Goal: Task Accomplishment & Management: Complete application form

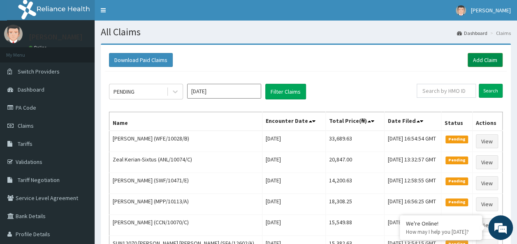
drag, startPoint x: 0, startPoint y: 0, endPoint x: 475, endPoint y: 58, distance: 478.1
click at [475, 58] on link "Add Claim" at bounding box center [485, 60] width 35 height 14
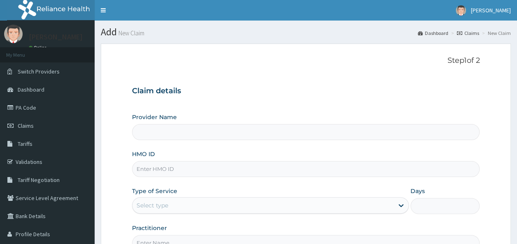
type input "Reliance Family Clinics (RFC) - Ajah"
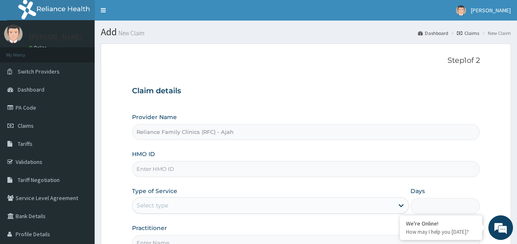
click at [218, 170] on input "HMO ID" at bounding box center [306, 169] width 348 height 16
paste input "FPS/10057/B"
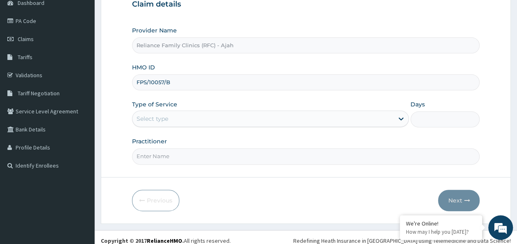
scroll to position [92, 0]
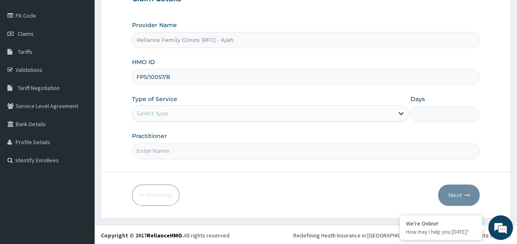
type input "FPS/10057/B"
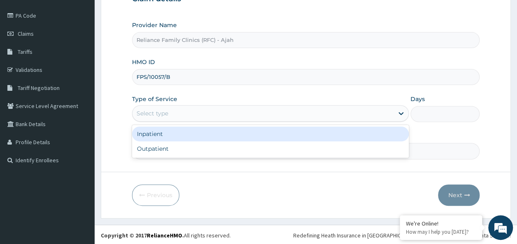
click at [245, 152] on div "Outpatient" at bounding box center [270, 148] width 277 height 15
type input "1"
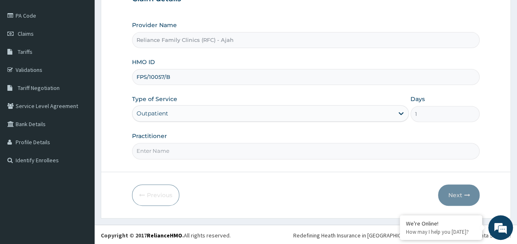
click at [236, 151] on input "Practitioner" at bounding box center [306, 151] width 348 height 16
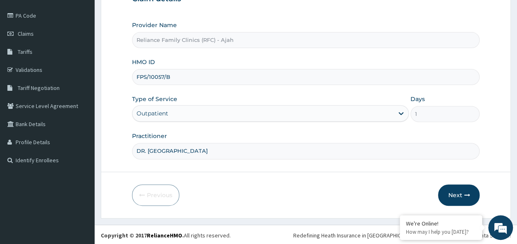
type input "DR. LOCUM"
click at [464, 195] on icon "button" at bounding box center [467, 195] width 6 height 6
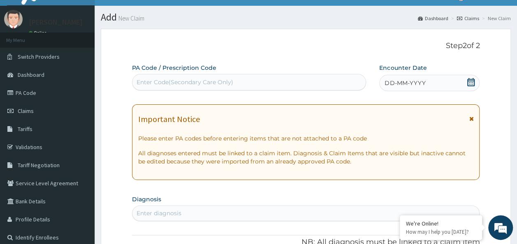
scroll to position [0, 0]
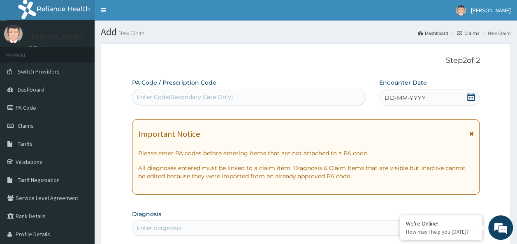
click at [414, 95] on span "DD-MM-YYYY" at bounding box center [404, 98] width 41 height 8
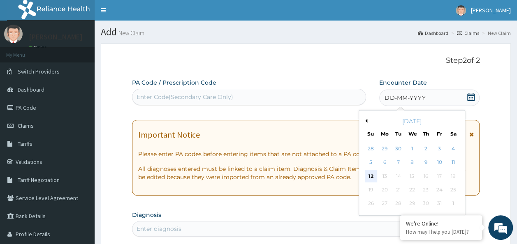
click at [372, 177] on div "12" at bounding box center [371, 176] width 12 height 12
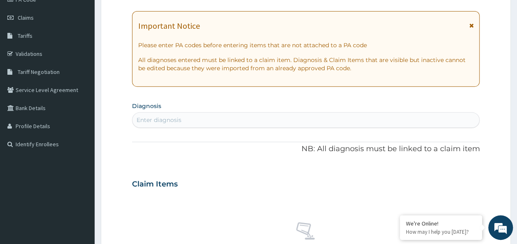
scroll to position [109, 0]
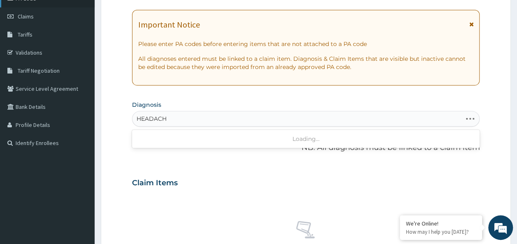
type input "HEADACHE"
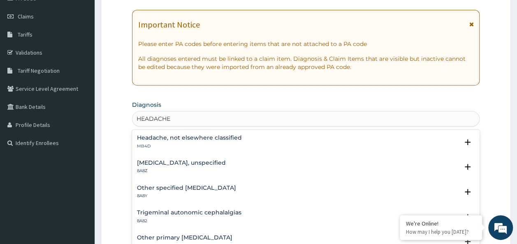
click at [225, 136] on h4 "Headache, not elsewhere classified" at bounding box center [189, 138] width 105 height 6
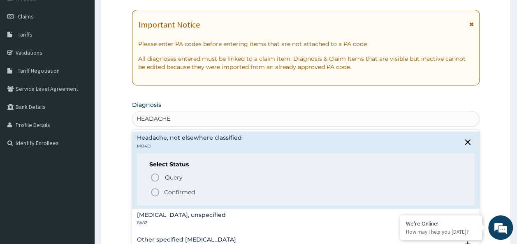
click at [207, 188] on span "Confirmed" at bounding box center [306, 193] width 313 height 10
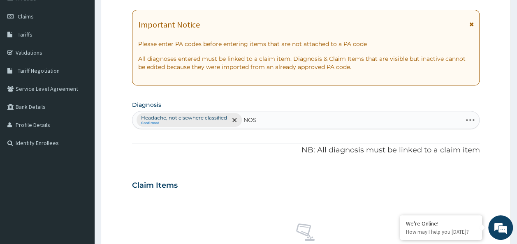
type input "NOSE"
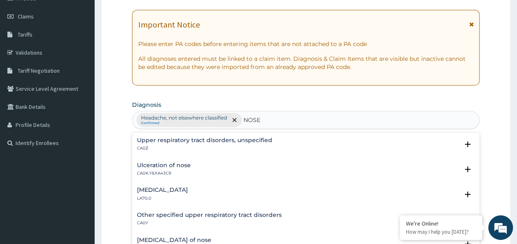
click at [231, 146] on p "CA0Z" at bounding box center [204, 149] width 135 height 6
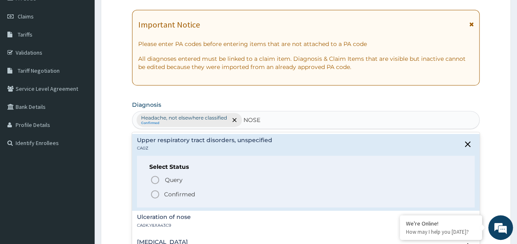
click at [209, 193] on span "Confirmed" at bounding box center [306, 195] width 313 height 10
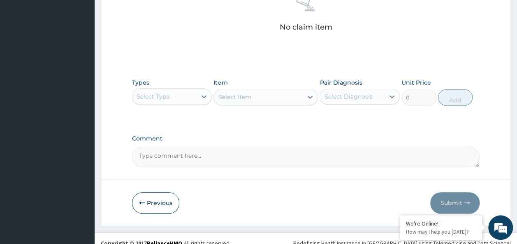
scroll to position [347, 0]
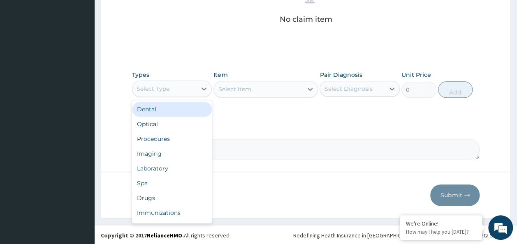
click at [166, 139] on div "Procedures" at bounding box center [172, 139] width 80 height 15
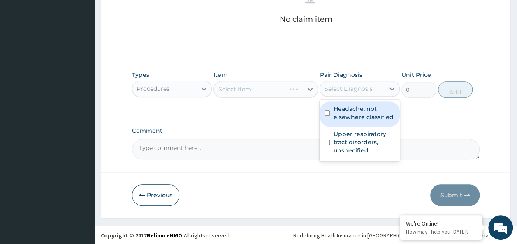
click at [327, 114] on input "checkbox" at bounding box center [326, 113] width 5 height 5
checkbox input "true"
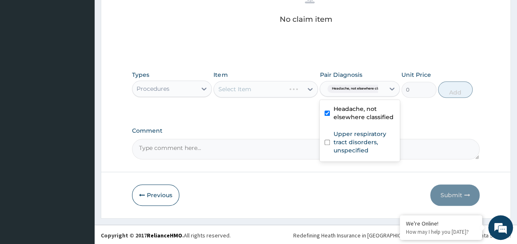
click at [328, 142] on input "checkbox" at bounding box center [326, 142] width 5 height 5
checkbox input "true"
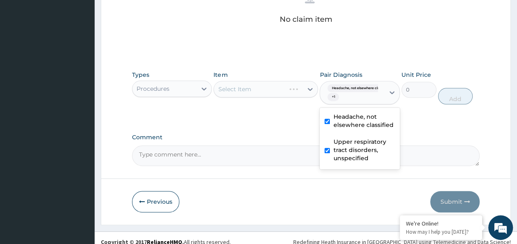
click at [277, 91] on div "Select Item" at bounding box center [265, 89] width 104 height 16
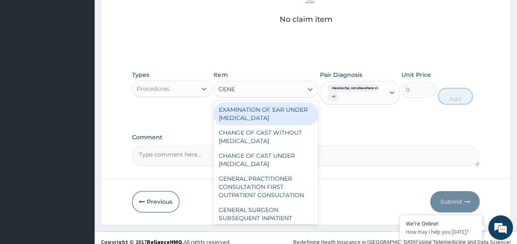
type input "GENER"
click at [280, 196] on div "GENERAL PRACTITIONER CONSULTATION FIRST OUTPATIENT CONSULTATION" at bounding box center [265, 186] width 104 height 31
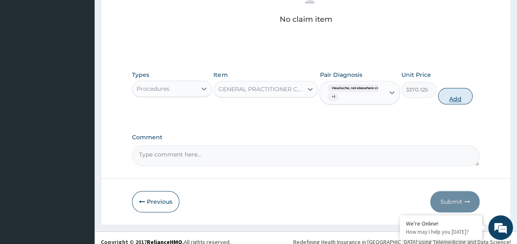
click at [463, 101] on button "Add" at bounding box center [455, 96] width 35 height 16
type input "0"
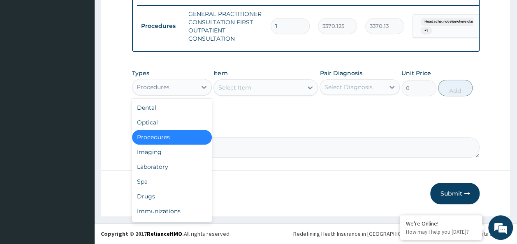
click at [167, 163] on div "Laboratory" at bounding box center [172, 167] width 80 height 15
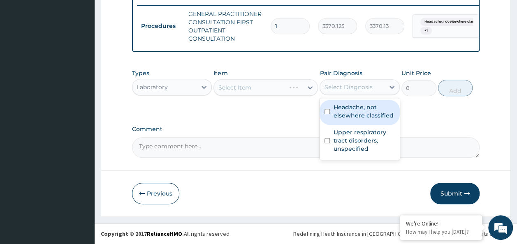
click at [327, 113] on input "checkbox" at bounding box center [326, 111] width 5 height 5
checkbox input "true"
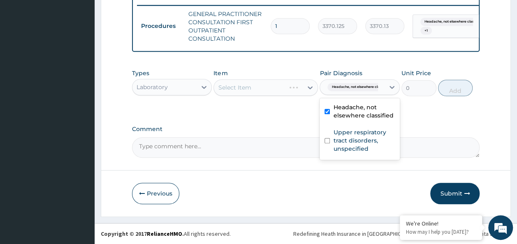
click at [326, 144] on input "checkbox" at bounding box center [326, 140] width 5 height 5
checkbox input "true"
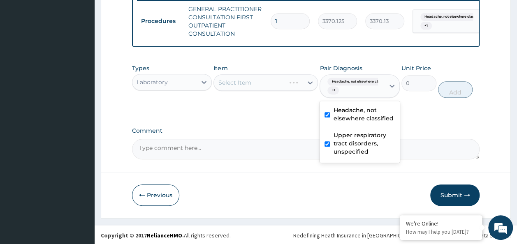
click at [261, 91] on div "Select Item" at bounding box center [265, 82] width 104 height 16
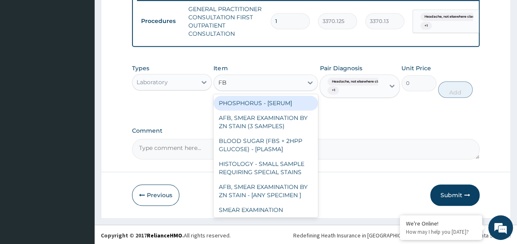
type input "FBC"
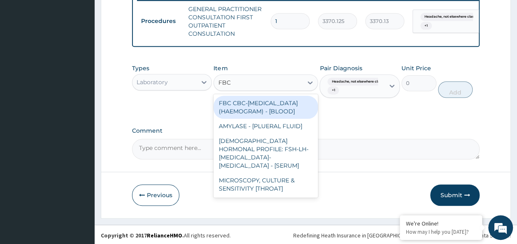
click at [295, 119] on div "FBC CBC-COMPLETE BLOOD COUNT (HAEMOGRAM) - [BLOOD]" at bounding box center [265, 107] width 104 height 23
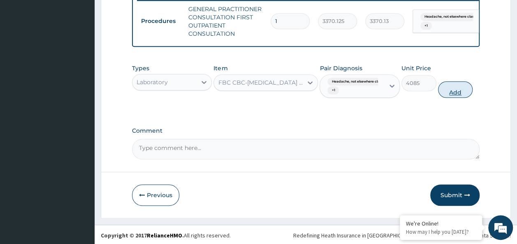
click at [457, 98] on button "Add" at bounding box center [455, 89] width 35 height 16
type input "0"
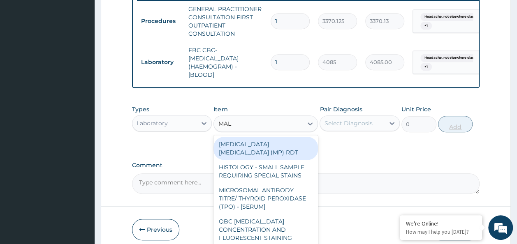
type input "MALA"
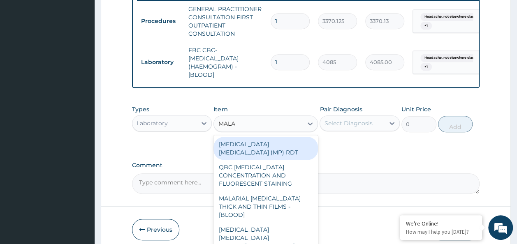
click at [299, 148] on div "MALARIA PARASITE (MP) RDT" at bounding box center [265, 148] width 104 height 23
type input "1531.875"
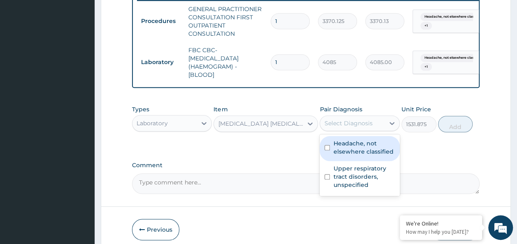
click at [329, 150] on input "checkbox" at bounding box center [326, 147] width 5 height 5
checkbox input "true"
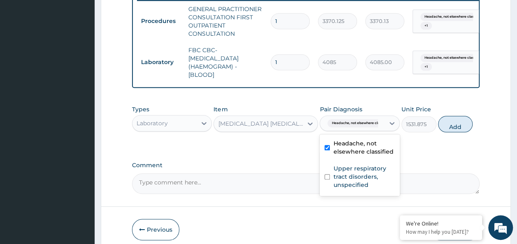
click at [326, 186] on div "Upper respiratory tract disorders, unspecified" at bounding box center [359, 177] width 80 height 33
checkbox input "true"
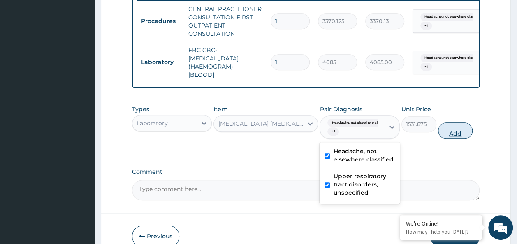
click at [466, 139] on button "Add" at bounding box center [455, 131] width 35 height 16
type input "0"
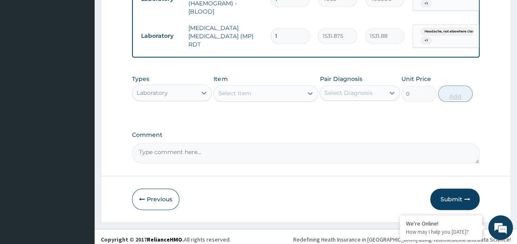
scroll to position [400, 0]
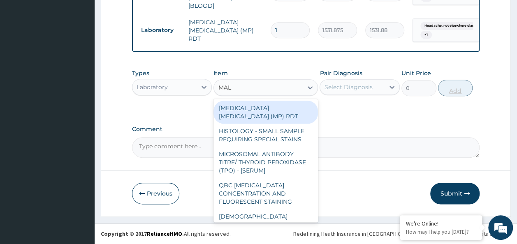
type input "MALA"
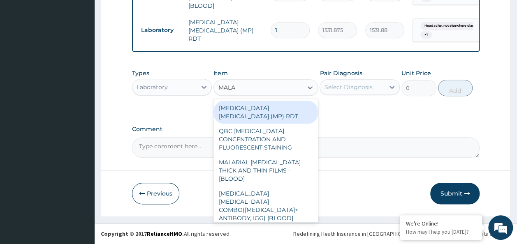
click at [289, 155] on div "MALARIAL PARASITE THICK AND THIN FILMS - [BLOOD]" at bounding box center [265, 170] width 104 height 31
type input "1531.875"
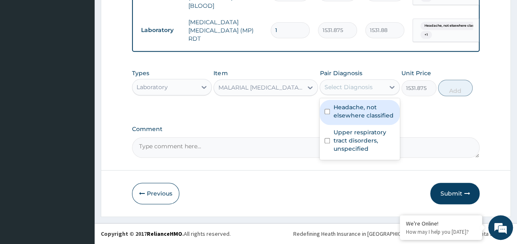
click at [328, 113] on input "checkbox" at bounding box center [326, 111] width 5 height 5
checkbox input "true"
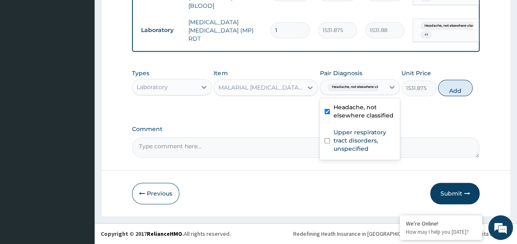
click at [327, 141] on input "checkbox" at bounding box center [326, 140] width 5 height 5
checkbox input "true"
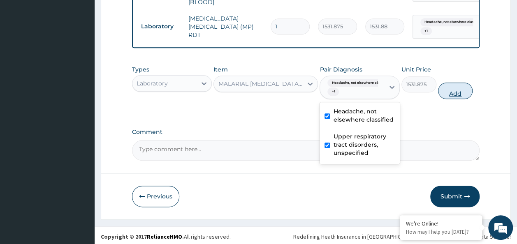
click at [458, 97] on button "Add" at bounding box center [455, 91] width 35 height 16
type input "0"
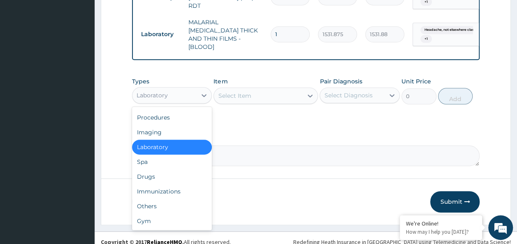
scroll to position [433, 0]
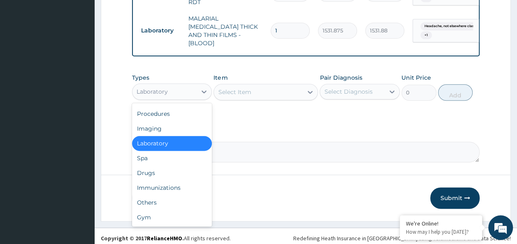
click at [145, 168] on div "Drugs" at bounding box center [172, 173] width 80 height 15
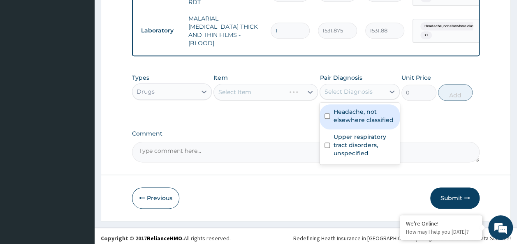
click at [327, 113] on input "checkbox" at bounding box center [326, 115] width 5 height 5
checkbox input "true"
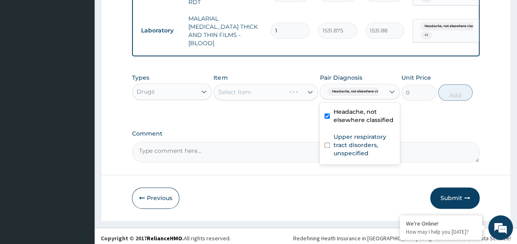
click at [327, 143] on input "checkbox" at bounding box center [326, 145] width 5 height 5
checkbox input "true"
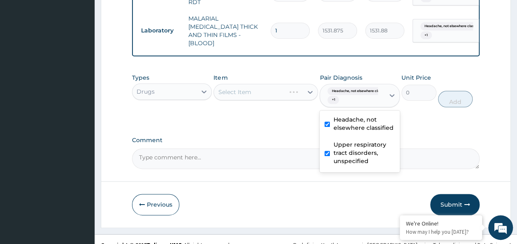
click at [278, 89] on div "Select Item" at bounding box center [265, 92] width 104 height 16
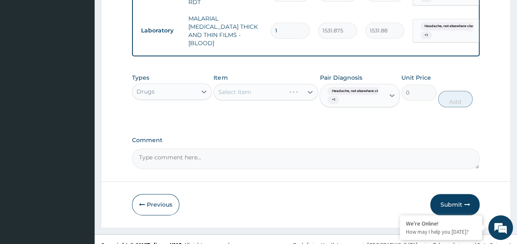
click at [274, 91] on div "Select Item" at bounding box center [265, 92] width 104 height 16
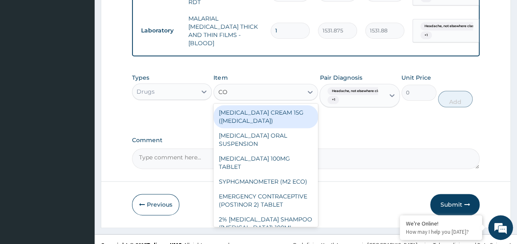
type input "COU"
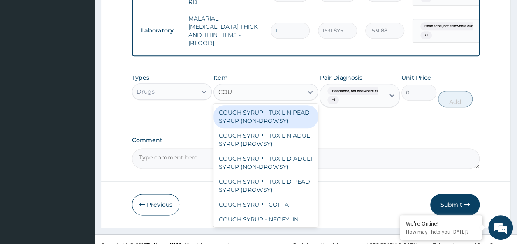
click at [281, 132] on div "COUGH SYRUP - TUXIL N ADULT SYRUP (DROWSY)" at bounding box center [265, 139] width 104 height 23
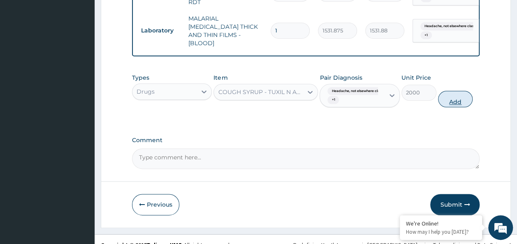
click at [463, 100] on button "Add" at bounding box center [455, 99] width 35 height 16
type input "0"
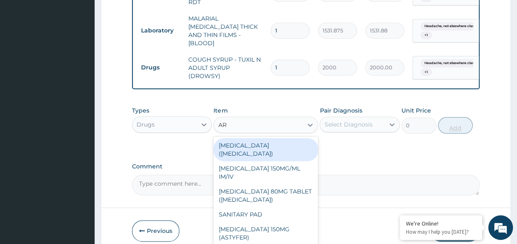
type input "ART"
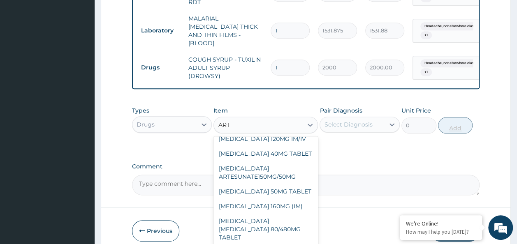
scroll to position [61, 0]
click at [282, 213] on div "ARTEMETHER LUMEFANTRINE 80/480MG TABLET" at bounding box center [265, 228] width 104 height 31
type input "450"
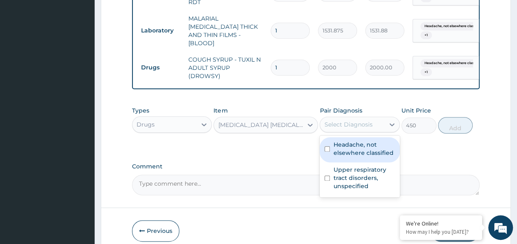
click at [328, 146] on input "checkbox" at bounding box center [326, 148] width 5 height 5
checkbox input "true"
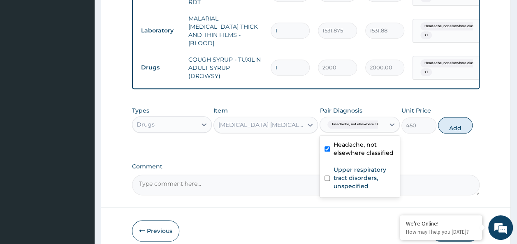
click at [325, 178] on div "Upper respiratory tract disorders, unspecified" at bounding box center [359, 178] width 80 height 33
checkbox input "true"
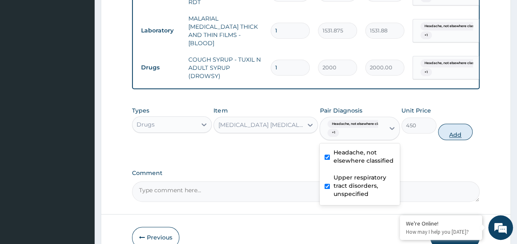
click at [465, 132] on button "Add" at bounding box center [455, 132] width 35 height 16
type input "0"
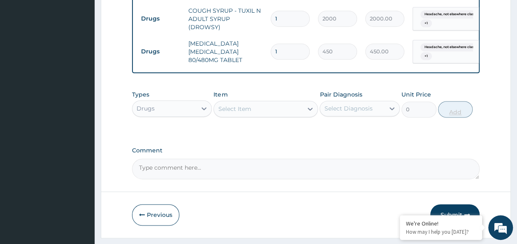
scroll to position [498, 0]
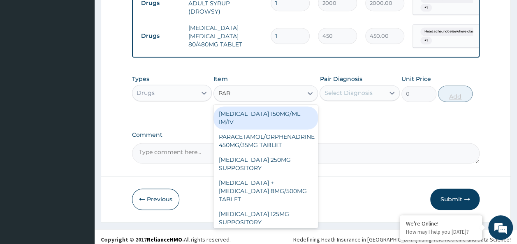
type input "PARA"
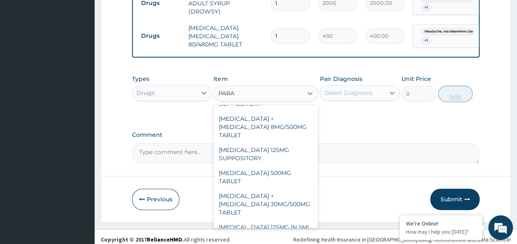
scroll to position [64, 0]
click at [279, 166] on div "PARACETAMOL 500MG TABLET" at bounding box center [265, 177] width 104 height 23
type input "30"
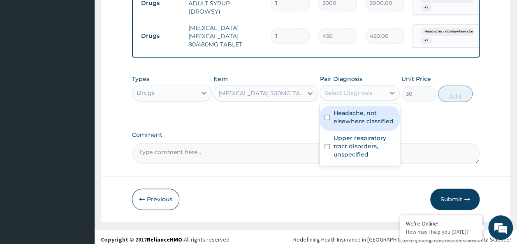
click at [328, 115] on input "checkbox" at bounding box center [326, 117] width 5 height 5
checkbox input "true"
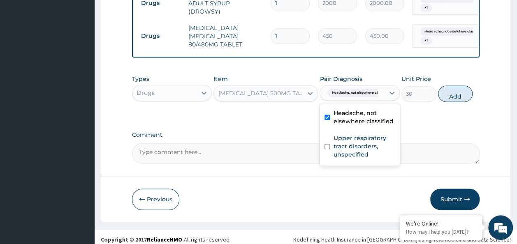
click at [326, 144] on input "checkbox" at bounding box center [326, 146] width 5 height 5
checkbox input "true"
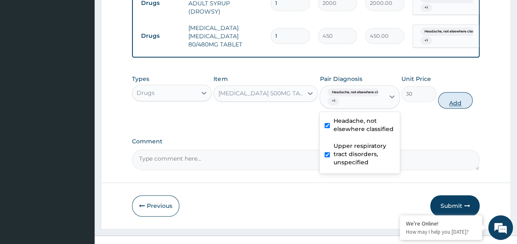
click at [465, 99] on button "Add" at bounding box center [455, 100] width 35 height 16
type input "0"
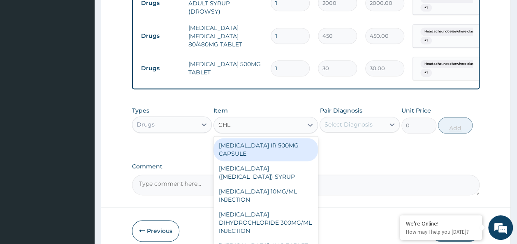
type input "CHLO"
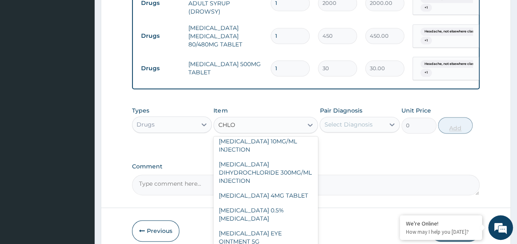
scroll to position [50, 0]
click at [277, 195] on div "CHLORPHENIRAMINE 4MG TABLET" at bounding box center [265, 195] width 104 height 15
type input "60"
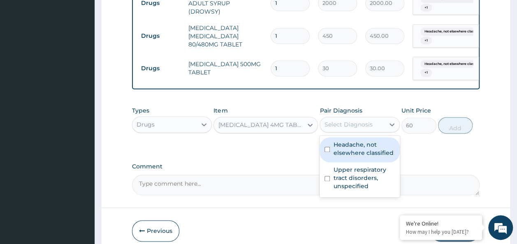
click at [329, 147] on input "checkbox" at bounding box center [326, 149] width 5 height 5
checkbox input "true"
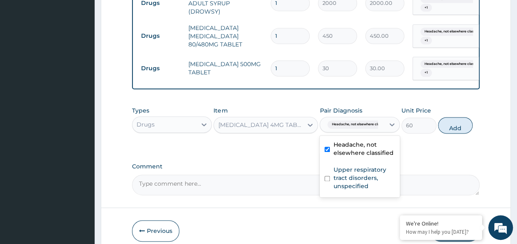
click at [327, 176] on input "checkbox" at bounding box center [326, 178] width 5 height 5
checkbox input "true"
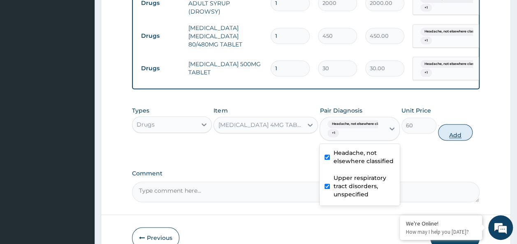
click at [461, 130] on button "Add" at bounding box center [455, 132] width 35 height 16
type input "0"
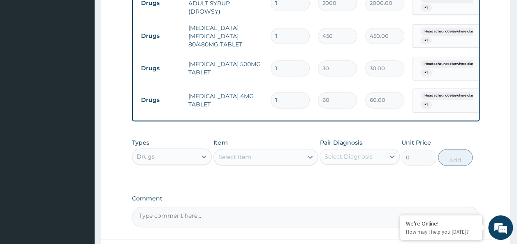
click at [290, 60] on input "1" at bounding box center [290, 68] width 39 height 16
type input "18"
type input "540.00"
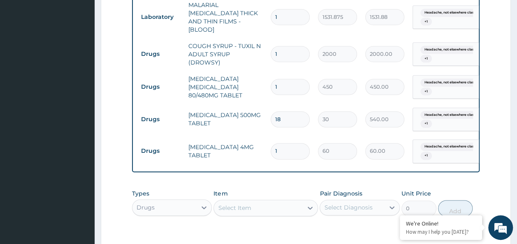
scroll to position [445, 0]
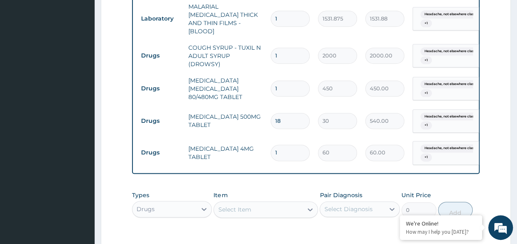
type input "18"
click at [288, 81] on input "1" at bounding box center [290, 89] width 39 height 16
type input "0.00"
type input "6"
type input "2700.00"
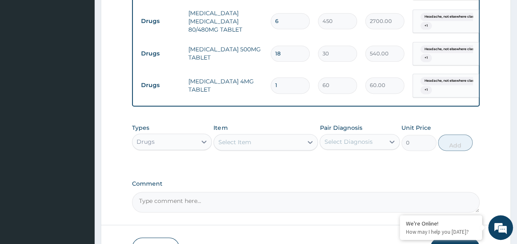
scroll to position [515, 0]
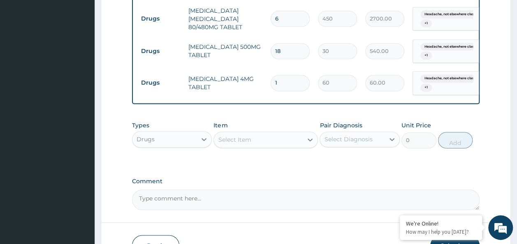
type input "6"
click at [287, 75] on input "1" at bounding box center [290, 83] width 39 height 16
type input "15"
type input "900.00"
type input "15"
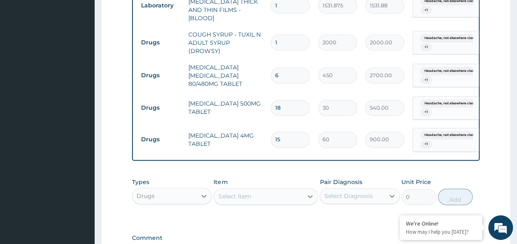
scroll to position [458, 0]
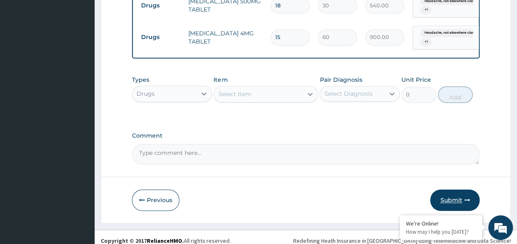
click at [454, 190] on button "Submit" at bounding box center [454, 200] width 49 height 21
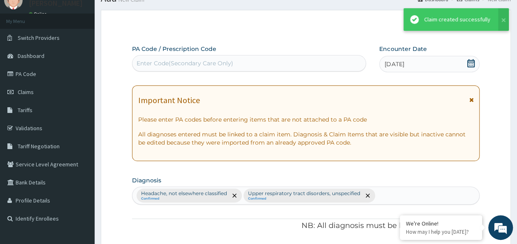
scroll to position [560, 0]
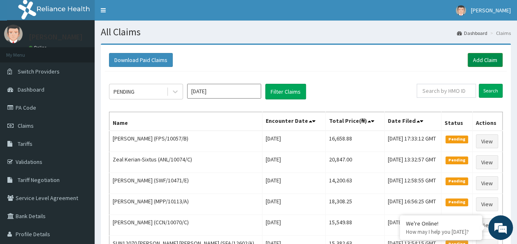
click at [477, 58] on link "Add Claim" at bounding box center [485, 60] width 35 height 14
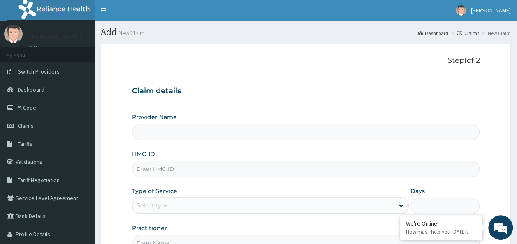
type input "Reliance Family Clinics (RFC) - Ajah"
click at [179, 165] on input "HMO ID" at bounding box center [306, 169] width 348 height 16
paste input "FPS/10057/C"
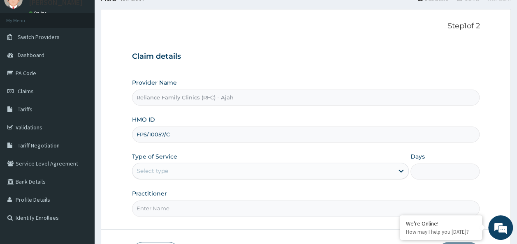
scroll to position [92, 0]
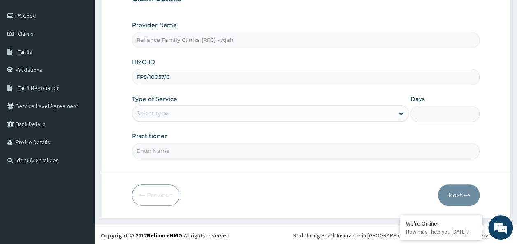
type input "FPS/10057/C"
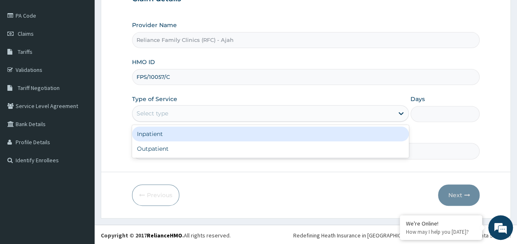
click at [234, 145] on div "Outpatient" at bounding box center [270, 148] width 277 height 15
type input "1"
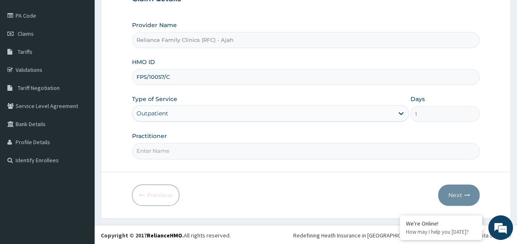
click at [213, 149] on input "Practitioner" at bounding box center [306, 151] width 348 height 16
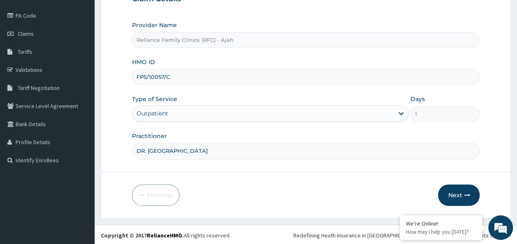
type input "DR. LOCUM"
click at [463, 194] on button "Next" at bounding box center [459, 195] width 42 height 21
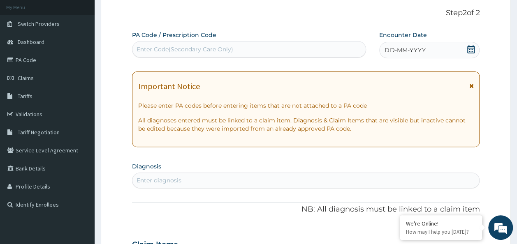
scroll to position [46, 0]
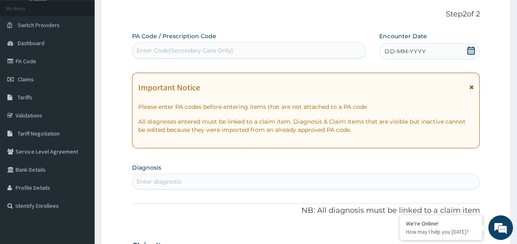
click at [421, 46] on div "DD-MM-YYYY" at bounding box center [429, 51] width 100 height 16
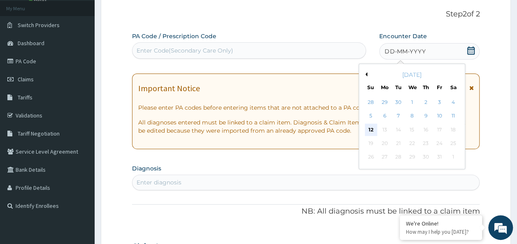
click at [371, 130] on div "12" at bounding box center [371, 130] width 12 height 12
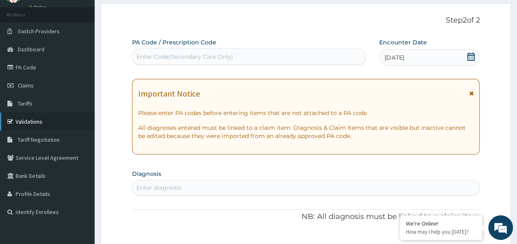
scroll to position [0, 0]
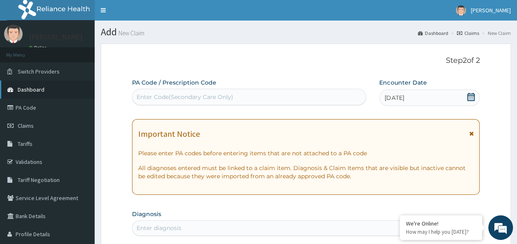
click at [35, 95] on link "Dashboard" at bounding box center [47, 90] width 95 height 18
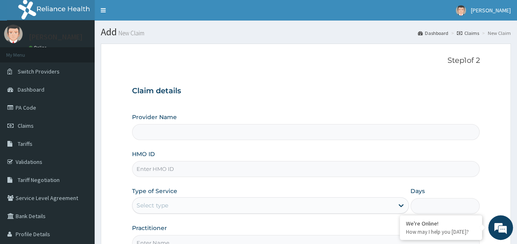
type input "Reliance Family Clinics (RFC) - Ajah"
click at [294, 168] on input "HMO ID" at bounding box center [306, 169] width 348 height 16
paste input "FPS/10057/C"
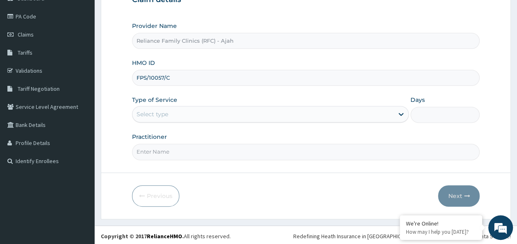
scroll to position [92, 0]
type input "FPS/10057/C"
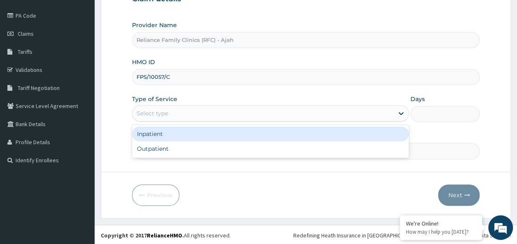
click at [300, 151] on div "Outpatient" at bounding box center [270, 148] width 277 height 15
type input "1"
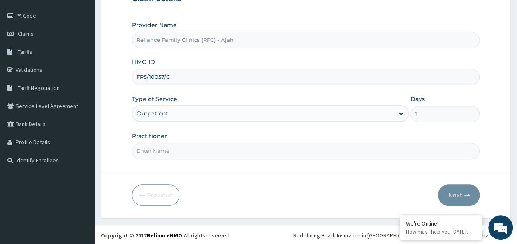
click at [290, 150] on input "Practitioner" at bounding box center [306, 151] width 348 height 16
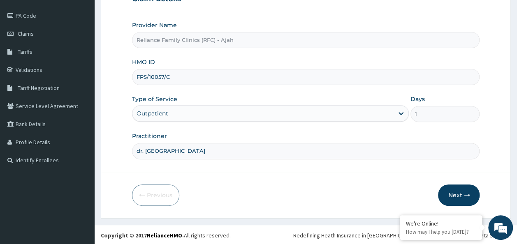
type input "dr. locum"
click at [460, 195] on button "Next" at bounding box center [459, 195] width 42 height 21
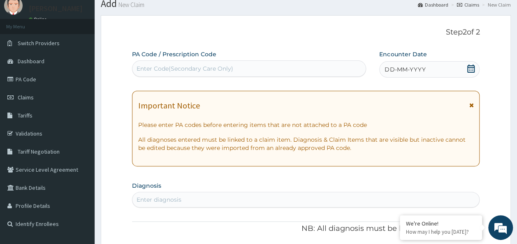
scroll to position [27, 0]
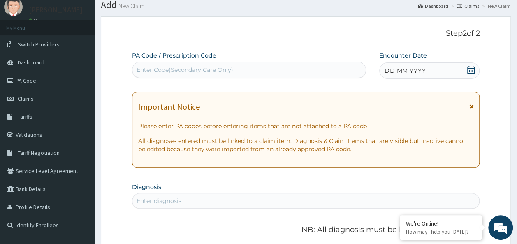
click at [418, 71] on span "DD-MM-YYYY" at bounding box center [404, 71] width 41 height 8
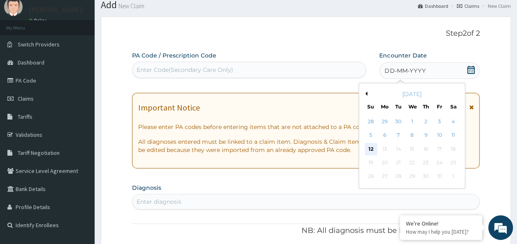
click at [373, 147] on div "12" at bounding box center [371, 149] width 12 height 12
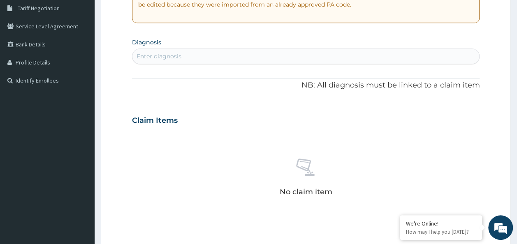
scroll to position [173, 0]
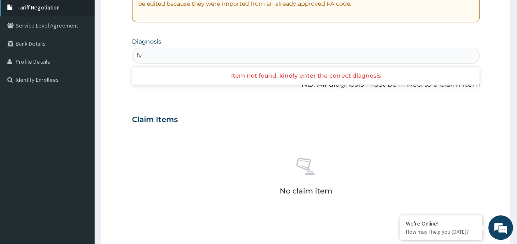
type input "f"
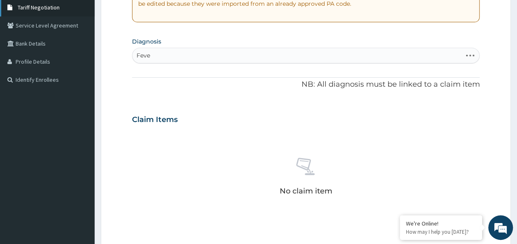
type input "Fever"
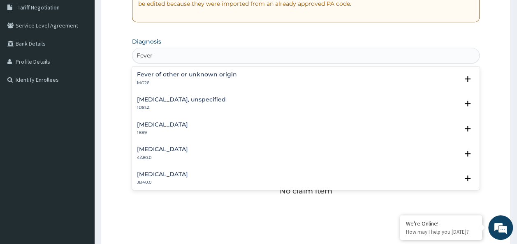
click at [225, 74] on h4 "Fever of other or unknown origin" at bounding box center [187, 75] width 100 height 6
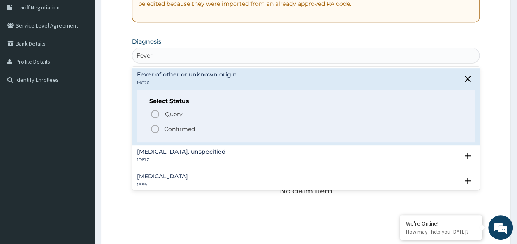
click at [197, 131] on span "Confirmed" at bounding box center [306, 129] width 313 height 10
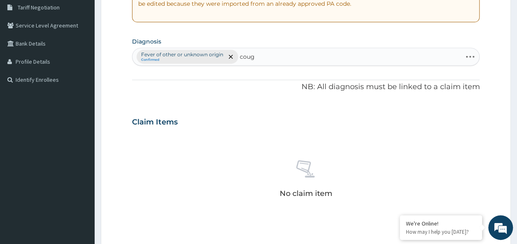
type input "cough"
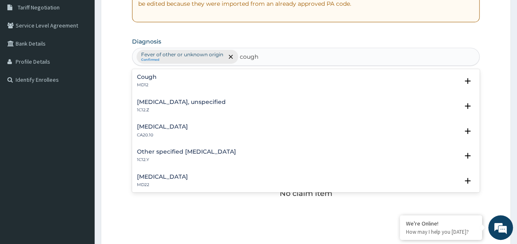
click at [149, 78] on h4 "Cough" at bounding box center [147, 77] width 20 height 6
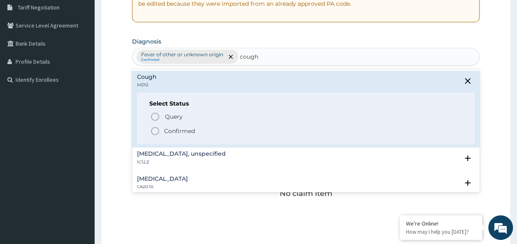
click at [174, 132] on p "Confirmed" at bounding box center [179, 131] width 31 height 8
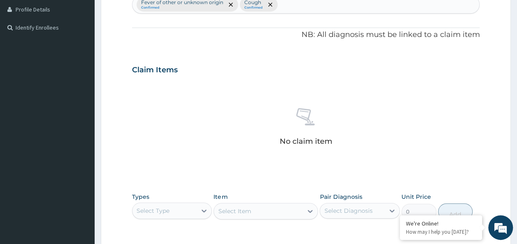
scroll to position [347, 0]
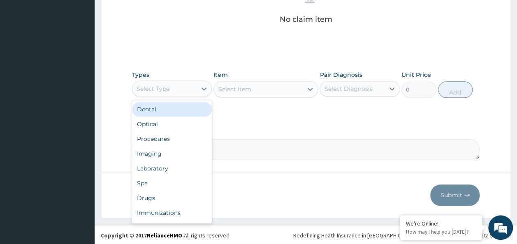
click at [163, 139] on div "Procedures" at bounding box center [172, 139] width 80 height 15
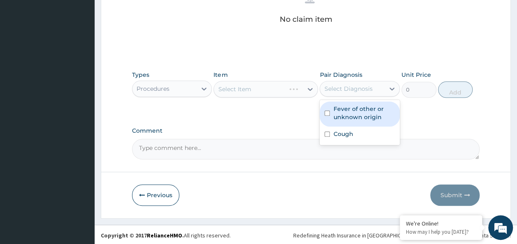
click at [325, 112] on input "checkbox" at bounding box center [326, 113] width 5 height 5
checkbox input "true"
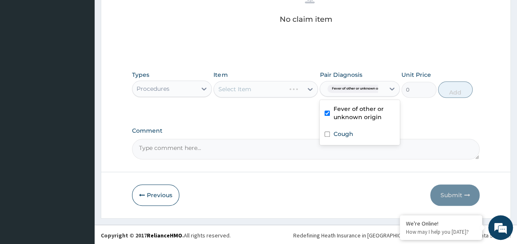
click at [327, 133] on input "checkbox" at bounding box center [326, 134] width 5 height 5
checkbox input "true"
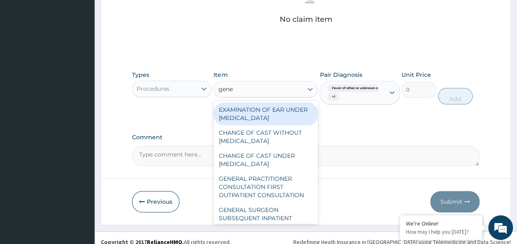
type input "gener"
click at [278, 195] on div "GENERAL PRACTITIONER CONSULTATION FIRST OUTPATIENT CONSULTATION" at bounding box center [265, 186] width 104 height 31
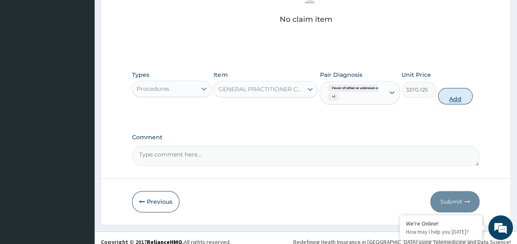
click at [463, 100] on button "Add" at bounding box center [455, 96] width 35 height 16
type input "0"
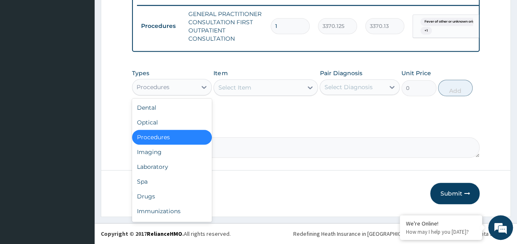
click at [169, 162] on div "Laboratory" at bounding box center [172, 167] width 80 height 15
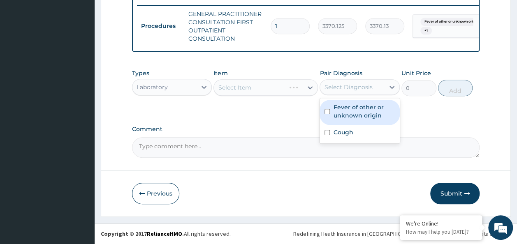
click at [325, 126] on div "Cough" at bounding box center [359, 133] width 80 height 17
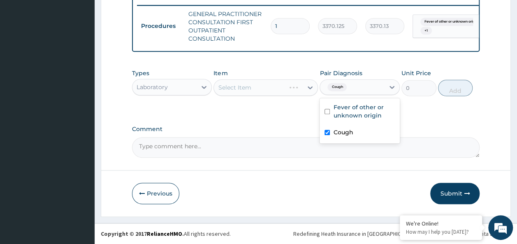
click at [327, 133] on input "checkbox" at bounding box center [326, 132] width 5 height 5
checkbox input "false"
click at [327, 112] on input "checkbox" at bounding box center [326, 111] width 5 height 5
checkbox input "true"
click at [329, 135] on input "checkbox" at bounding box center [326, 132] width 5 height 5
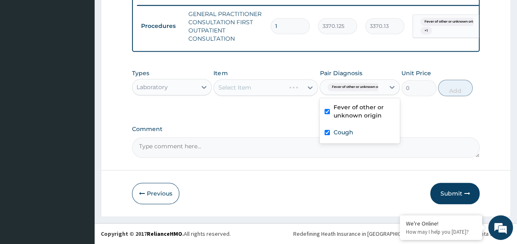
checkbox input "true"
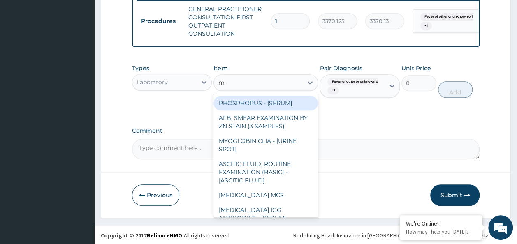
type input "mp"
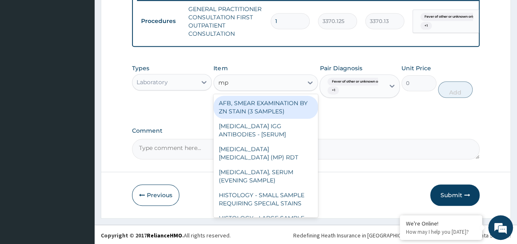
click at [290, 158] on div "MALARIA PARASITE (MP) RDT" at bounding box center [265, 153] width 104 height 23
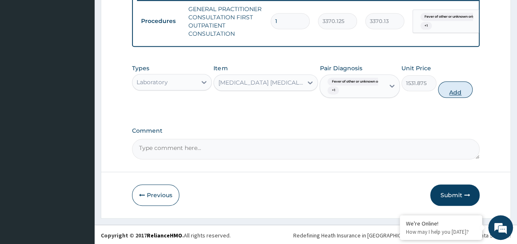
click at [468, 96] on button "Add" at bounding box center [455, 89] width 35 height 16
type input "0"
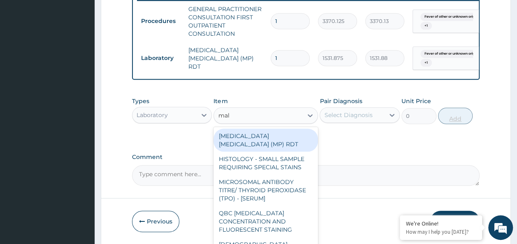
type input "mala"
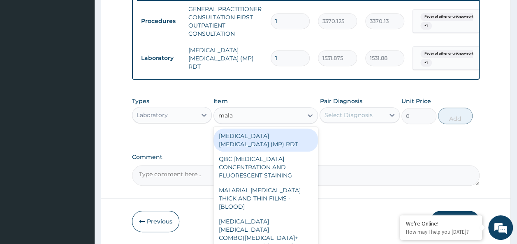
click at [277, 188] on div "MALARIAL PARASITE THICK AND THIN FILMS - [BLOOD]" at bounding box center [265, 198] width 104 height 31
type input "1531.875"
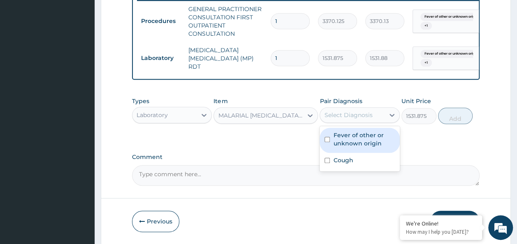
click at [328, 142] on input "checkbox" at bounding box center [326, 139] width 5 height 5
checkbox input "true"
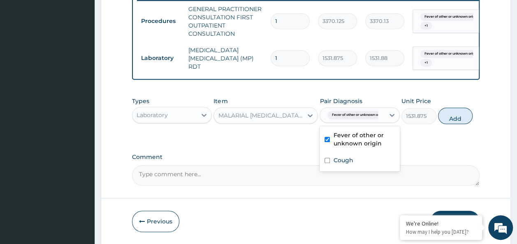
click at [327, 163] on input "checkbox" at bounding box center [326, 160] width 5 height 5
checkbox input "true"
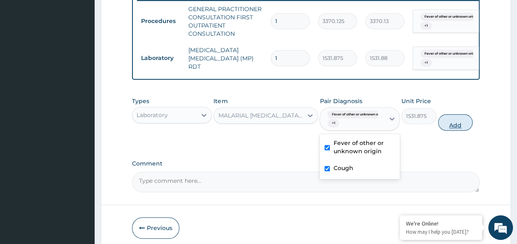
click at [463, 128] on button "Add" at bounding box center [455, 122] width 35 height 16
type input "0"
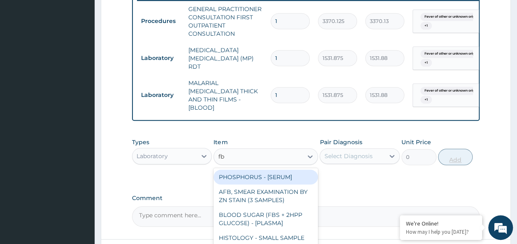
type input "fbc"
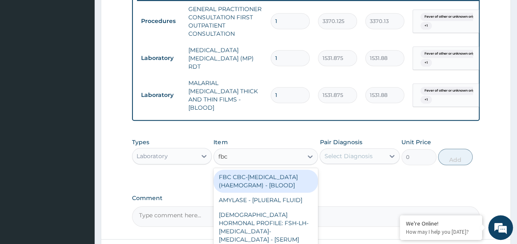
click at [283, 186] on div "FBC CBC-COMPLETE BLOOD COUNT (HAEMOGRAM) - [BLOOD]" at bounding box center [265, 181] width 104 height 23
type input "4085"
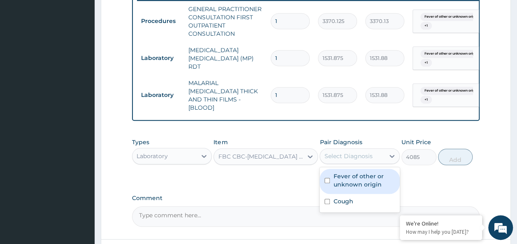
click at [329, 178] on input "checkbox" at bounding box center [326, 180] width 5 height 5
checkbox input "true"
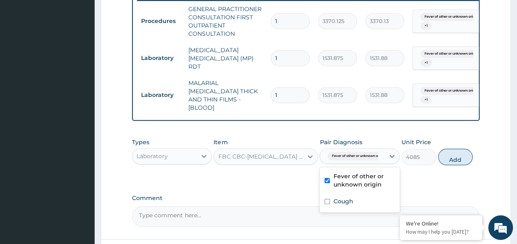
click at [328, 199] on input "checkbox" at bounding box center [326, 201] width 5 height 5
checkbox input "true"
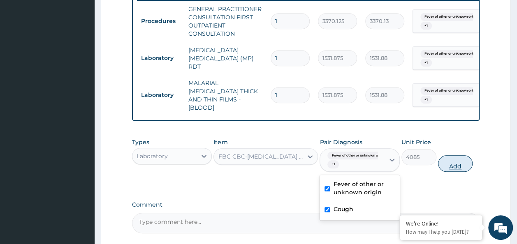
click at [451, 163] on button "Add" at bounding box center [455, 163] width 35 height 16
type input "0"
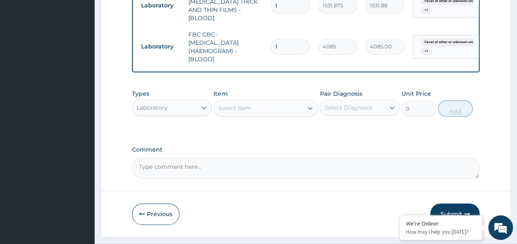
scroll to position [433, 0]
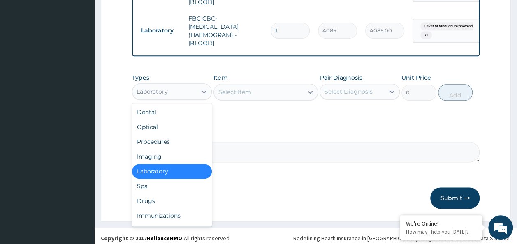
click at [160, 197] on div "Drugs" at bounding box center [172, 201] width 80 height 15
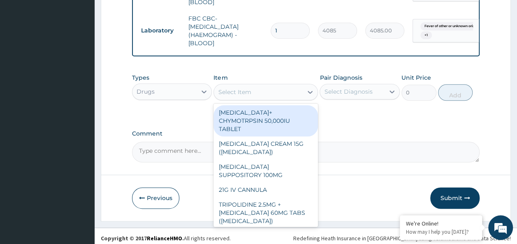
click at [239, 86] on div "Select Item" at bounding box center [258, 92] width 89 height 13
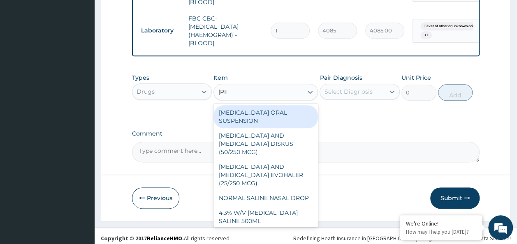
type input "salb"
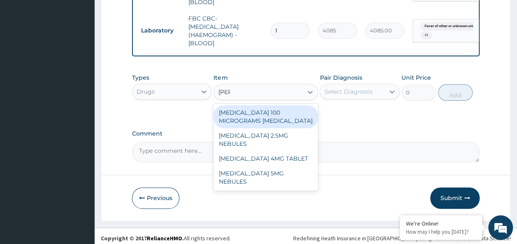
click at [299, 166] on div "SALBUTAMOL 5MG NEBULES" at bounding box center [265, 177] width 104 height 23
type input "516"
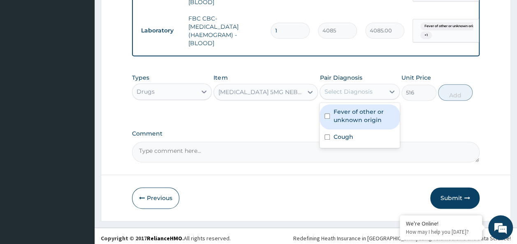
click at [326, 113] on input "checkbox" at bounding box center [326, 115] width 5 height 5
checkbox input "true"
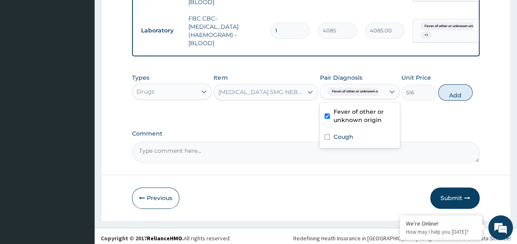
click at [327, 134] on input "checkbox" at bounding box center [326, 136] width 5 height 5
checkbox input "true"
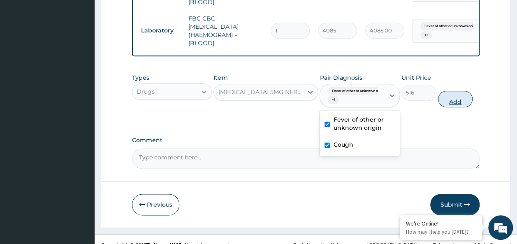
click at [465, 97] on button "Add" at bounding box center [455, 99] width 35 height 16
type input "0"
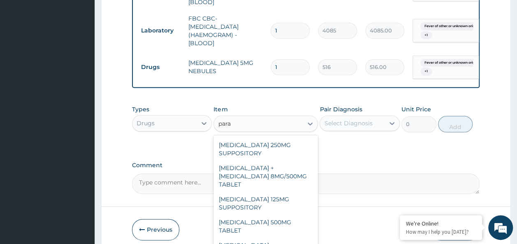
scroll to position [46, 0]
type input "para"
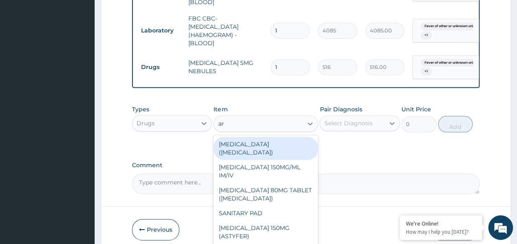
type input "art"
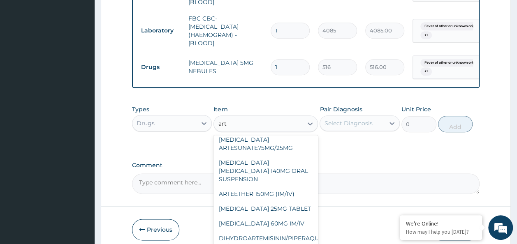
scroll to position [222, 0]
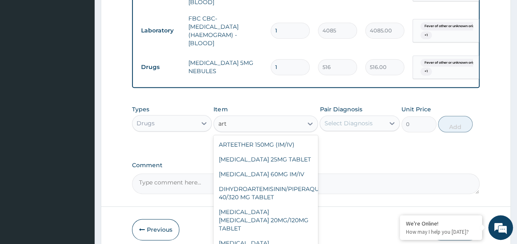
click at [287, 206] on div "ARTEMETHER LUMEFANTRINE 20MG/120MG TABLET" at bounding box center [265, 220] width 104 height 31
type input "100"
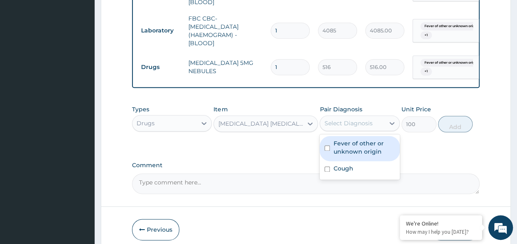
click at [327, 146] on input "checkbox" at bounding box center [326, 148] width 5 height 5
checkbox input "true"
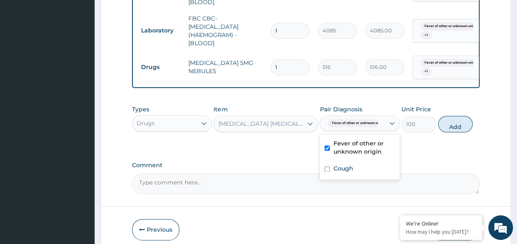
click at [327, 167] on input "checkbox" at bounding box center [326, 169] width 5 height 5
checkbox input "true"
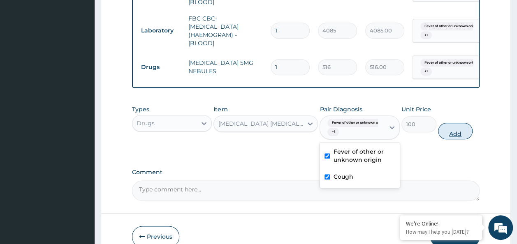
click at [463, 126] on button "Add" at bounding box center [455, 131] width 35 height 16
type input "0"
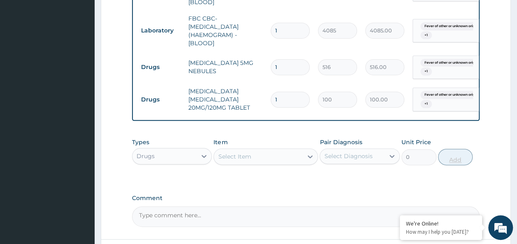
type input "0.00"
type input "6"
type input "600.00"
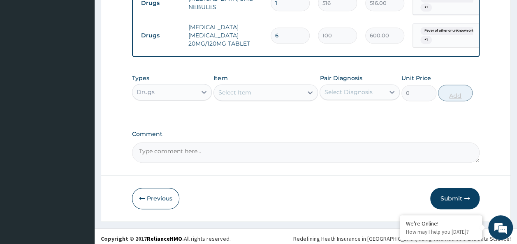
scroll to position [498, 0]
type input "6"
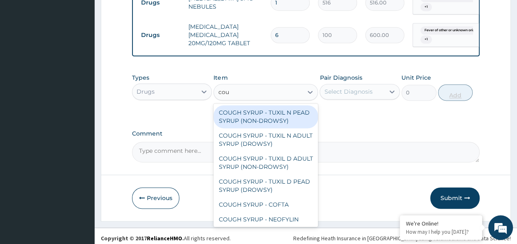
type input "coug"
click at [277, 139] on div "COUGH SYRUP - TUXIL N ADULT SYRUP (DROWSY)" at bounding box center [265, 139] width 104 height 23
type input "2000"
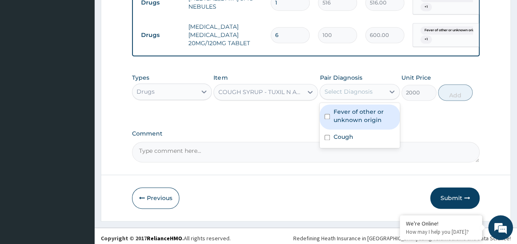
click at [328, 114] on input "checkbox" at bounding box center [326, 116] width 5 height 5
checkbox input "true"
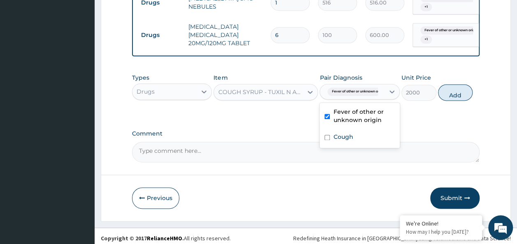
click at [327, 135] on input "checkbox" at bounding box center [326, 137] width 5 height 5
checkbox input "true"
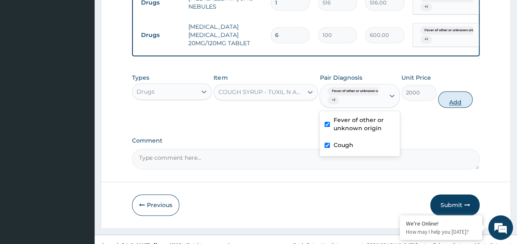
click at [465, 97] on button "Add" at bounding box center [455, 99] width 35 height 16
type input "0"
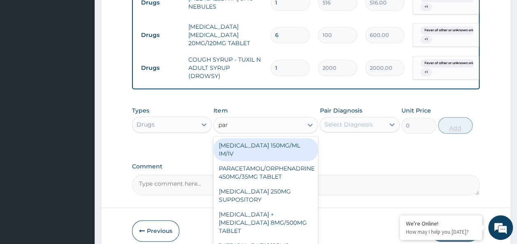
type input "para"
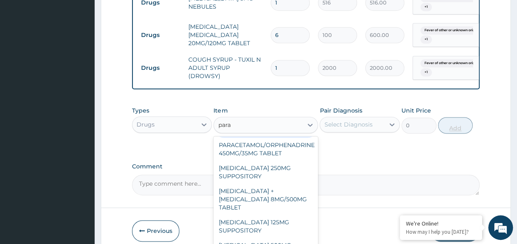
scroll to position [37, 0]
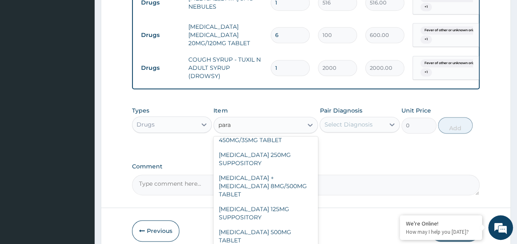
click at [273, 225] on div "PARACETAMOL 500MG TABLET" at bounding box center [265, 236] width 104 height 23
type input "30"
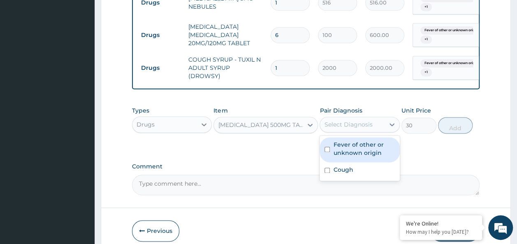
click at [327, 147] on input "checkbox" at bounding box center [326, 149] width 5 height 5
checkbox input "true"
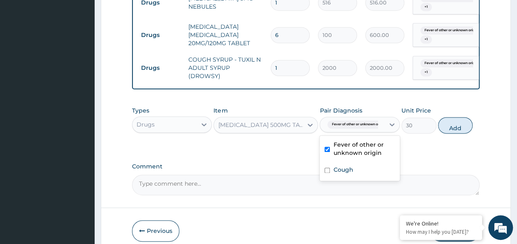
click at [327, 168] on input "checkbox" at bounding box center [326, 170] width 5 height 5
checkbox input "true"
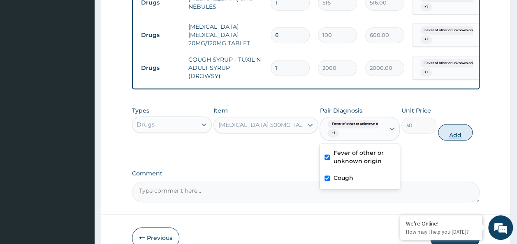
click at [466, 128] on button "Add" at bounding box center [455, 132] width 35 height 16
type input "0"
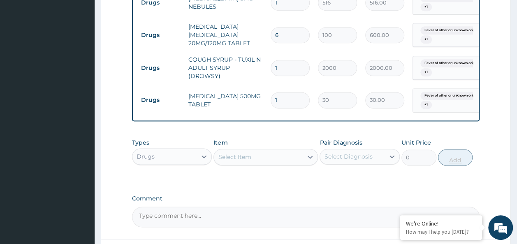
type input "18"
type input "540.00"
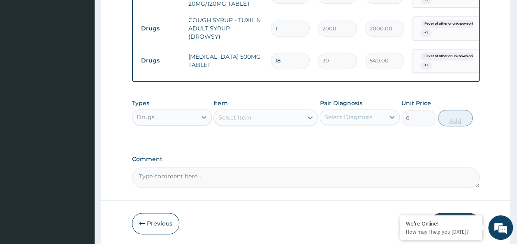
scroll to position [560, 0]
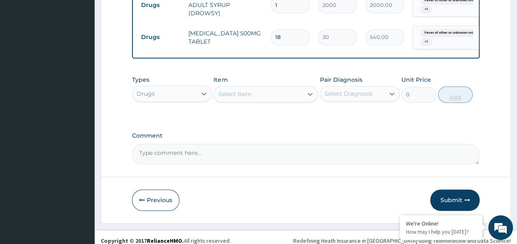
type input "18"
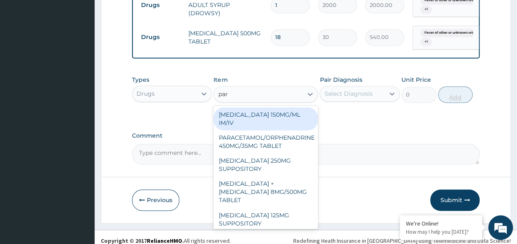
type input "para"
click at [256, 160] on div "PARACETAMOL 250MG SUPPOSITORY" at bounding box center [265, 164] width 104 height 23
type input "800"
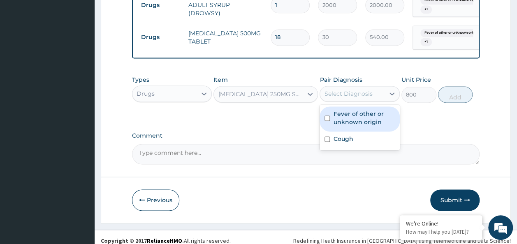
click at [327, 116] on input "checkbox" at bounding box center [326, 118] width 5 height 5
checkbox input "true"
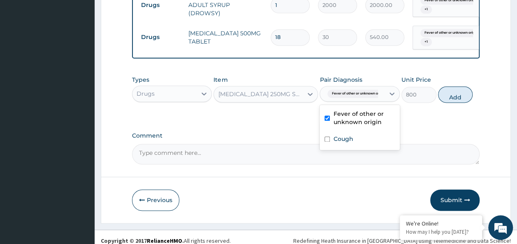
click at [327, 137] on input "checkbox" at bounding box center [326, 139] width 5 height 5
checkbox input "true"
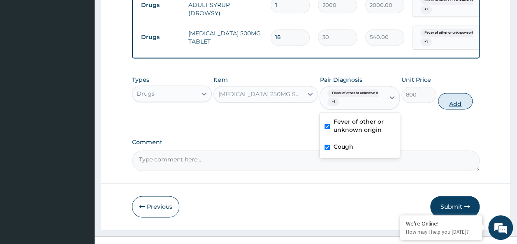
click at [465, 99] on button "Add" at bounding box center [455, 101] width 35 height 16
type input "0"
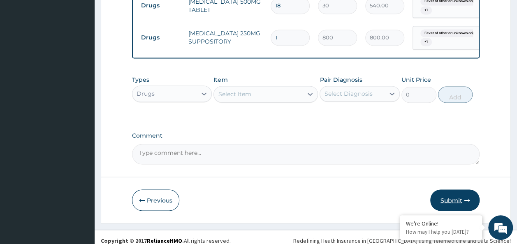
click at [463, 196] on button "Submit" at bounding box center [454, 200] width 49 height 21
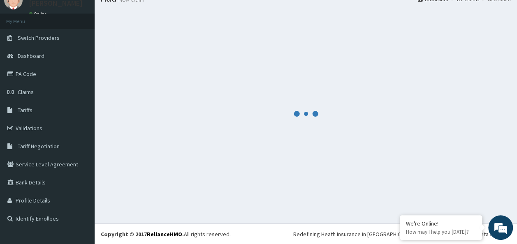
scroll to position [592, 0]
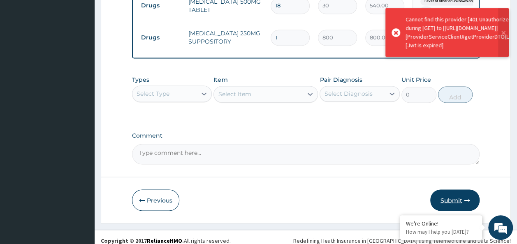
click at [453, 201] on button "Submit" at bounding box center [454, 200] width 49 height 21
click at [460, 190] on button "Submit" at bounding box center [454, 200] width 49 height 21
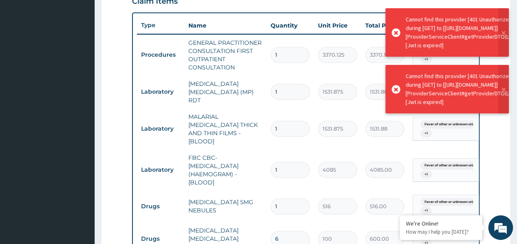
scroll to position [293, 0]
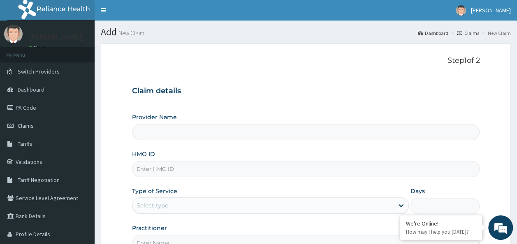
type input "Reliance Family Clinics (RFC) - Ajah"
click at [185, 165] on input "HMO ID" at bounding box center [306, 169] width 348 height 16
paste input "FPS/10057/C"
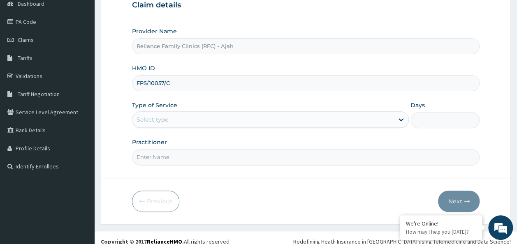
scroll to position [92, 0]
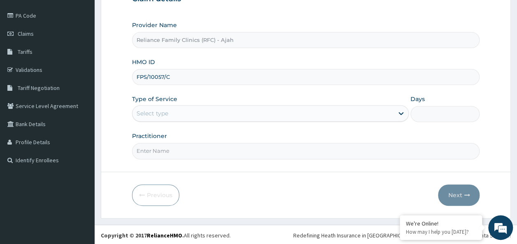
type input "FPS/10057/C"
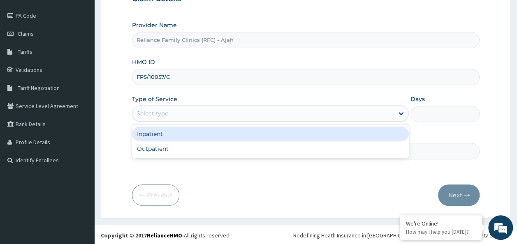
click at [229, 148] on div "Outpatient" at bounding box center [270, 148] width 277 height 15
type input "1"
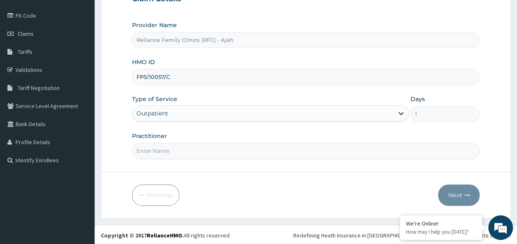
scroll to position [0, 0]
click at [233, 151] on input "Practitioner" at bounding box center [306, 151] width 348 height 16
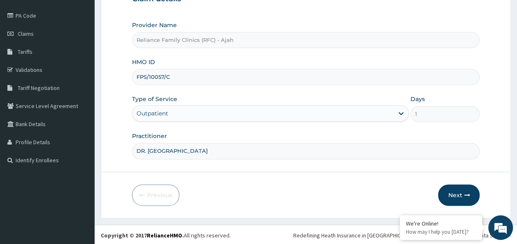
type input "DR. LOCUM"
click at [467, 197] on button "Next" at bounding box center [459, 195] width 42 height 21
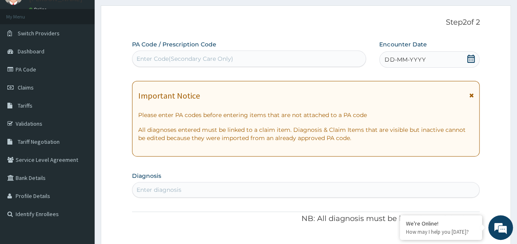
scroll to position [40, 0]
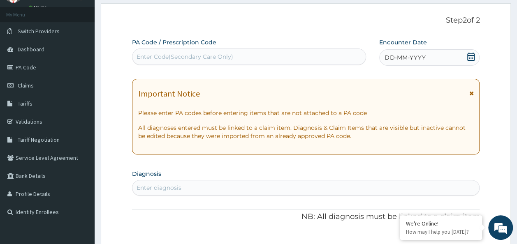
click at [435, 57] on div "DD-MM-YYYY" at bounding box center [429, 57] width 100 height 16
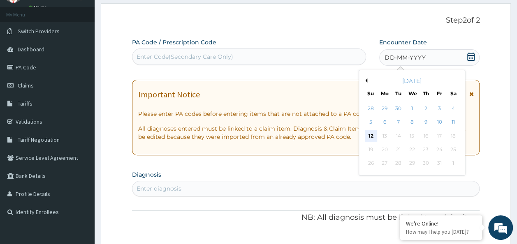
click at [373, 134] on div "12" at bounding box center [371, 136] width 12 height 12
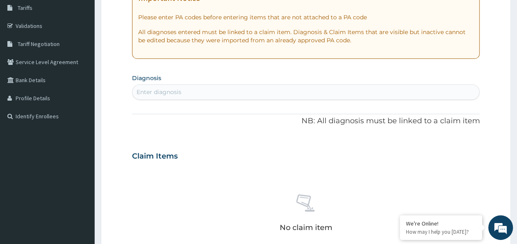
scroll to position [138, 0]
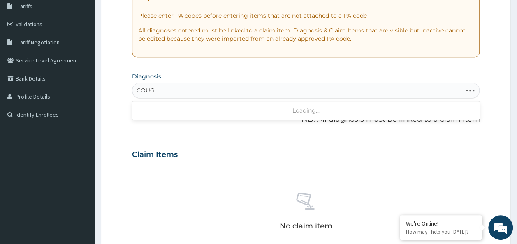
type input "COUGH"
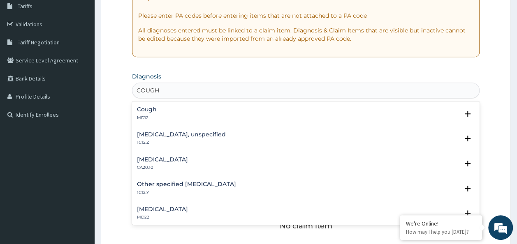
click at [152, 116] on p "MD12" at bounding box center [147, 118] width 20 height 6
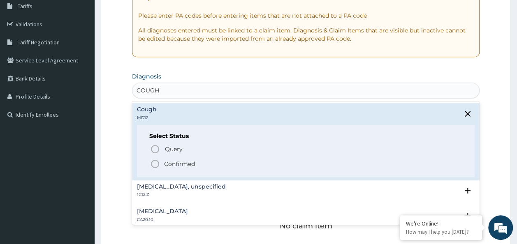
click at [171, 165] on p "Confirmed" at bounding box center [179, 164] width 31 height 8
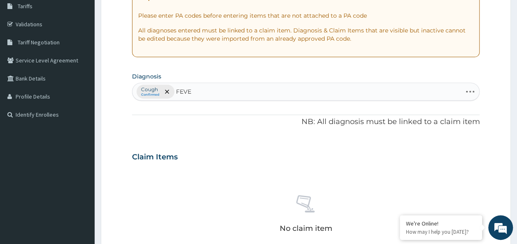
type input "FEVER"
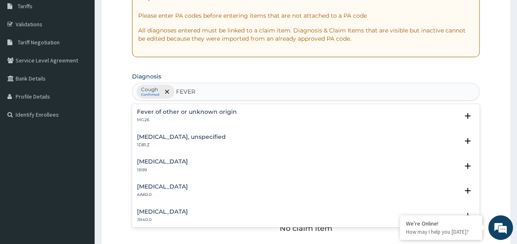
click at [174, 119] on p "MG26" at bounding box center [187, 120] width 100 height 6
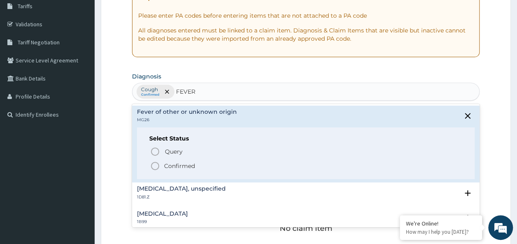
click at [171, 154] on span "Query" at bounding box center [174, 152] width 18 height 8
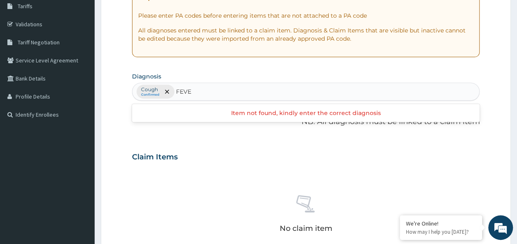
type input "FEVER"
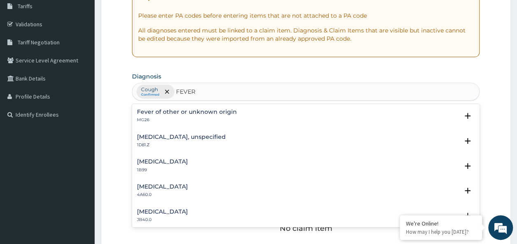
click at [171, 122] on p "MG26" at bounding box center [187, 120] width 100 height 6
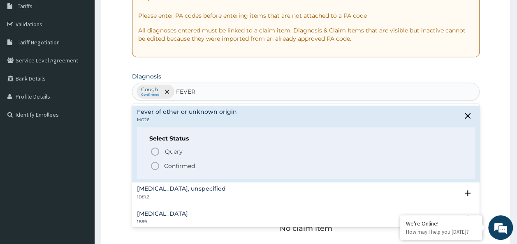
click at [170, 167] on p "Confirmed" at bounding box center [179, 166] width 31 height 8
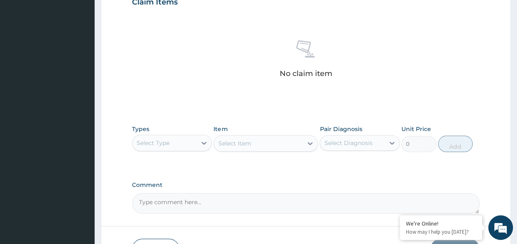
scroll to position [305, 0]
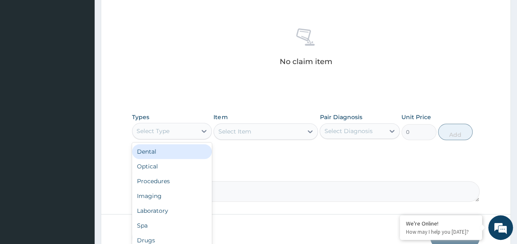
click at [173, 179] on div "Procedures" at bounding box center [172, 181] width 80 height 15
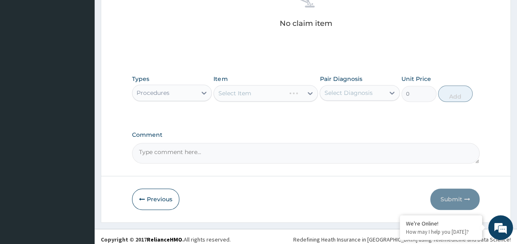
scroll to position [347, 0]
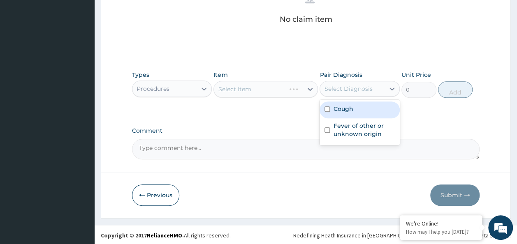
click at [328, 108] on input "checkbox" at bounding box center [326, 108] width 5 height 5
checkbox input "true"
click at [327, 129] on input "checkbox" at bounding box center [326, 129] width 5 height 5
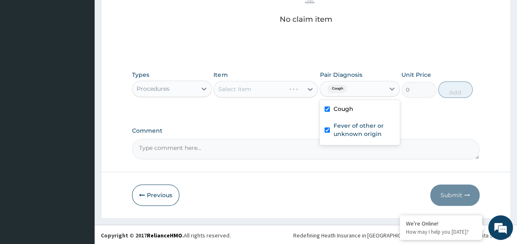
checkbox input "true"
click at [284, 93] on div "Select Item" at bounding box center [265, 89] width 104 height 16
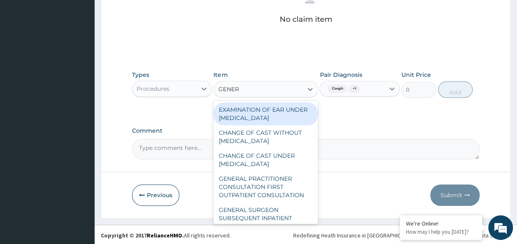
type input "GENERA"
click at [262, 191] on div "GENERAL PRACTITIONER CONSULTATION FIRST OUTPATIENT CONSULTATION" at bounding box center [265, 186] width 104 height 31
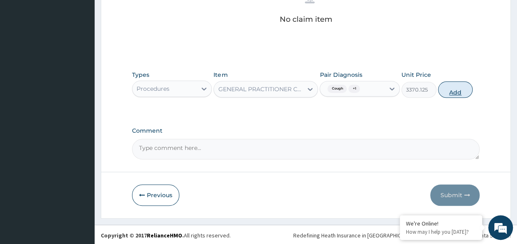
click at [457, 91] on button "Add" at bounding box center [455, 89] width 35 height 16
type input "0"
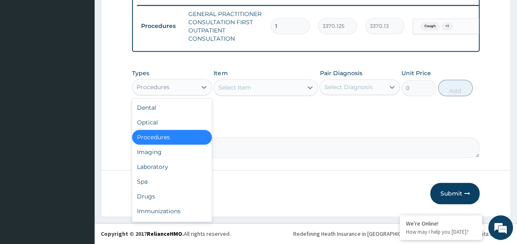
click at [165, 171] on div "Laboratory" at bounding box center [172, 167] width 80 height 15
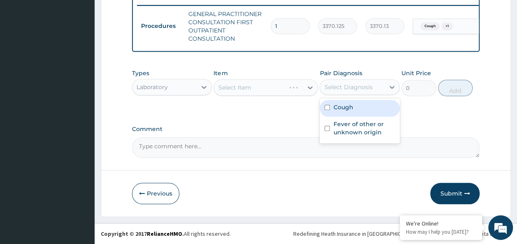
click at [328, 105] on input "checkbox" at bounding box center [326, 107] width 5 height 5
checkbox input "true"
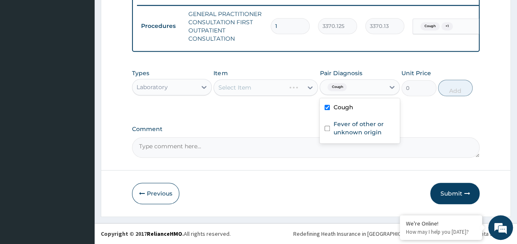
click at [327, 131] on input "checkbox" at bounding box center [326, 128] width 5 height 5
checkbox input "true"
click at [264, 94] on div "Select Item" at bounding box center [265, 87] width 104 height 16
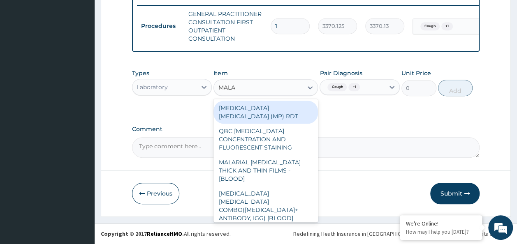
type input "MALAR"
click at [305, 107] on div "MALARIA PARASITE (MP) RDT" at bounding box center [265, 112] width 104 height 23
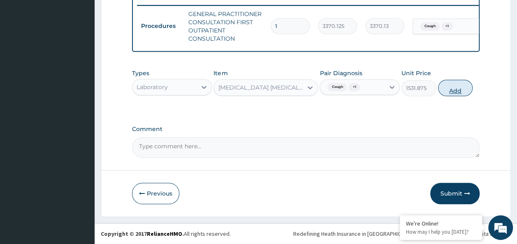
click at [455, 86] on button "Add" at bounding box center [455, 88] width 35 height 16
type input "0"
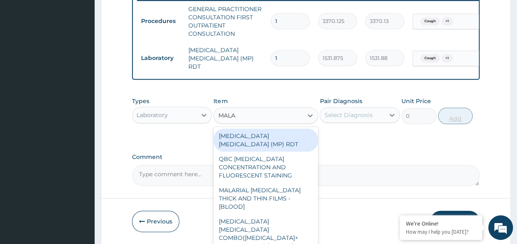
type input "MALAR"
click at [279, 188] on div "MALARIAL PARASITE THICK AND THIN FILMS - [BLOOD]" at bounding box center [265, 198] width 104 height 31
type input "1531.875"
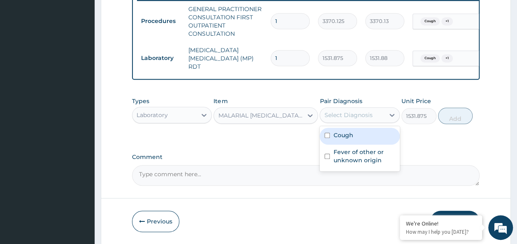
click at [329, 138] on input "checkbox" at bounding box center [326, 135] width 5 height 5
checkbox input "true"
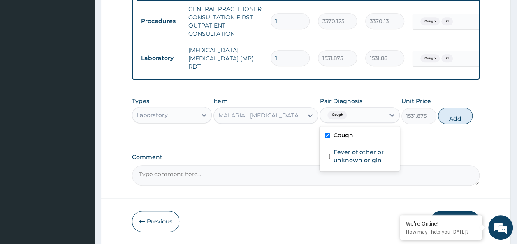
click at [326, 155] on input "checkbox" at bounding box center [326, 156] width 5 height 5
checkbox input "true"
click at [468, 115] on button "Add" at bounding box center [455, 116] width 35 height 16
type input "0"
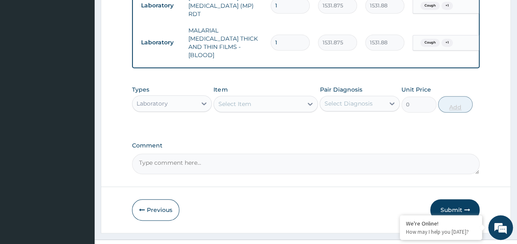
scroll to position [389, 0]
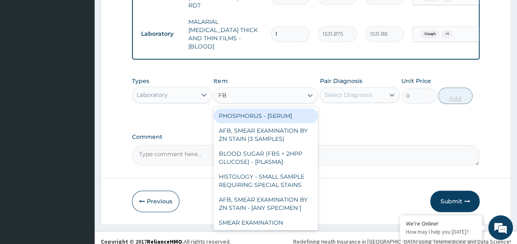
type input "FBC"
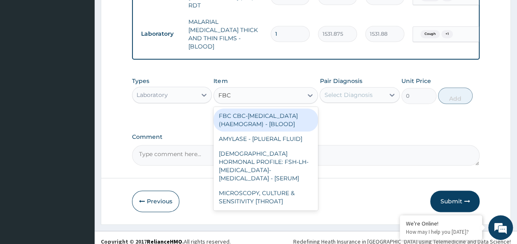
click at [293, 116] on div "FBC CBC-COMPLETE BLOOD COUNT (HAEMOGRAM) - [BLOOD]" at bounding box center [265, 120] width 104 height 23
type input "4085"
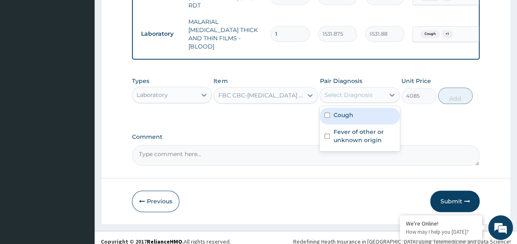
click at [327, 113] on input "checkbox" at bounding box center [326, 115] width 5 height 5
checkbox input "true"
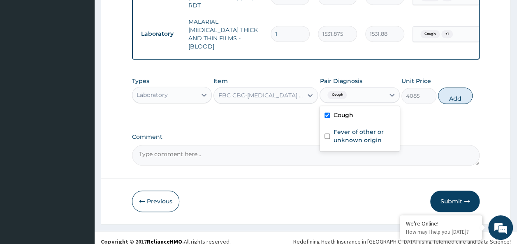
click at [327, 134] on input "checkbox" at bounding box center [326, 136] width 5 height 5
checkbox input "true"
click at [449, 91] on button "Add" at bounding box center [455, 96] width 35 height 16
type input "0"
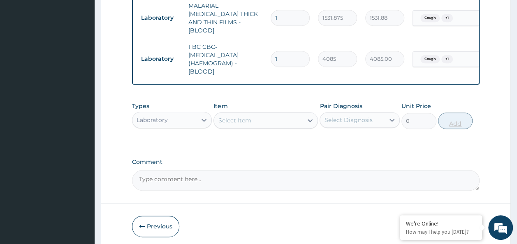
scroll to position [415, 0]
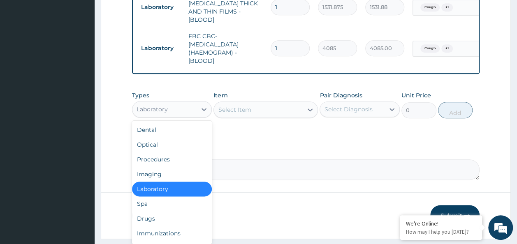
click at [150, 211] on div "Drugs" at bounding box center [172, 218] width 80 height 15
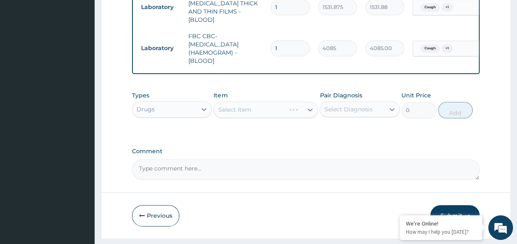
click at [278, 102] on div "Select Item" at bounding box center [265, 110] width 104 height 16
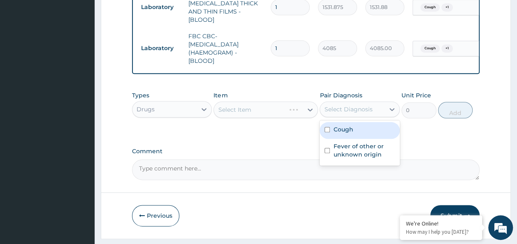
click at [326, 127] on input "checkbox" at bounding box center [326, 129] width 5 height 5
checkbox input "true"
click at [329, 148] on input "checkbox" at bounding box center [326, 150] width 5 height 5
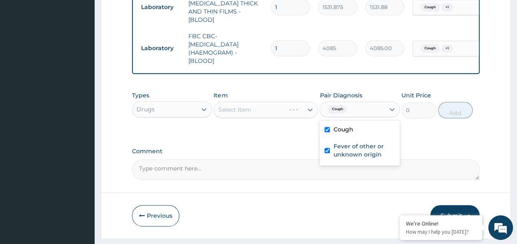
checkbox input "true"
click at [263, 104] on div "Select Item" at bounding box center [265, 110] width 104 height 16
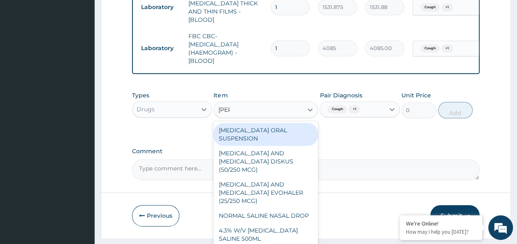
type input "SALB"
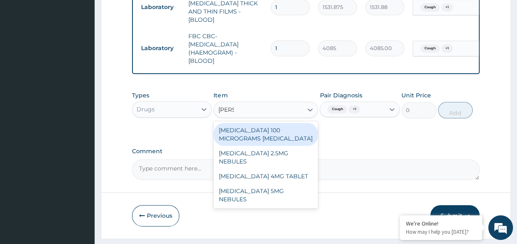
click at [296, 184] on div "SALBUTAMOL 5MG NEBULES" at bounding box center [265, 195] width 104 height 23
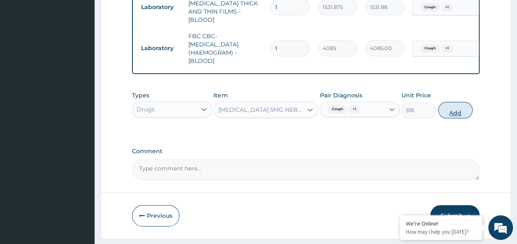
click at [461, 104] on button "Add" at bounding box center [455, 110] width 35 height 16
type input "0"
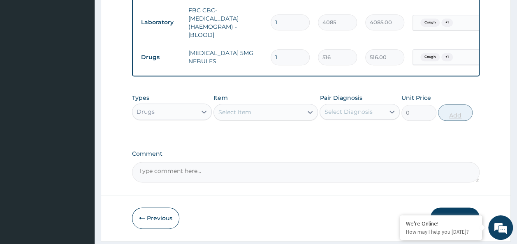
scroll to position [458, 0]
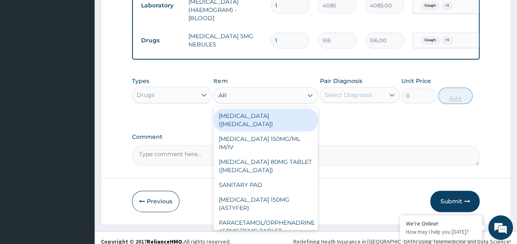
type input "ART"
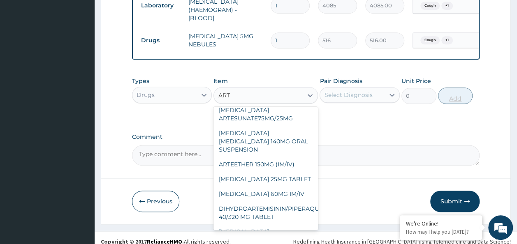
scroll to position [222, 0]
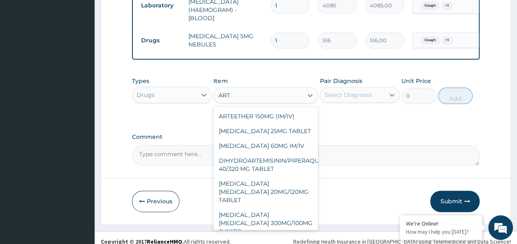
click at [287, 179] on div "ARTEMETHER LUMEFANTRINE 20MG/120MG TABLET" at bounding box center [265, 191] width 104 height 31
type input "100"
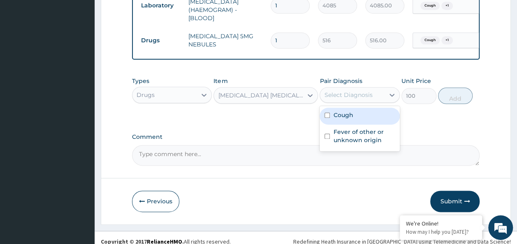
click at [328, 113] on input "checkbox" at bounding box center [326, 115] width 5 height 5
checkbox input "true"
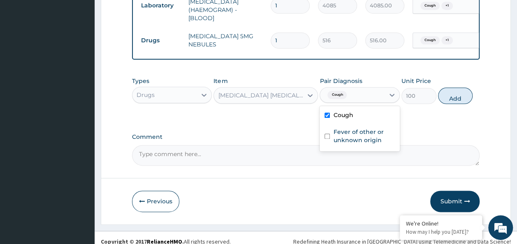
click at [327, 134] on input "checkbox" at bounding box center [326, 136] width 5 height 5
checkbox input "true"
click at [458, 95] on button "Add" at bounding box center [455, 96] width 35 height 16
type input "0"
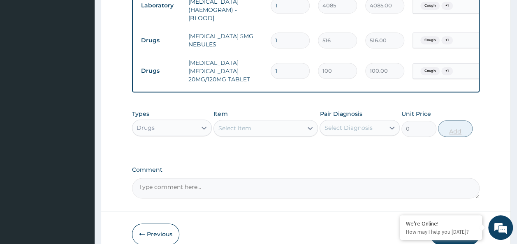
type input "0.00"
type input "6"
type input "600.00"
type input "6"
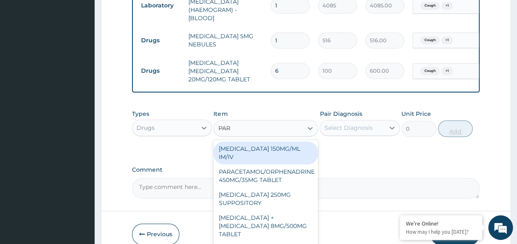
type input "PARA"
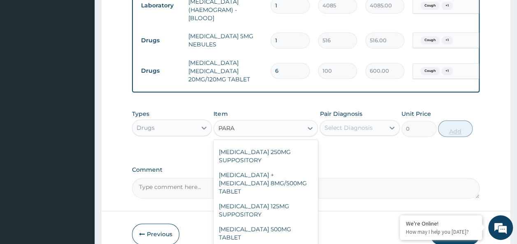
scroll to position [43, 0]
click at [271, 222] on div "PARACETAMOL 500MG TABLET" at bounding box center [265, 233] width 104 height 23
type input "30"
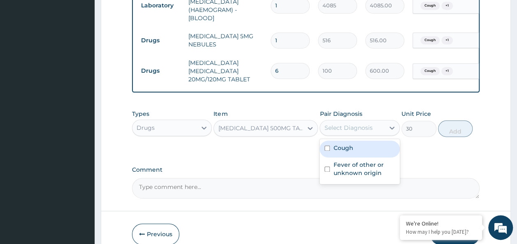
click at [327, 146] on input "checkbox" at bounding box center [326, 148] width 5 height 5
checkbox input "true"
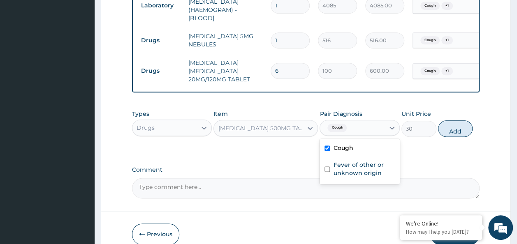
click at [325, 167] on input "checkbox" at bounding box center [326, 169] width 5 height 5
checkbox input "true"
click at [459, 120] on button "Add" at bounding box center [455, 128] width 35 height 16
type input "0"
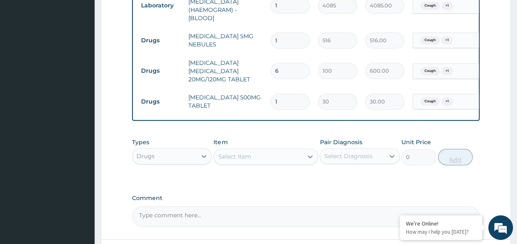
type input "18"
type input "540.00"
type input "18"
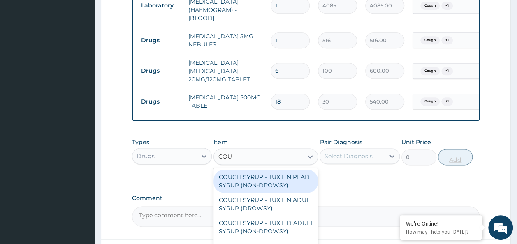
type input "COUG"
click at [275, 198] on div "COUGH SYRUP - TUXIL N ADULT SYRUP (DROWSY)" at bounding box center [265, 204] width 104 height 23
type input "2000"
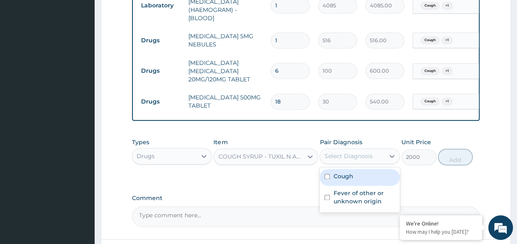
click at [325, 174] on input "checkbox" at bounding box center [326, 176] width 5 height 5
checkbox input "true"
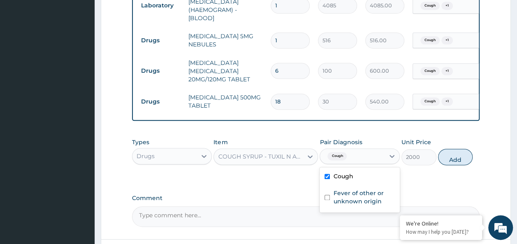
click at [327, 195] on input "checkbox" at bounding box center [326, 197] width 5 height 5
checkbox input "true"
click at [459, 152] on button "Add" at bounding box center [455, 157] width 35 height 16
type input "0"
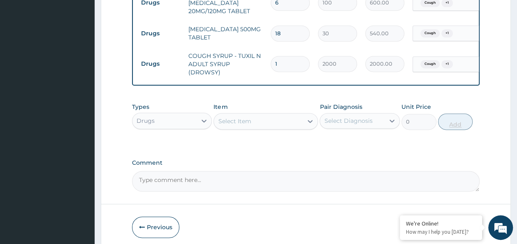
scroll to position [528, 0]
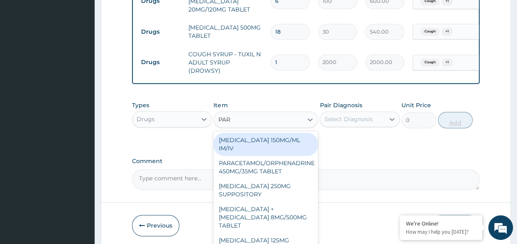
type input "PARA"
click at [267, 179] on div "PARACETAMOL 250MG SUPPOSITORY" at bounding box center [265, 190] width 104 height 23
type input "800"
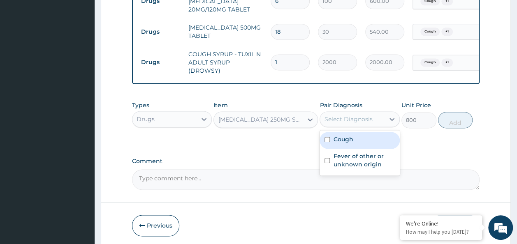
click at [328, 137] on input "checkbox" at bounding box center [326, 139] width 5 height 5
checkbox input "true"
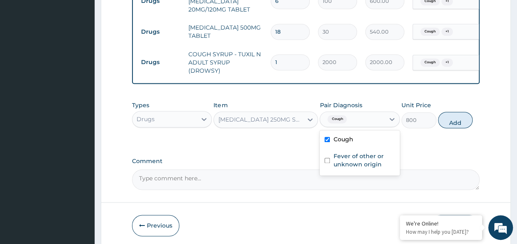
click at [330, 158] on input "checkbox" at bounding box center [326, 160] width 5 height 5
checkbox input "true"
click at [456, 112] on button "Add" at bounding box center [455, 120] width 35 height 16
type input "0"
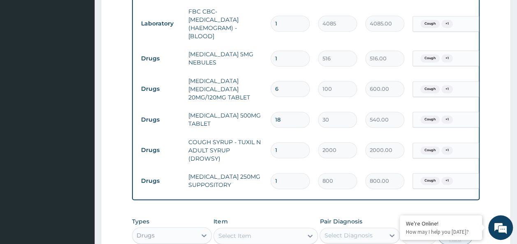
scroll to position [440, 0]
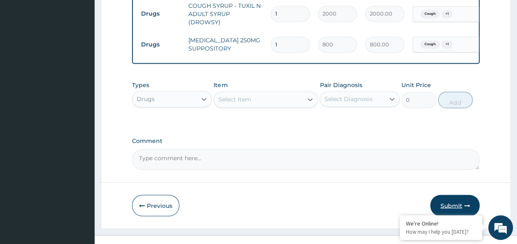
click at [460, 195] on button "Submit" at bounding box center [454, 205] width 49 height 21
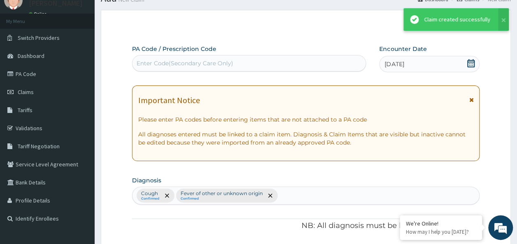
scroll to position [576, 0]
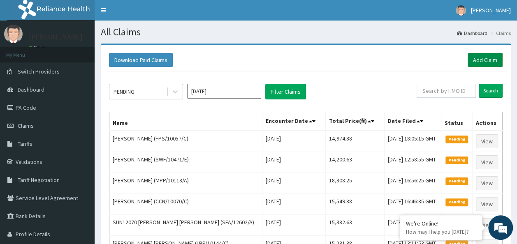
click at [475, 63] on link "Add Claim" at bounding box center [485, 60] width 35 height 14
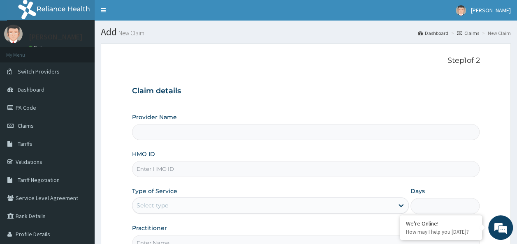
click at [200, 174] on input "HMO ID" at bounding box center [306, 169] width 348 height 16
type input "Reliance Family Clinics (RFC) - Ajah"
paste input "FPS/10057/A"
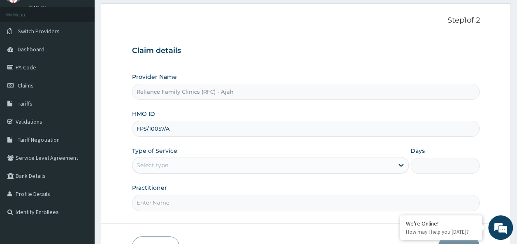
scroll to position [92, 0]
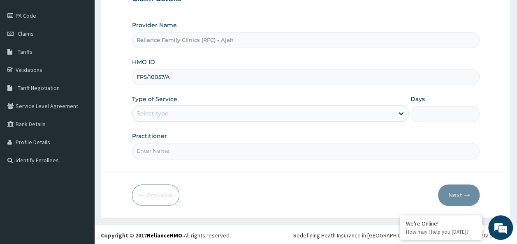
type input "FPS/10057/A"
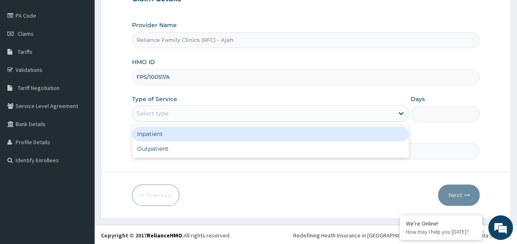
click at [282, 151] on div "Outpatient" at bounding box center [270, 148] width 277 height 15
type input "1"
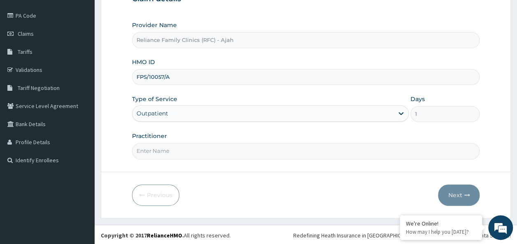
click at [285, 156] on input "Practitioner" at bounding box center [306, 151] width 348 height 16
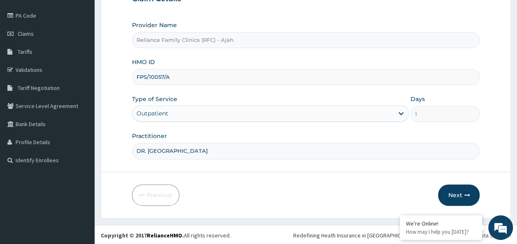
type input "DR. LOCUM"
click at [469, 195] on icon "button" at bounding box center [467, 195] width 6 height 6
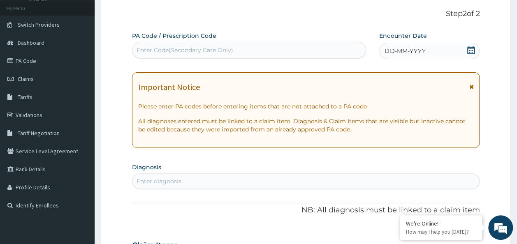
scroll to position [39, 0]
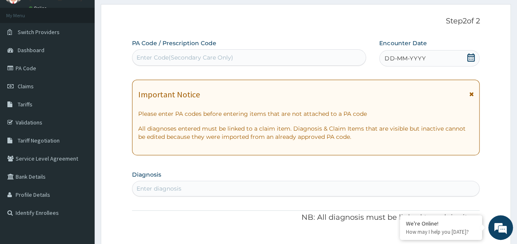
click at [422, 59] on span "DD-MM-YYYY" at bounding box center [404, 58] width 41 height 8
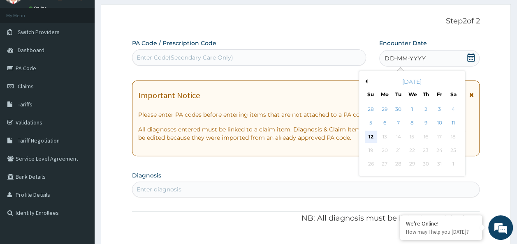
click at [370, 136] on div "12" at bounding box center [371, 137] width 12 height 12
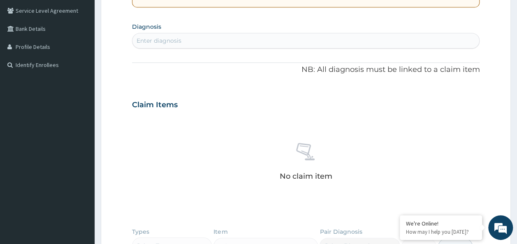
scroll to position [188, 0]
type input "FEVER"
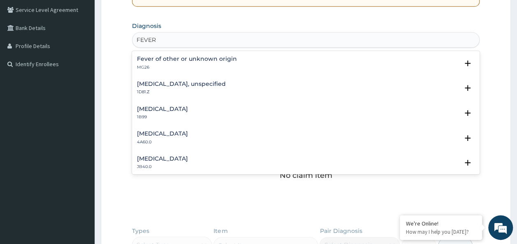
click at [183, 65] on p "MG26" at bounding box center [187, 68] width 100 height 6
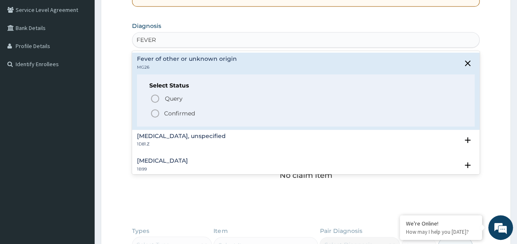
click at [176, 115] on p "Confirmed" at bounding box center [179, 113] width 31 height 8
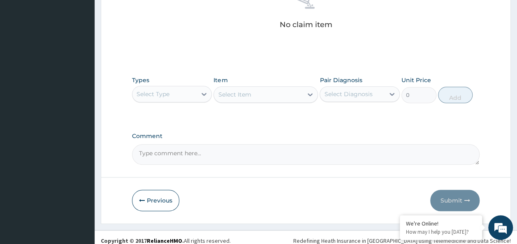
scroll to position [347, 0]
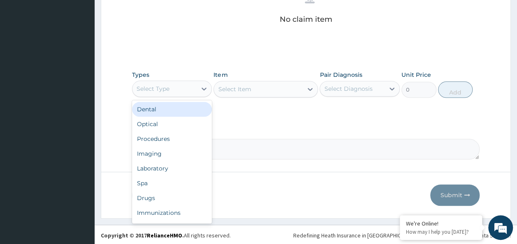
click at [169, 134] on div "Procedures" at bounding box center [172, 139] width 80 height 15
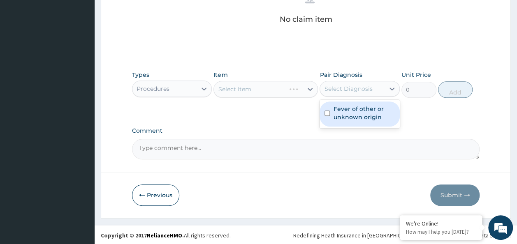
click at [329, 113] on input "checkbox" at bounding box center [326, 113] width 5 height 5
checkbox input "true"
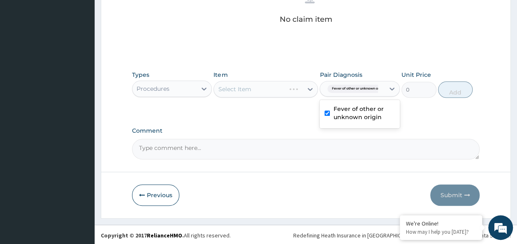
click at [271, 93] on div "Select Item" at bounding box center [265, 89] width 104 height 16
click at [259, 90] on div "Select Item" at bounding box center [265, 89] width 104 height 16
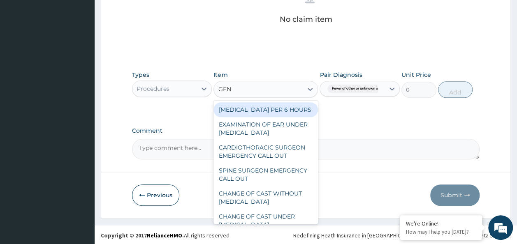
type input "GENE"
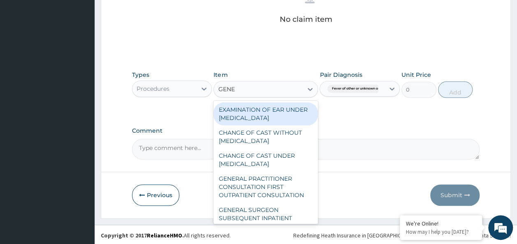
click at [289, 195] on div "GENERAL PRACTITIONER CONSULTATION FIRST OUTPATIENT CONSULTATION" at bounding box center [265, 186] width 104 height 31
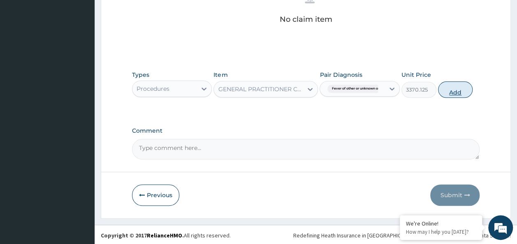
click at [462, 88] on button "Add" at bounding box center [455, 89] width 35 height 16
type input "0"
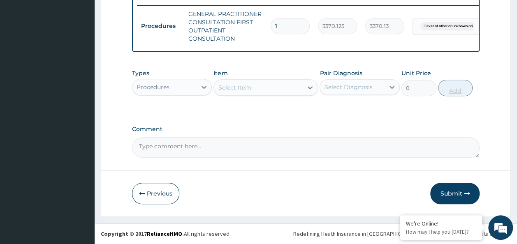
scroll to position [327, 0]
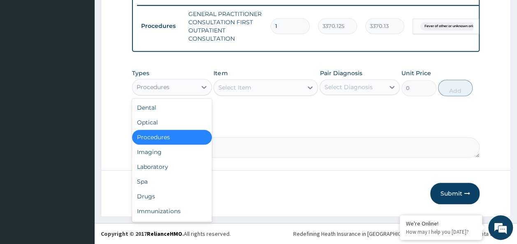
click at [167, 167] on div "Laboratory" at bounding box center [172, 167] width 80 height 15
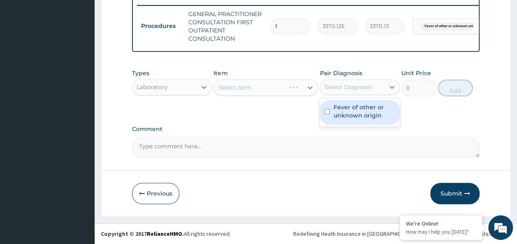
click at [327, 114] on input "checkbox" at bounding box center [326, 111] width 5 height 5
checkbox input "true"
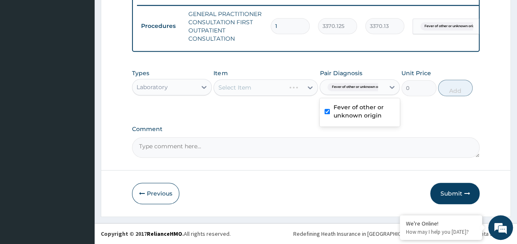
click at [264, 95] on div "Select Item" at bounding box center [265, 87] width 104 height 16
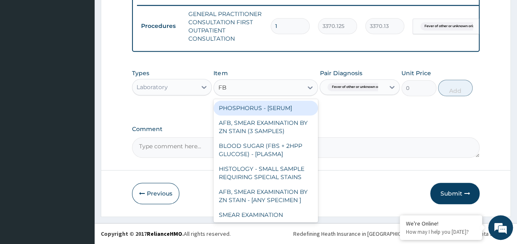
type input "FBC"
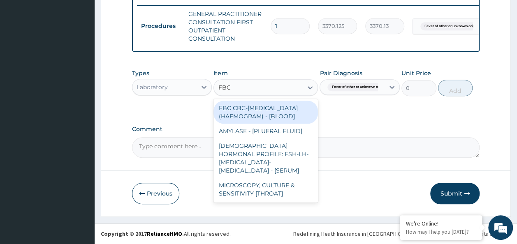
click at [285, 118] on div "FBC CBC-[MEDICAL_DATA] (HAEMOGRAM) - [BLOOD]" at bounding box center [265, 112] width 104 height 23
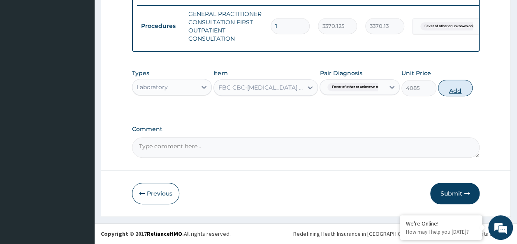
click at [465, 89] on button "Add" at bounding box center [455, 88] width 35 height 16
type input "0"
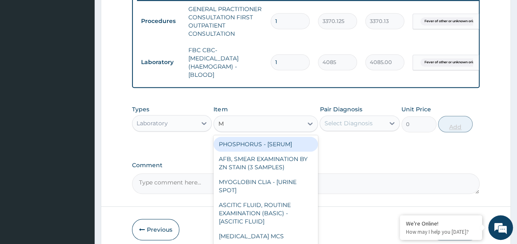
type input "MP"
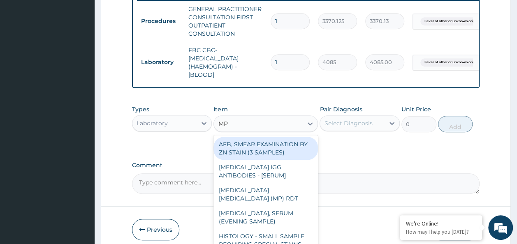
click at [280, 195] on div "[MEDICAL_DATA] [MEDICAL_DATA] (MP) RDT" at bounding box center [265, 194] width 104 height 23
type input "1531.875"
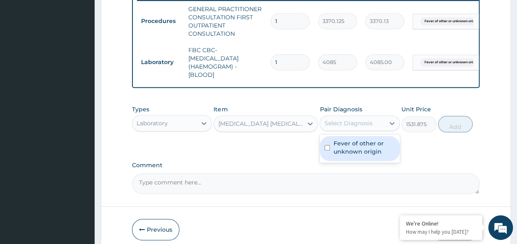
click at [324, 150] on input "checkbox" at bounding box center [326, 147] width 5 height 5
checkbox input "true"
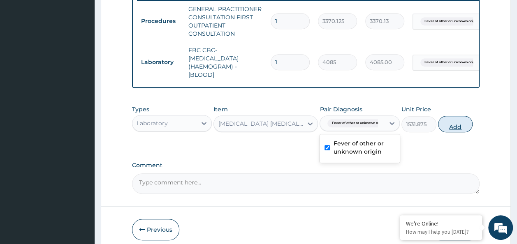
click at [466, 130] on button "Add" at bounding box center [455, 124] width 35 height 16
type input "0"
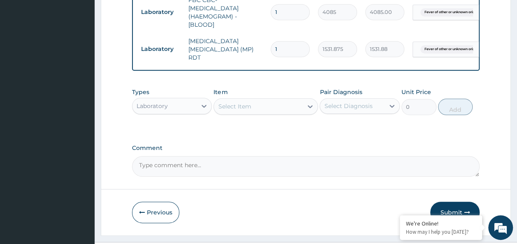
scroll to position [384, 0]
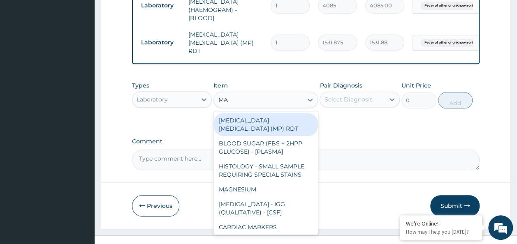
type input "MAL"
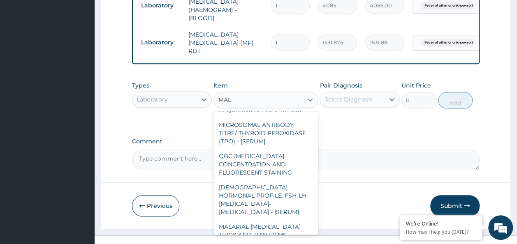
scroll to position [81, 0]
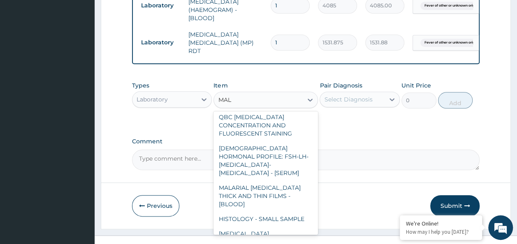
click at [286, 181] on div "MALARIAL [MEDICAL_DATA] THICK AND THIN FILMS - [BLOOD]" at bounding box center [265, 196] width 104 height 31
type input "1531.875"
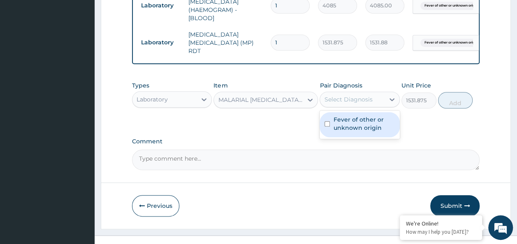
click at [327, 122] on input "checkbox" at bounding box center [326, 123] width 5 height 5
checkbox input "true"
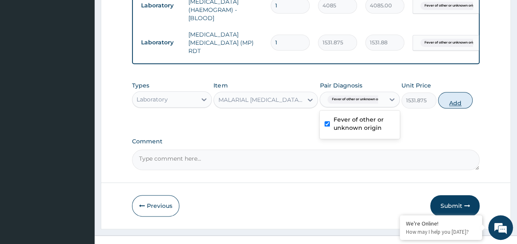
click at [465, 93] on button "Add" at bounding box center [455, 100] width 35 height 16
type input "0"
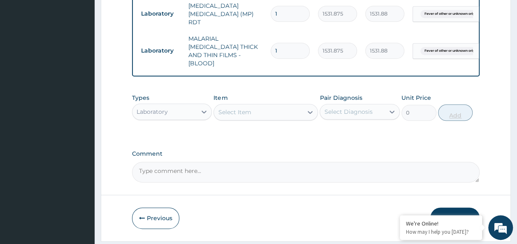
scroll to position [430, 0]
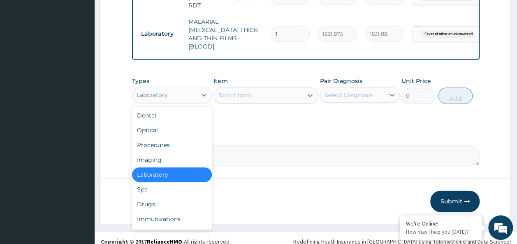
click at [149, 197] on div "Drugs" at bounding box center [172, 204] width 80 height 15
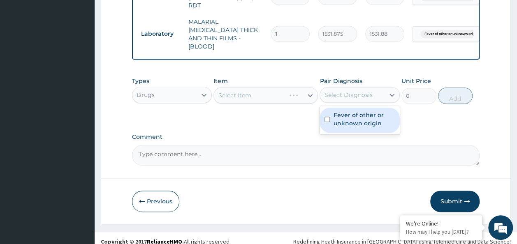
click at [327, 117] on input "checkbox" at bounding box center [326, 119] width 5 height 5
checkbox input "true"
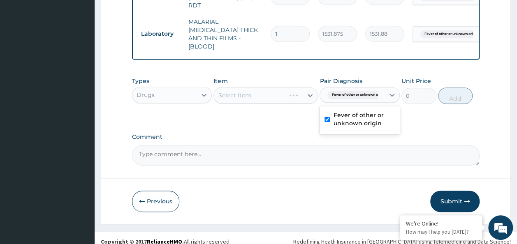
click at [266, 92] on div "Select Item" at bounding box center [265, 95] width 104 height 16
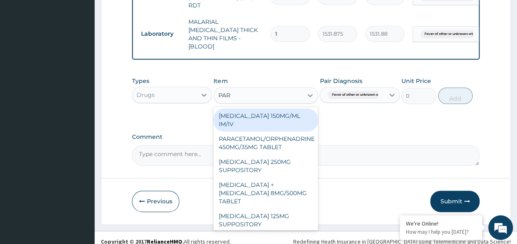
type input "PARA"
click at [278, 187] on div "[MEDICAL_DATA] + [MEDICAL_DATA] 8MG/500MG TABLET" at bounding box center [265, 193] width 104 height 31
type input "343.2000122070312"
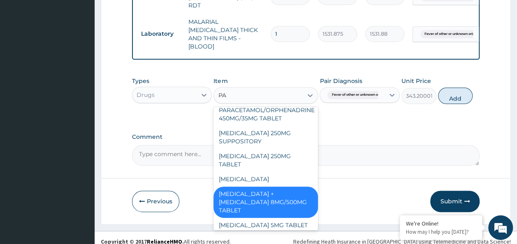
scroll to position [45, 0]
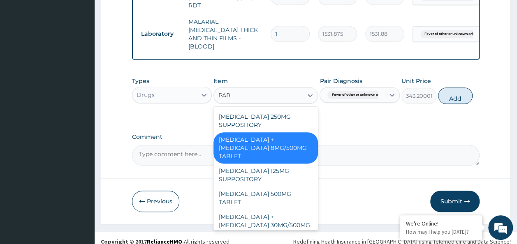
type input "PARA"
click at [284, 187] on div "[MEDICAL_DATA] 500MG TABLET" at bounding box center [265, 198] width 104 height 23
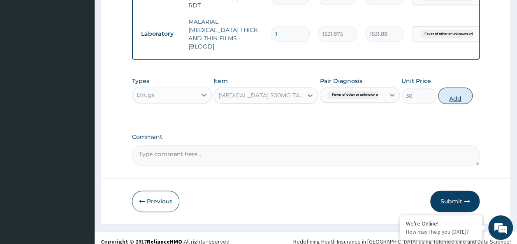
click at [458, 93] on button "Add" at bounding box center [455, 96] width 35 height 16
type input "0"
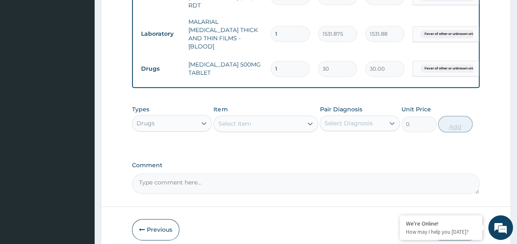
type input "18"
type input "540.00"
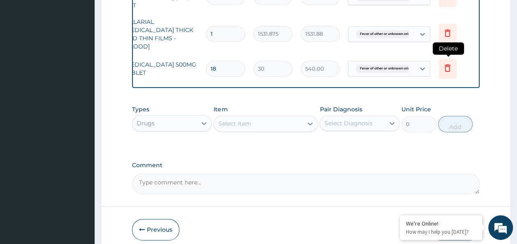
type input "18"
click at [447, 63] on icon at bounding box center [447, 68] width 10 height 10
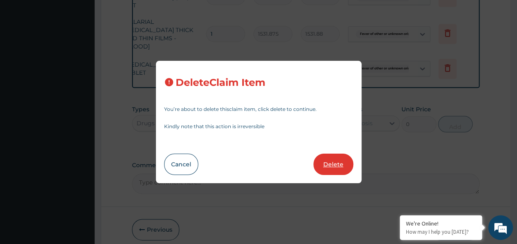
click at [336, 169] on button "Delete" at bounding box center [333, 164] width 40 height 21
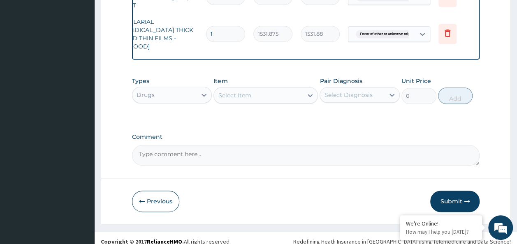
scroll to position [0, 0]
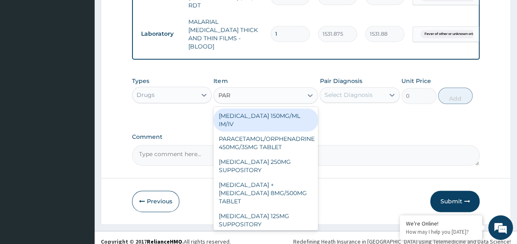
type input "PARA"
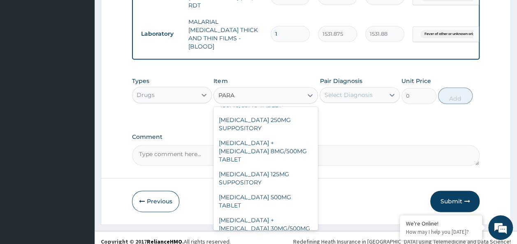
scroll to position [93, 0]
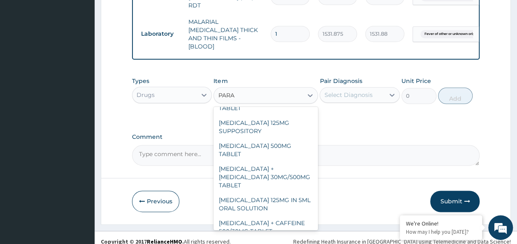
click at [280, 139] on div "[MEDICAL_DATA] 500MG TABLET" at bounding box center [265, 150] width 104 height 23
type input "30"
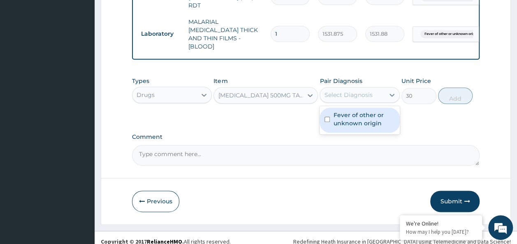
click at [327, 117] on input "checkbox" at bounding box center [326, 119] width 5 height 5
checkbox input "true"
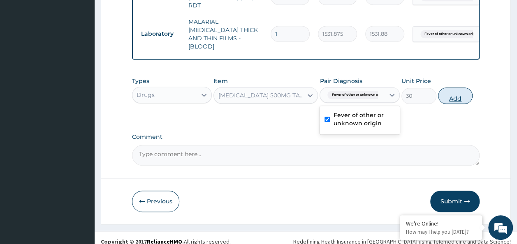
click at [467, 90] on button "Add" at bounding box center [455, 96] width 35 height 16
type input "0"
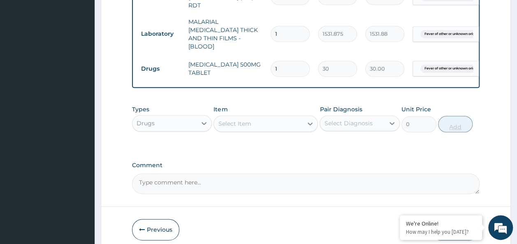
type input "0.00"
type input "0"
type input "3"
type input "90.00"
type input "30"
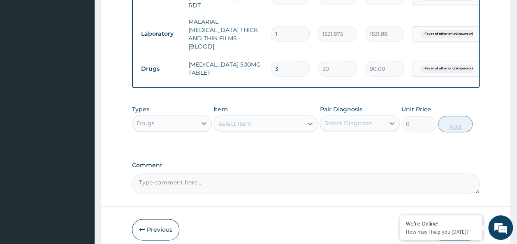
type input "900.00"
type input "30"
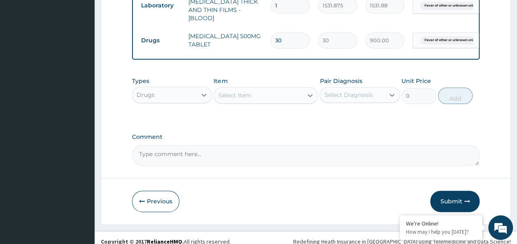
scroll to position [458, 0]
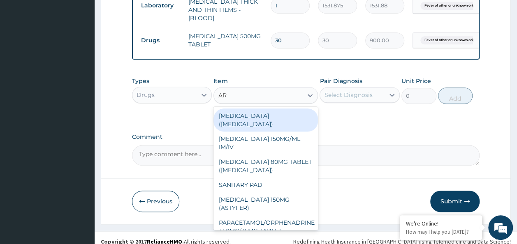
type input "ART"
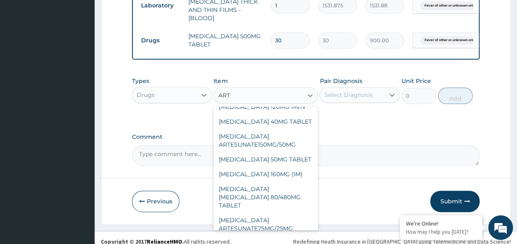
scroll to position [65, 0]
click at [289, 182] on div "ARTEMETHER LUMEFANTRINE 80/480MG TABLET" at bounding box center [265, 196] width 104 height 31
type input "450"
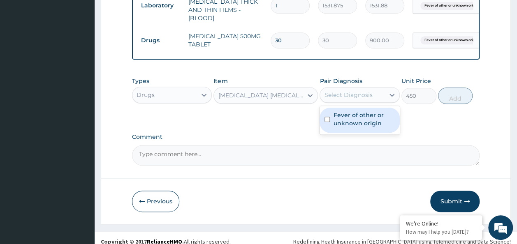
click at [327, 117] on input "checkbox" at bounding box center [326, 119] width 5 height 5
checkbox input "true"
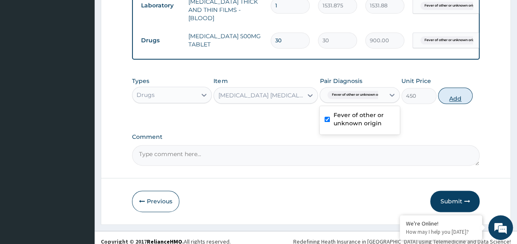
click at [465, 92] on button "Add" at bounding box center [455, 96] width 35 height 16
type input "0"
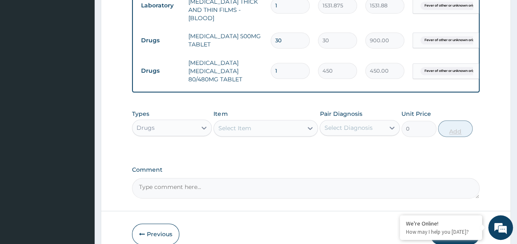
type input "0.00"
type input "6"
type input "2700.00"
type input "6"
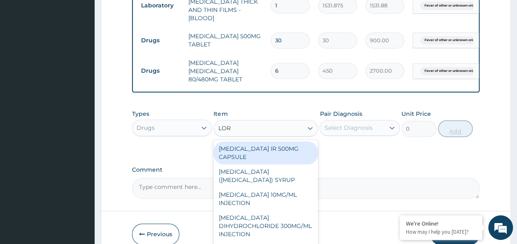
type input "LORA"
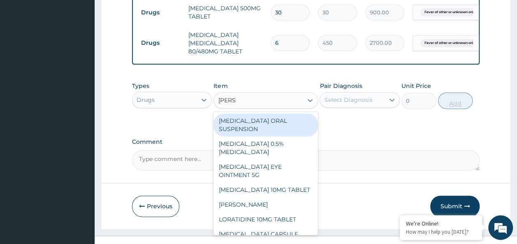
scroll to position [491, 0]
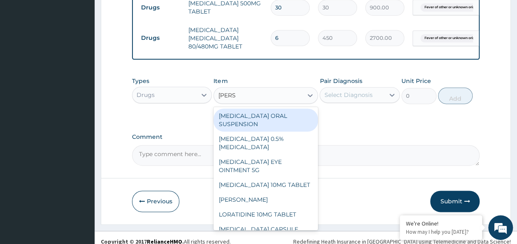
click at [289, 209] on div "LORATIDINE 10MG TABLET" at bounding box center [265, 214] width 104 height 15
type input "96"
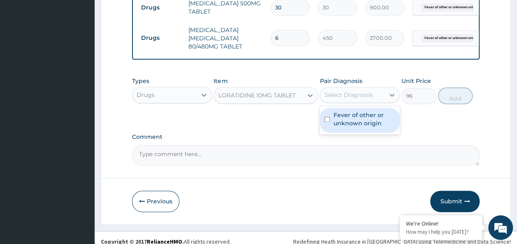
click at [327, 117] on input "checkbox" at bounding box center [326, 119] width 5 height 5
checkbox input "true"
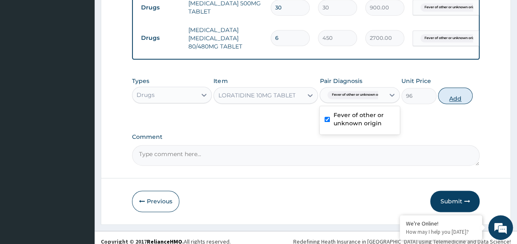
click at [461, 91] on button "Add" at bounding box center [455, 96] width 35 height 16
type input "0"
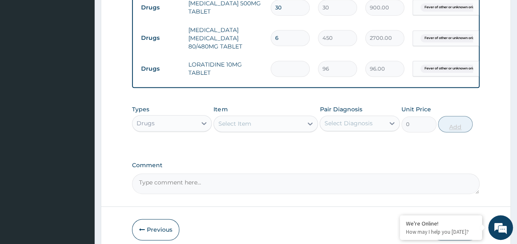
type input "0.00"
type input "5"
type input "480.00"
type input "5"
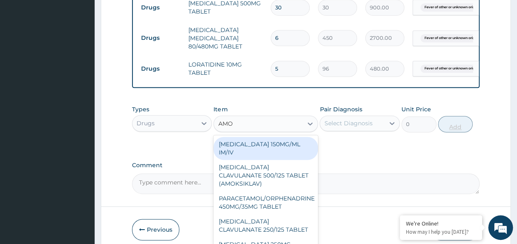
type input "AMOX"
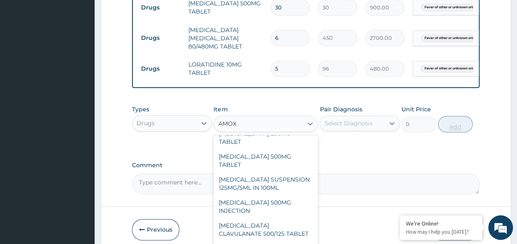
scroll to position [88, 0]
click at [268, 218] on div "AMOXICILLIN CLAVULANATE 500/125 TABLET" at bounding box center [265, 229] width 104 height 23
type input "414"
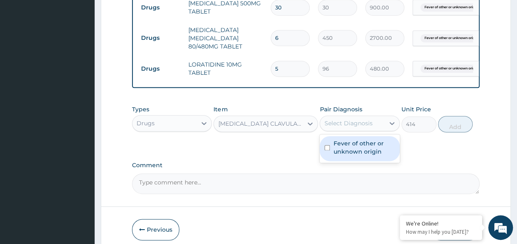
click at [326, 145] on input "checkbox" at bounding box center [326, 147] width 5 height 5
checkbox input "true"
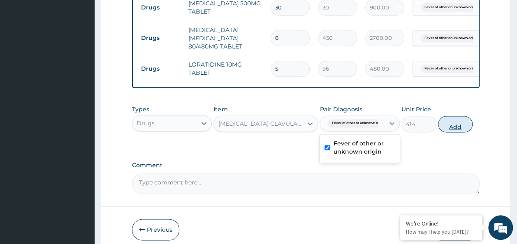
click at [461, 119] on button "Add" at bounding box center [455, 124] width 35 height 16
type input "0"
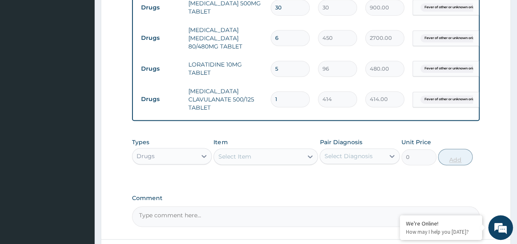
type input "14"
type input "5796.00"
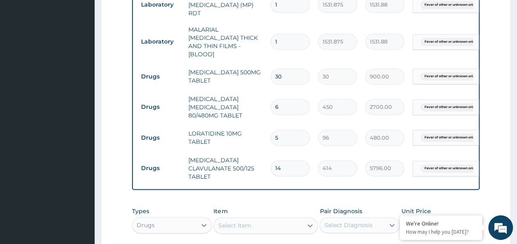
scroll to position [421, 0]
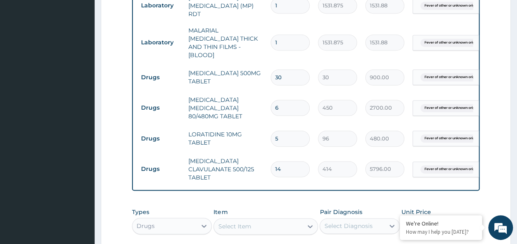
type input "14"
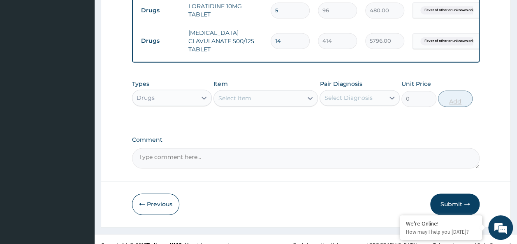
scroll to position [553, 0]
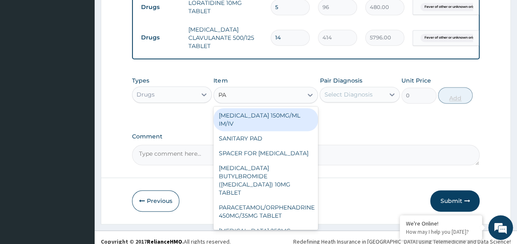
type input "PAR"
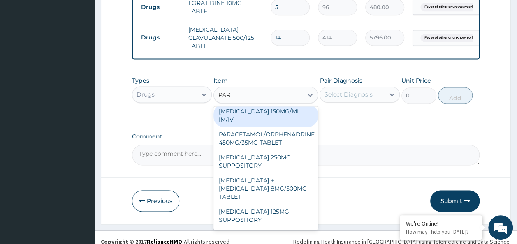
scroll to position [0, 0]
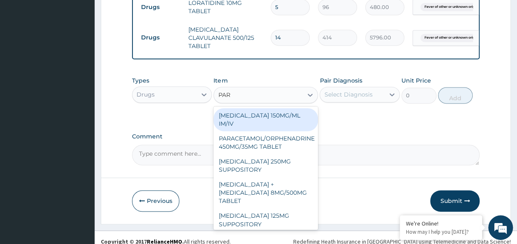
click at [295, 112] on div "PARACETAMOL 150MG/ML IM/IV" at bounding box center [265, 119] width 104 height 23
type input "300"
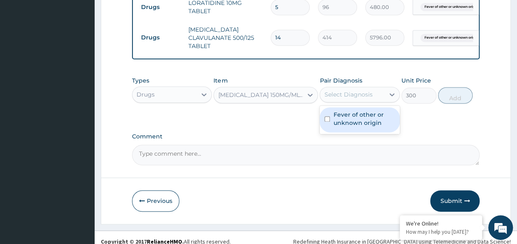
click at [329, 116] on input "checkbox" at bounding box center [326, 118] width 5 height 5
checkbox input "true"
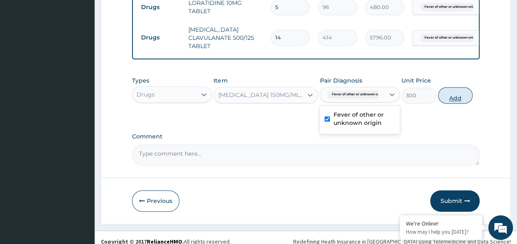
click at [462, 91] on button "Add" at bounding box center [455, 95] width 35 height 16
type input "0"
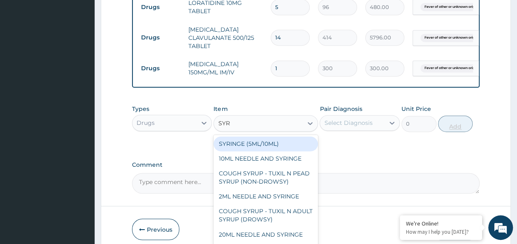
type input "SYRI"
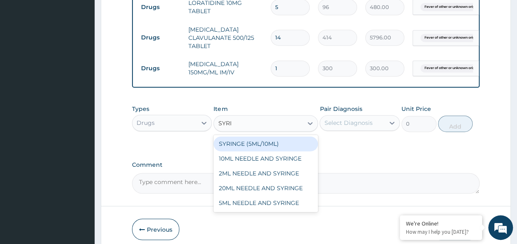
click at [285, 196] on div "5ML NEEDLE AND SYRINGE" at bounding box center [265, 203] width 104 height 15
type input "109.25"
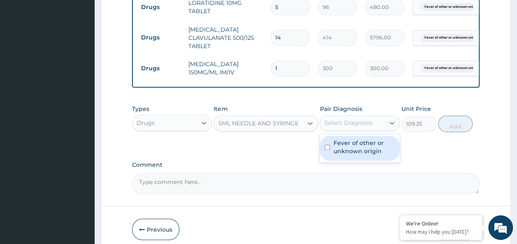
click at [329, 145] on input "checkbox" at bounding box center [326, 147] width 5 height 5
checkbox input "true"
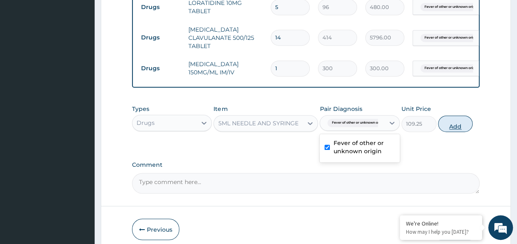
click at [459, 116] on button "Add" at bounding box center [455, 124] width 35 height 16
type input "0"
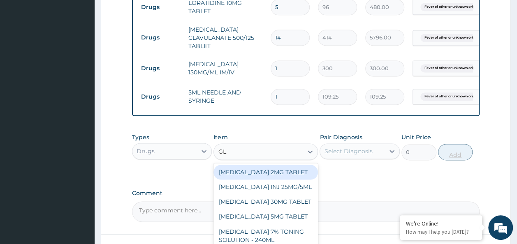
type input "GLO"
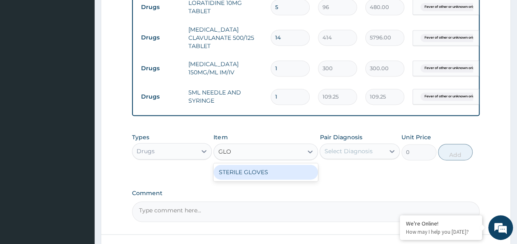
click at [290, 173] on div "STERILE GLOVES" at bounding box center [265, 172] width 104 height 15
type input "500"
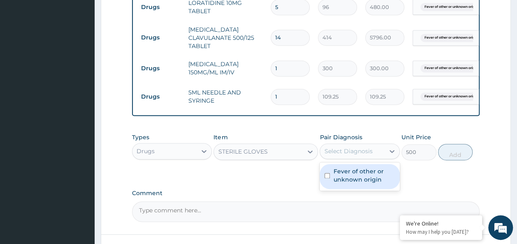
click at [328, 173] on input "checkbox" at bounding box center [326, 175] width 5 height 5
checkbox input "true"
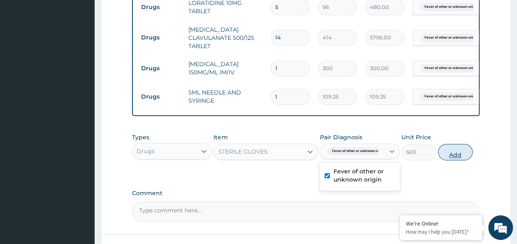
click at [461, 146] on button "Add" at bounding box center [455, 152] width 35 height 16
type input "0"
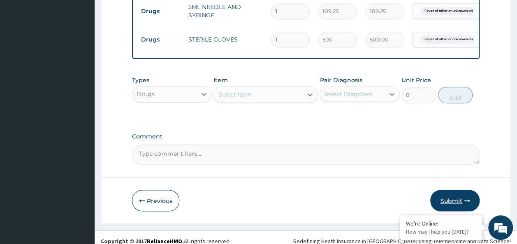
click at [455, 195] on button "Submit" at bounding box center [454, 200] width 49 height 21
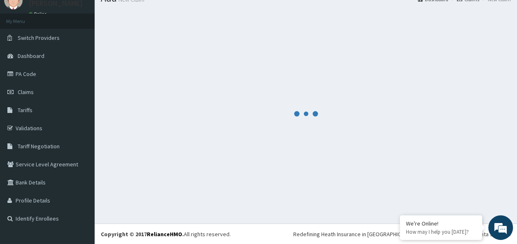
scroll to position [638, 0]
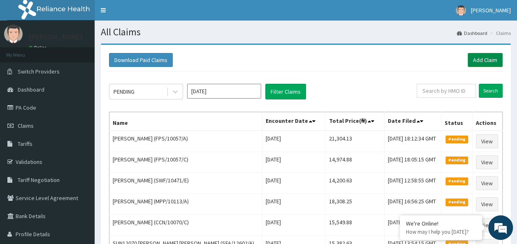
click at [482, 58] on link "Add Claim" at bounding box center [485, 60] width 35 height 14
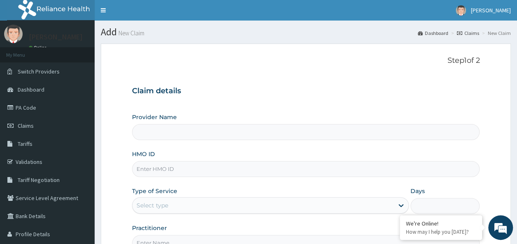
type input "Reliance Family Clinics (RFC) - Ajah"
click at [202, 171] on input "HMO ID" at bounding box center [306, 169] width 348 height 16
paste input "TLF/10095/C"
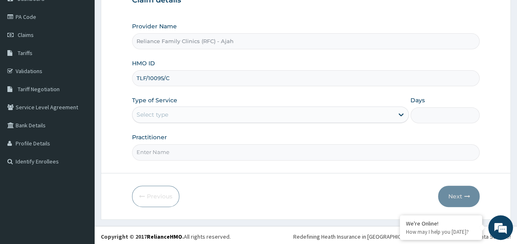
scroll to position [92, 0]
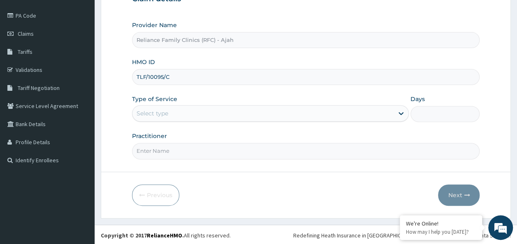
type input "TLF/10095/C"
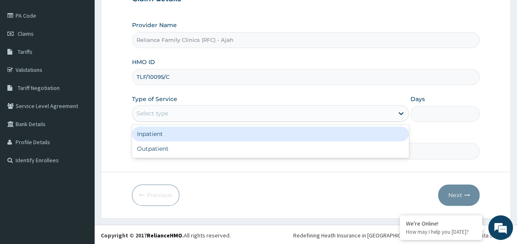
click at [303, 153] on div "Outpatient" at bounding box center [270, 148] width 277 height 15
type input "1"
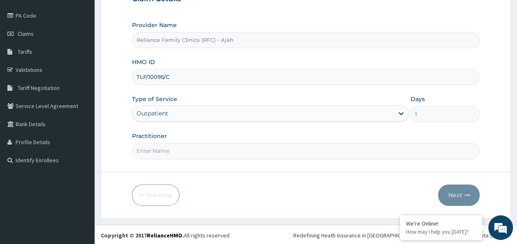
click at [285, 153] on input "Practitioner" at bounding box center [306, 151] width 348 height 16
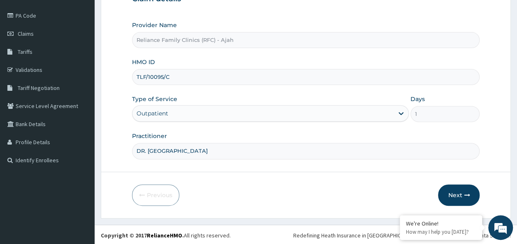
type input "DR. LOCUM"
click at [472, 188] on button "Next" at bounding box center [459, 195] width 42 height 21
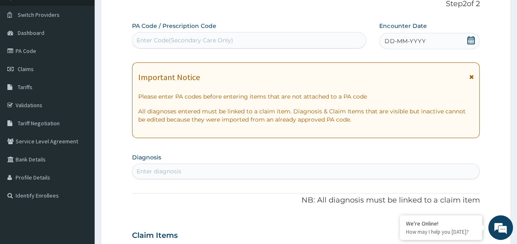
scroll to position [29, 0]
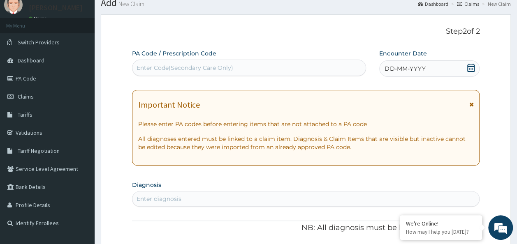
click at [410, 67] on span "DD-MM-YYYY" at bounding box center [404, 69] width 41 height 8
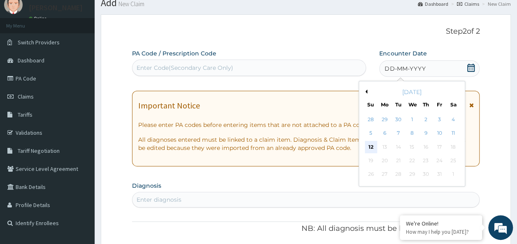
click at [368, 146] on div "12" at bounding box center [371, 147] width 12 height 12
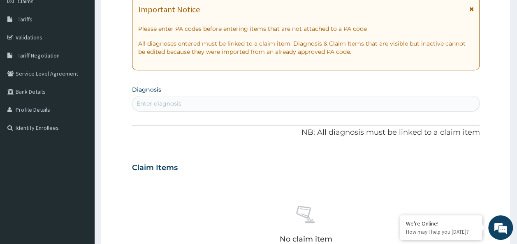
scroll to position [125, 0]
type input "HEADACHE"
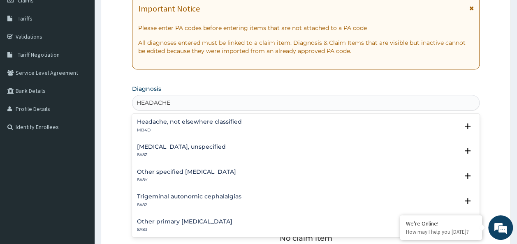
click at [214, 127] on p "MB4D" at bounding box center [189, 130] width 105 height 6
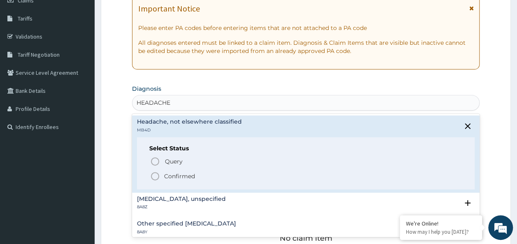
click at [195, 178] on span "Confirmed" at bounding box center [306, 176] width 313 height 10
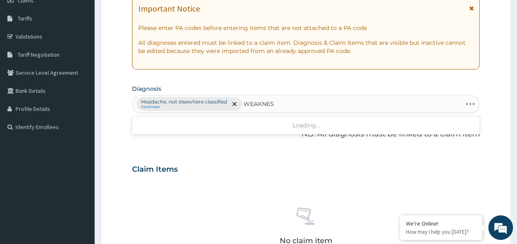
type input "WEAKNESS"
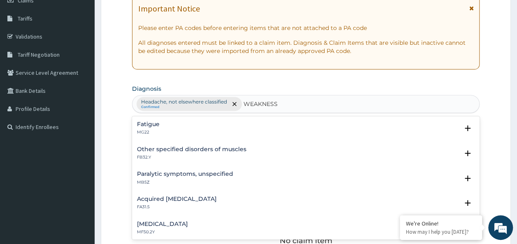
click at [155, 131] on p "MG22" at bounding box center [148, 133] width 23 height 6
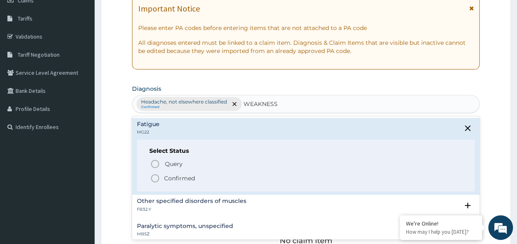
click at [178, 181] on p "Confirmed" at bounding box center [179, 178] width 31 height 8
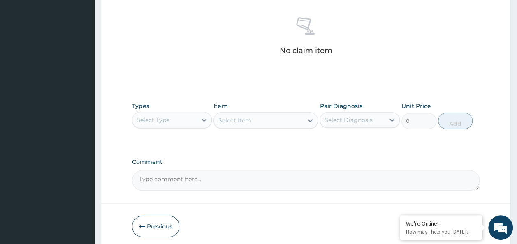
scroll to position [323, 0]
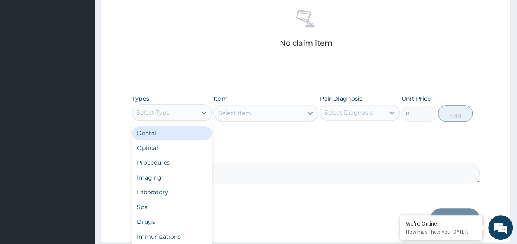
click at [159, 163] on div "Procedures" at bounding box center [172, 162] width 80 height 15
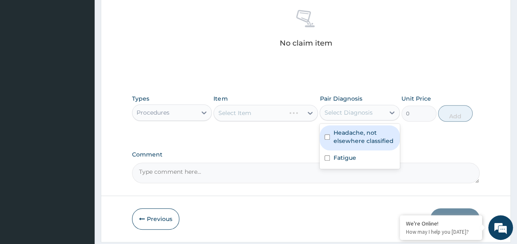
click at [325, 137] on input "checkbox" at bounding box center [326, 136] width 5 height 5
checkbox input "true"
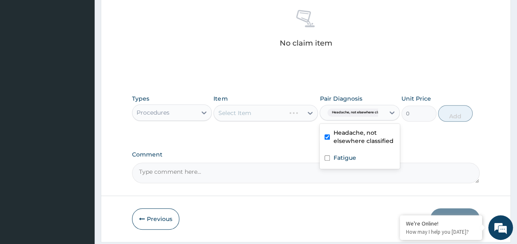
click at [329, 157] on input "checkbox" at bounding box center [326, 157] width 5 height 5
checkbox input "true"
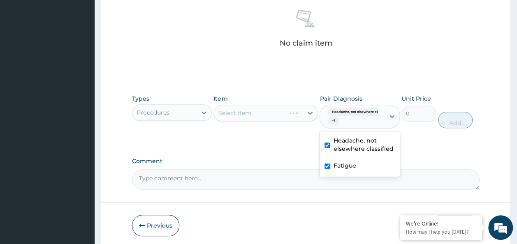
click at [259, 116] on div "Select Item" at bounding box center [265, 113] width 104 height 16
click at [253, 113] on div "Select Item" at bounding box center [265, 113] width 104 height 16
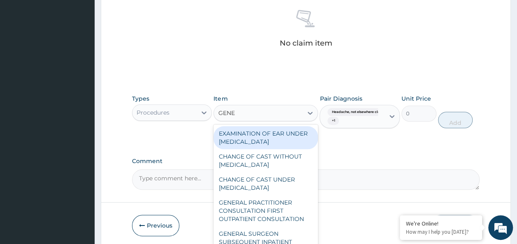
type input "GENER"
click at [264, 217] on div "GENERAL PRACTITIONER CONSULTATION FIRST OUTPATIENT CONSULTATION" at bounding box center [265, 210] width 104 height 31
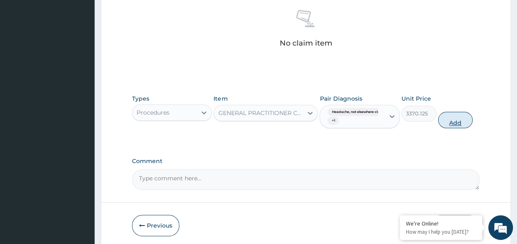
click at [453, 122] on button "Add" at bounding box center [455, 120] width 35 height 16
type input "0"
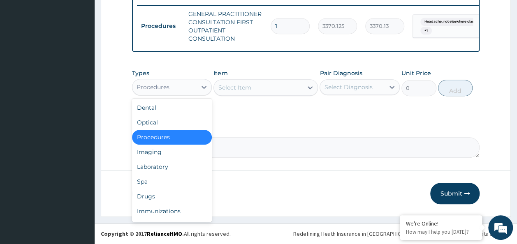
click at [164, 167] on div "Laboratory" at bounding box center [172, 167] width 80 height 15
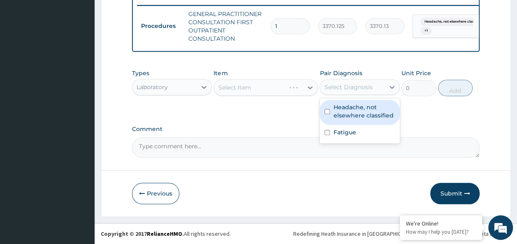
click at [327, 114] on input "checkbox" at bounding box center [326, 111] width 5 height 5
checkbox input "true"
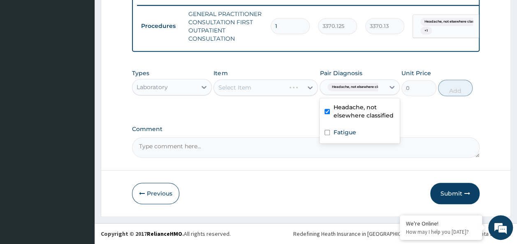
click at [329, 135] on input "checkbox" at bounding box center [326, 132] width 5 height 5
checkbox input "true"
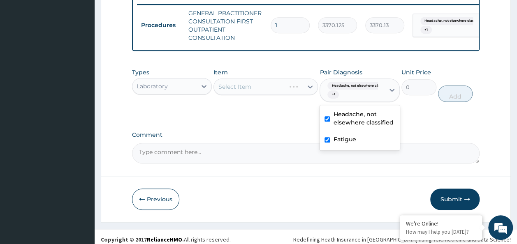
click at [252, 95] on div "Select Item" at bounding box center [265, 87] width 104 height 16
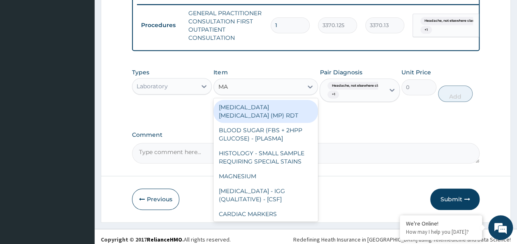
type input "MAL"
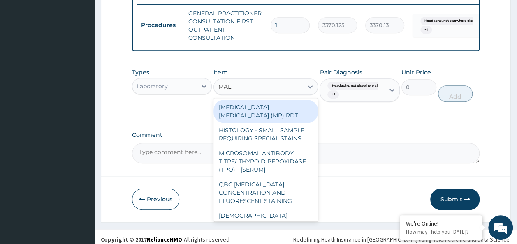
click at [293, 114] on div "[MEDICAL_DATA] [MEDICAL_DATA] (MP) RDT" at bounding box center [265, 111] width 104 height 23
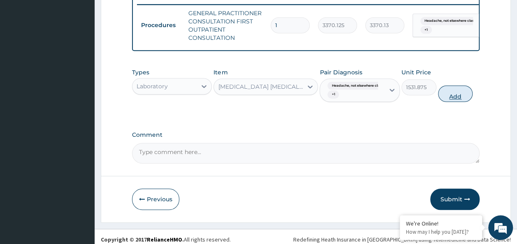
click at [457, 97] on button "Add" at bounding box center [455, 94] width 35 height 16
type input "0"
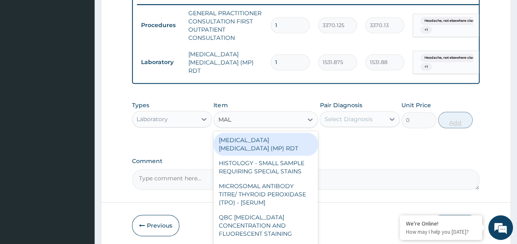
type input "MALA"
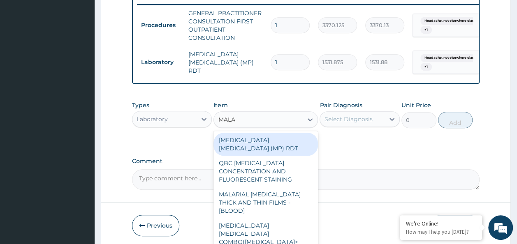
click at [287, 191] on div "MALARIAL [MEDICAL_DATA] THICK AND THIN FILMS - [BLOOD]" at bounding box center [265, 202] width 104 height 31
type input "1531.875"
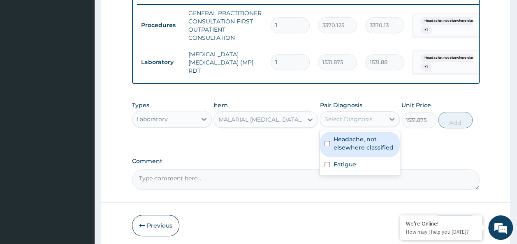
click at [326, 146] on input "checkbox" at bounding box center [326, 143] width 5 height 5
checkbox input "true"
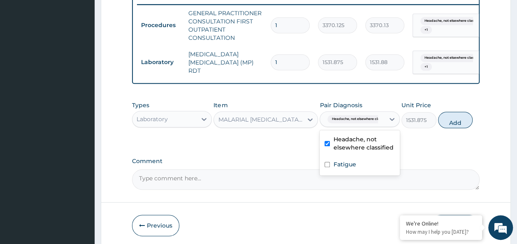
click at [327, 167] on input "checkbox" at bounding box center [326, 164] width 5 height 5
checkbox input "true"
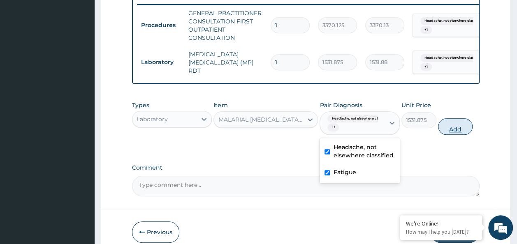
click at [468, 132] on button "Add" at bounding box center [455, 126] width 35 height 16
type input "0"
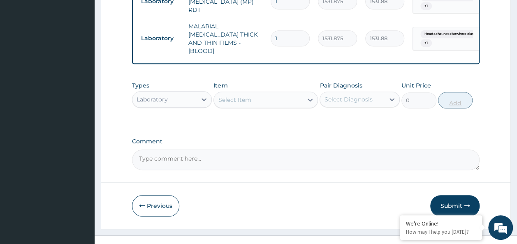
scroll to position [383, 0]
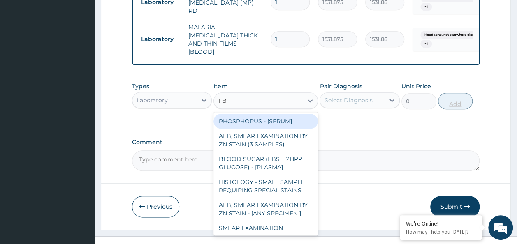
type input "FBC"
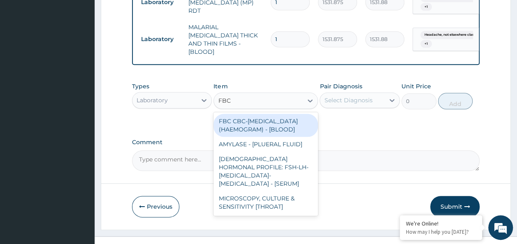
click at [278, 128] on div "FBC CBC-[MEDICAL_DATA] (HAEMOGRAM) - [BLOOD]" at bounding box center [265, 125] width 104 height 23
type input "4085"
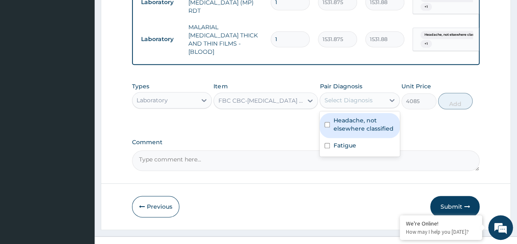
click at [329, 123] on input "checkbox" at bounding box center [326, 124] width 5 height 5
checkbox input "true"
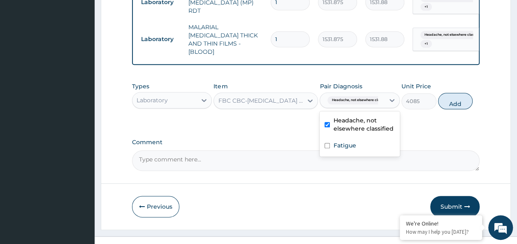
click at [327, 143] on input "checkbox" at bounding box center [326, 145] width 5 height 5
checkbox input "true"
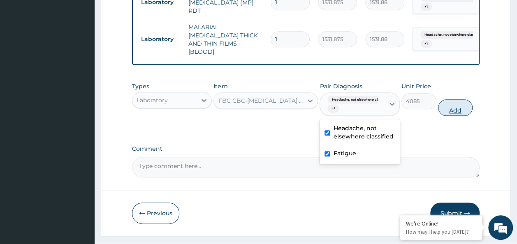
click at [457, 105] on button "Add" at bounding box center [455, 108] width 35 height 16
type input "0"
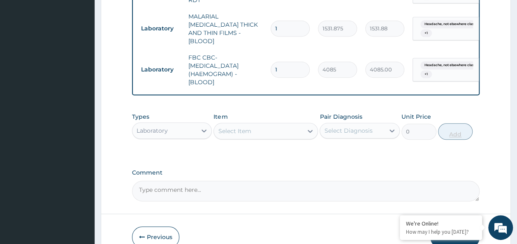
scroll to position [433, 0]
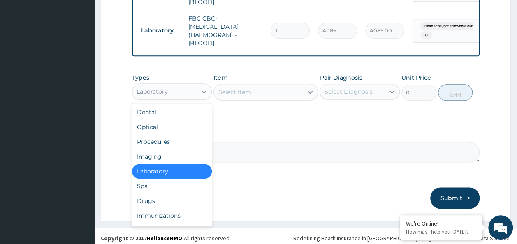
click at [153, 196] on div "Drugs" at bounding box center [172, 201] width 80 height 15
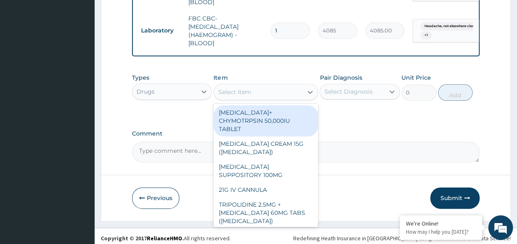
type input "I"
type input "ART"
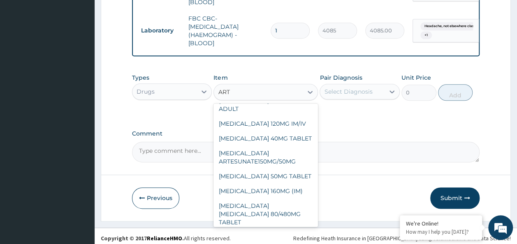
scroll to position [44, 0]
click at [282, 183] on div "[MEDICAL_DATA] 160MG (IM)" at bounding box center [265, 190] width 104 height 15
type input "1000.5"
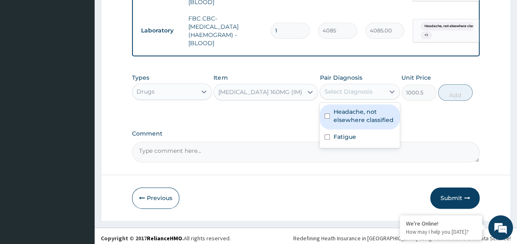
click at [327, 113] on input "checkbox" at bounding box center [326, 115] width 5 height 5
checkbox input "true"
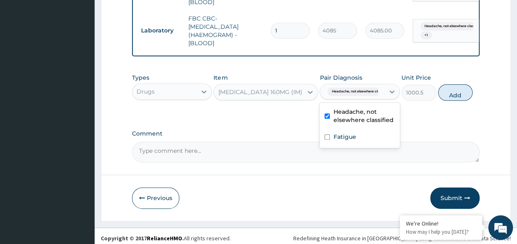
click at [325, 135] on input "checkbox" at bounding box center [326, 136] width 5 height 5
checkbox input "true"
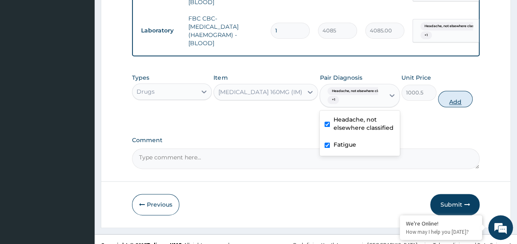
click at [469, 96] on button "Add" at bounding box center [455, 99] width 35 height 16
type input "0"
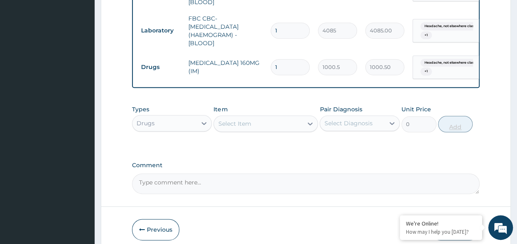
type input "0.00"
type input "3"
type input "3001.50"
type input "3"
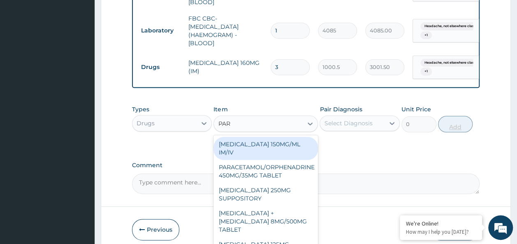
type input "PARA"
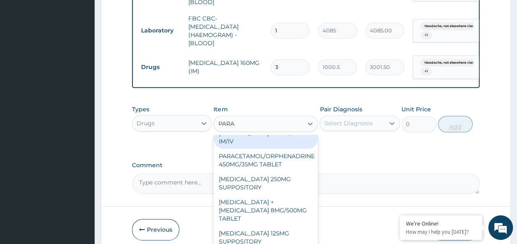
scroll to position [0, 0]
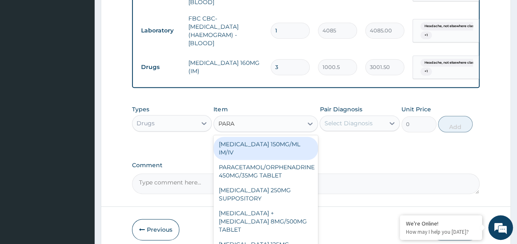
click at [288, 139] on div "[MEDICAL_DATA] 150MG/ML IM/IV" at bounding box center [265, 148] width 104 height 23
type input "300"
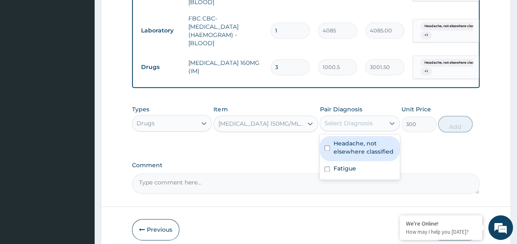
click at [326, 146] on input "checkbox" at bounding box center [326, 148] width 5 height 5
checkbox input "true"
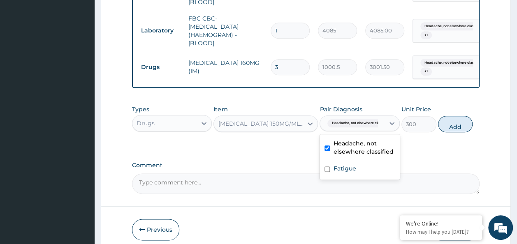
click at [327, 167] on input "checkbox" at bounding box center [326, 169] width 5 height 5
checkbox input "true"
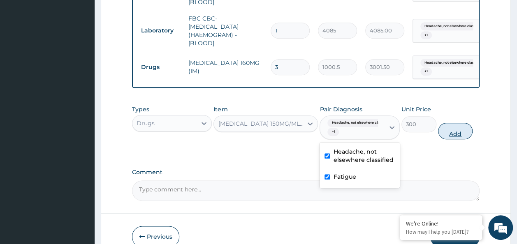
click at [466, 128] on button "Add" at bounding box center [455, 131] width 35 height 16
type input "0"
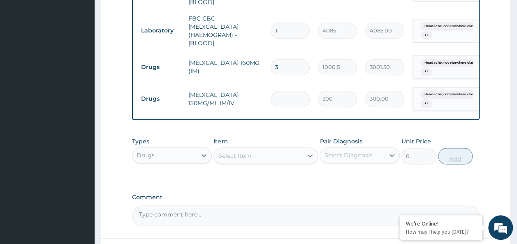
type input "0.00"
type input "4"
type input "1200.00"
type input "4"
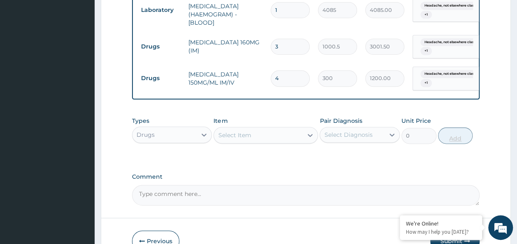
scroll to position [496, 0]
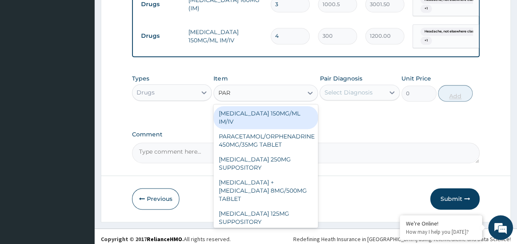
type input "PARA"
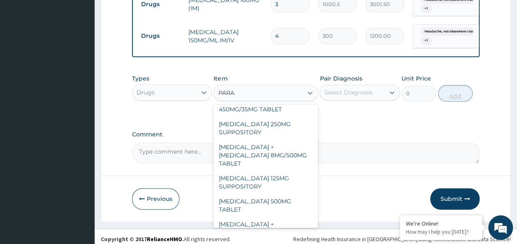
scroll to position [36, 0]
click at [275, 193] on div "[MEDICAL_DATA] 500MG TABLET" at bounding box center [265, 204] width 104 height 23
type input "30"
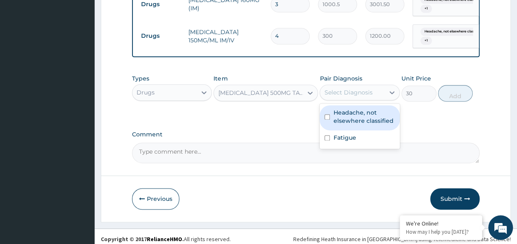
click at [327, 114] on input "checkbox" at bounding box center [326, 116] width 5 height 5
checkbox input "true"
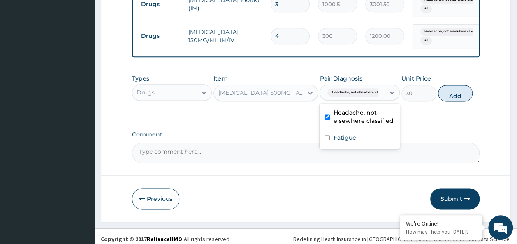
click at [328, 135] on input "checkbox" at bounding box center [326, 137] width 5 height 5
checkbox input "true"
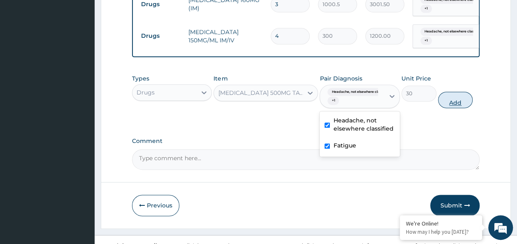
click at [460, 97] on button "Add" at bounding box center [455, 100] width 35 height 16
type input "0"
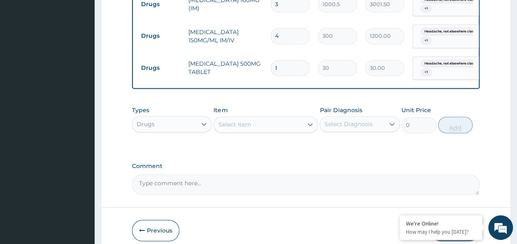
type input "0.00"
type input "3"
type input "90.00"
type input "30"
type input "900.00"
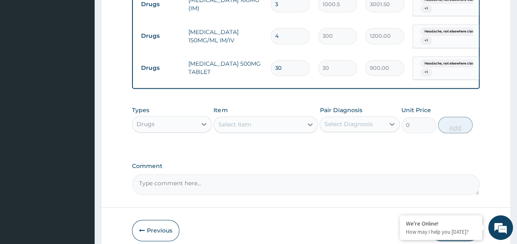
type input "30"
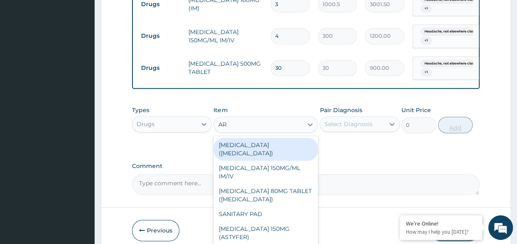
type input "ART"
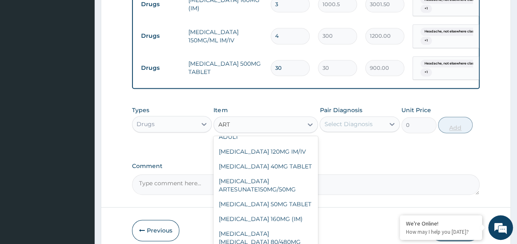
scroll to position [48, 0]
click at [285, 227] on div "[MEDICAL_DATA] [MEDICAL_DATA] 80/480MG TABLET" at bounding box center [265, 242] width 104 height 31
type input "450"
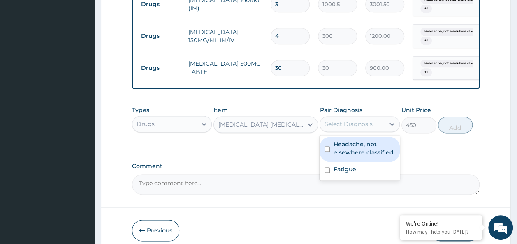
click at [327, 146] on input "checkbox" at bounding box center [326, 148] width 5 height 5
checkbox input "true"
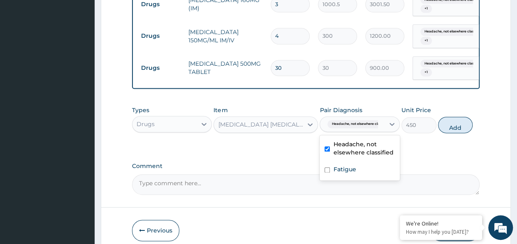
click at [329, 167] on input "checkbox" at bounding box center [326, 169] width 5 height 5
checkbox input "true"
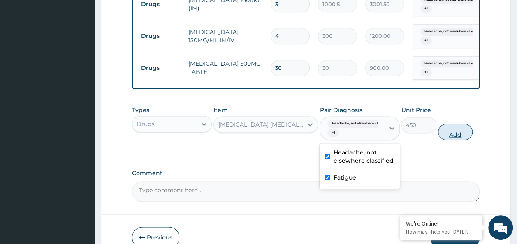
click at [465, 130] on button "Add" at bounding box center [455, 132] width 35 height 16
type input "0"
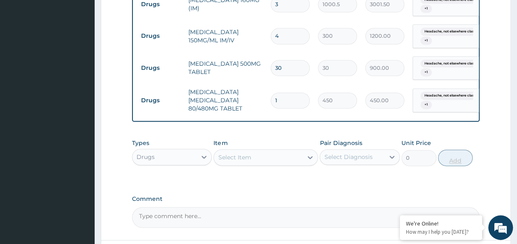
type input "0.00"
type input "6"
type input "2700.00"
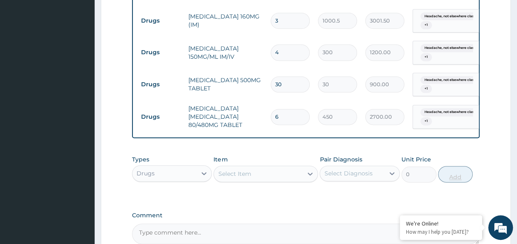
scroll to position [481, 0]
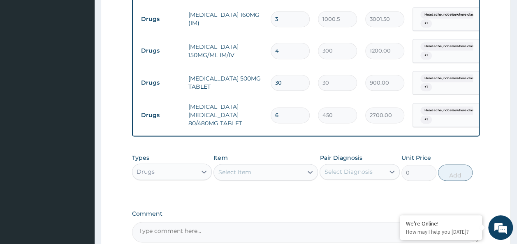
type input "6"
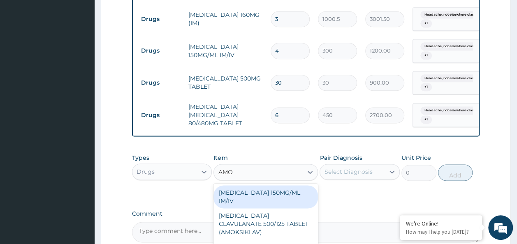
type input "AMOX"
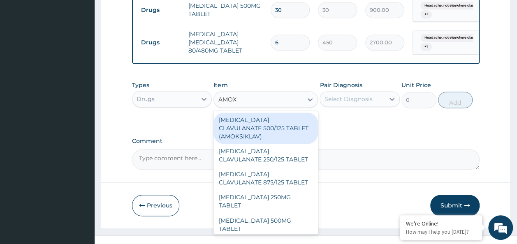
scroll to position [556, 0]
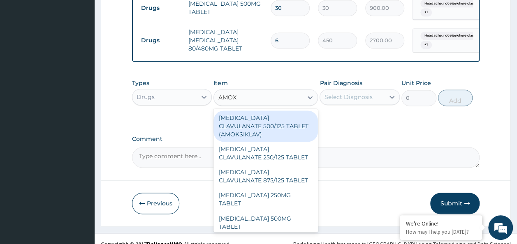
click at [272, 124] on div "[MEDICAL_DATA] CLAVULANATE 500/125 TABLET (AMOKSIKLAV)" at bounding box center [265, 126] width 104 height 31
type input "756"
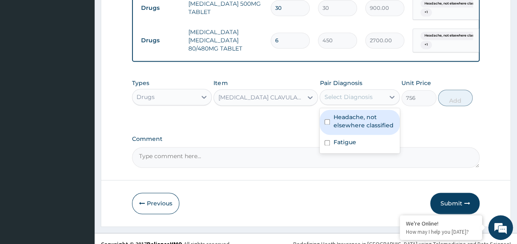
click at [328, 119] on input "checkbox" at bounding box center [326, 121] width 5 height 5
checkbox input "true"
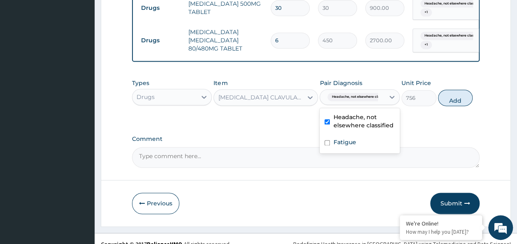
click at [328, 140] on input "checkbox" at bounding box center [326, 142] width 5 height 5
checkbox input "true"
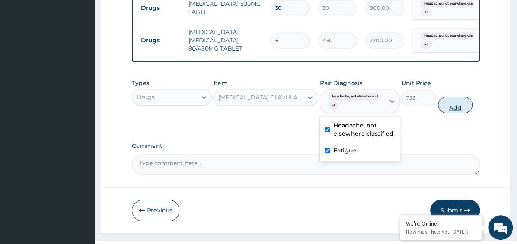
click at [455, 97] on button "Add" at bounding box center [455, 105] width 35 height 16
type input "0"
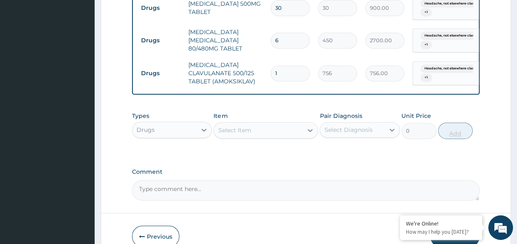
type input "14"
type input "10584.00"
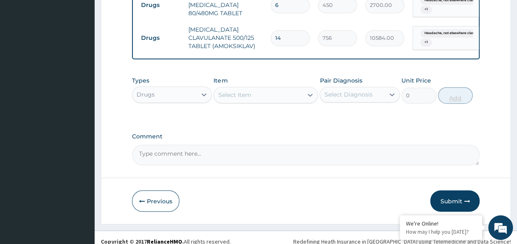
scroll to position [593, 0]
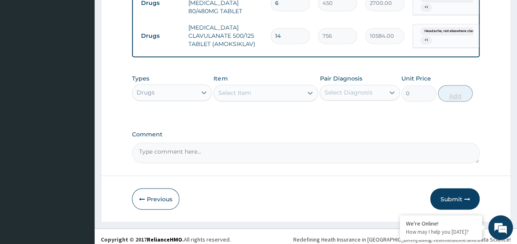
type input "14"
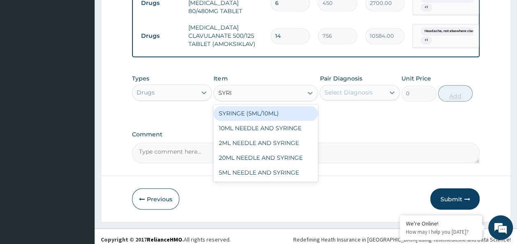
type input "SYRIN"
click at [287, 173] on div "5ML NEEDLE AND SYRINGE" at bounding box center [265, 172] width 104 height 15
type input "109.25"
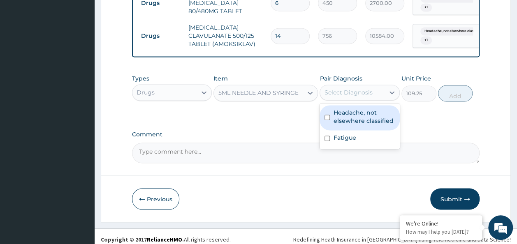
click at [327, 115] on input "checkbox" at bounding box center [326, 117] width 5 height 5
checkbox input "true"
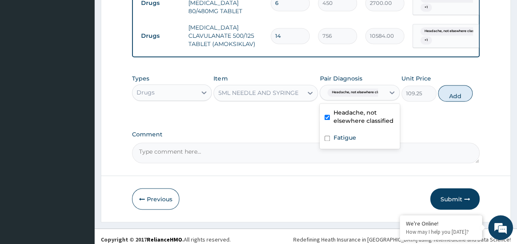
click at [327, 136] on input "checkbox" at bounding box center [326, 138] width 5 height 5
checkbox input "true"
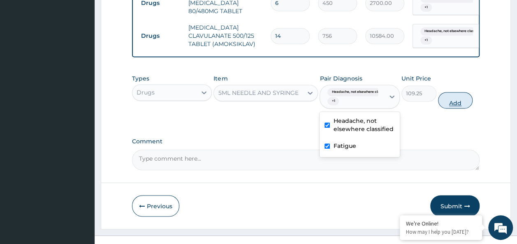
click at [461, 97] on button "Add" at bounding box center [455, 100] width 35 height 16
type input "0"
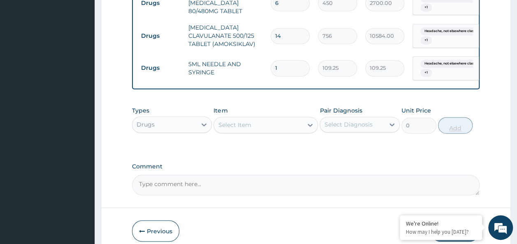
type input "0.00"
type input "5"
type input "546.25"
type input "5"
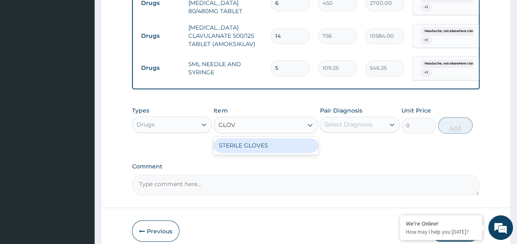
type input "GLOVE"
click at [280, 140] on div "STERILE GLOVES" at bounding box center [265, 145] width 104 height 15
type input "500"
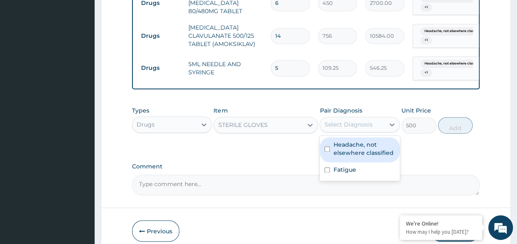
click at [330, 146] on input "checkbox" at bounding box center [326, 148] width 5 height 5
checkbox input "true"
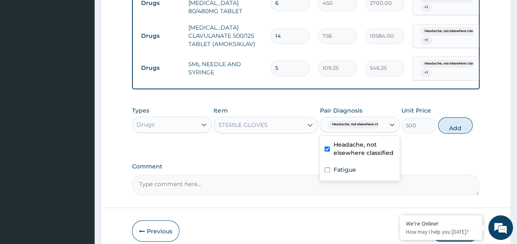
click at [329, 167] on input "checkbox" at bounding box center [326, 169] width 5 height 5
checkbox input "true"
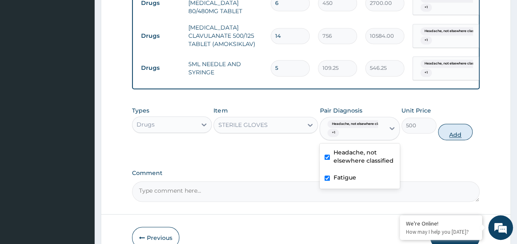
click at [465, 125] on button "Add" at bounding box center [455, 132] width 35 height 16
type input "0"
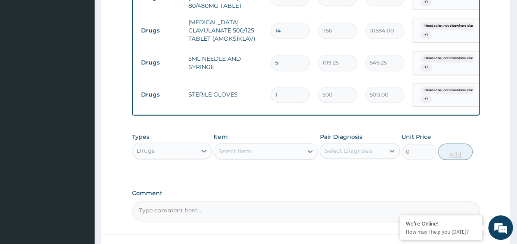
scroll to position [601, 0]
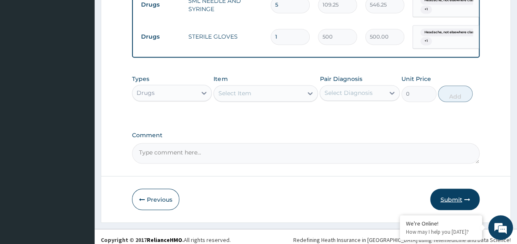
click at [459, 197] on button "Submit" at bounding box center [454, 199] width 49 height 21
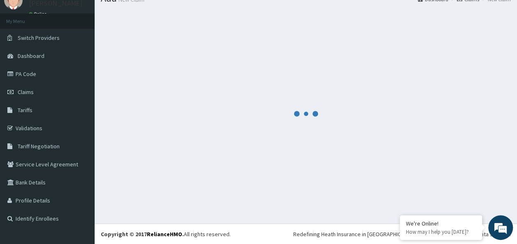
scroll to position [657, 0]
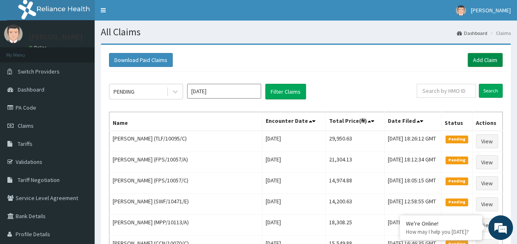
click at [485, 58] on link "Add Claim" at bounding box center [485, 60] width 35 height 14
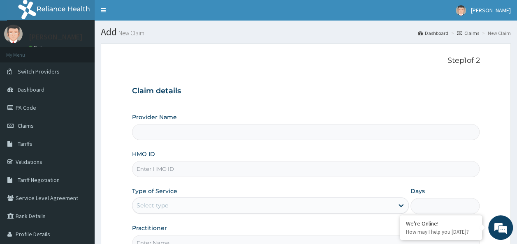
click at [204, 173] on input "HMO ID" at bounding box center [306, 169] width 348 height 16
paste input "HSS/10045/D"
type input "HSS/10045/D"
type input "Reliance Family Clinics (RFC) - Ajah"
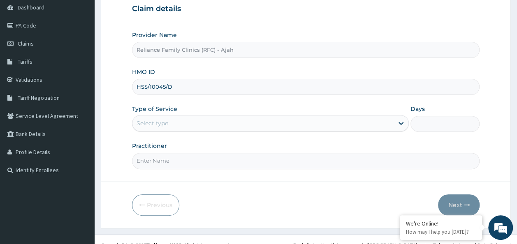
scroll to position [92, 0]
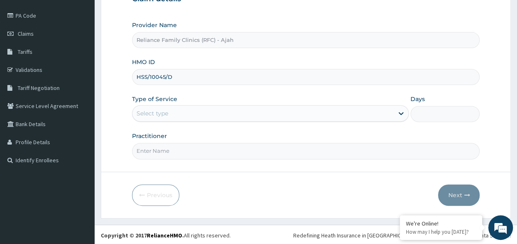
type input "HSS/10045/D"
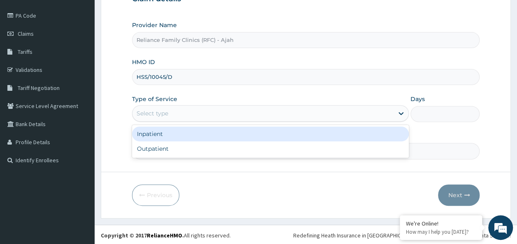
click at [220, 151] on div "Outpatient" at bounding box center [270, 148] width 277 height 15
type input "1"
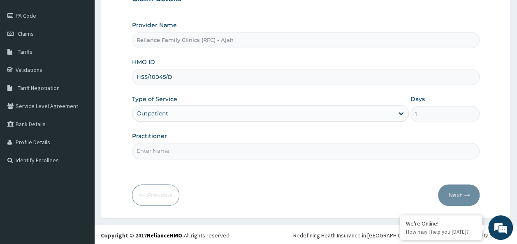
click at [202, 150] on input "Practitioner" at bounding box center [306, 151] width 348 height 16
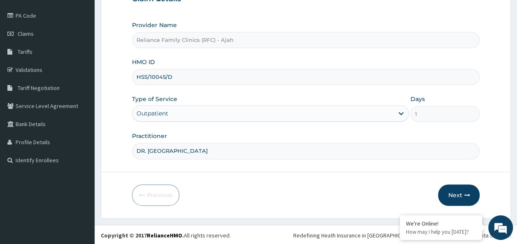
type input "DR. LOCUM"
click at [465, 197] on button "Next" at bounding box center [459, 195] width 42 height 21
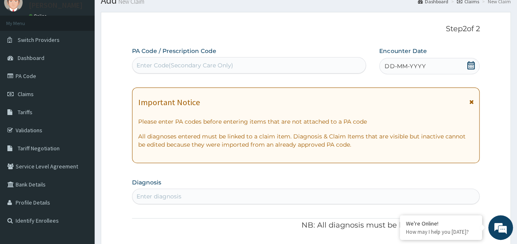
scroll to position [31, 0]
click at [417, 67] on span "DD-MM-YYYY" at bounding box center [404, 67] width 41 height 8
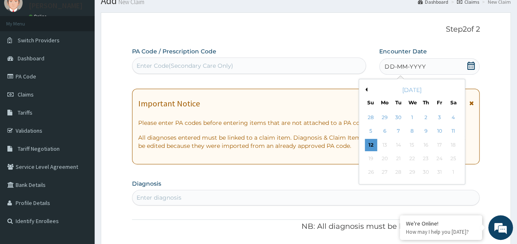
scroll to position [0, 0]
click at [372, 141] on div "12" at bounding box center [371, 145] width 12 height 12
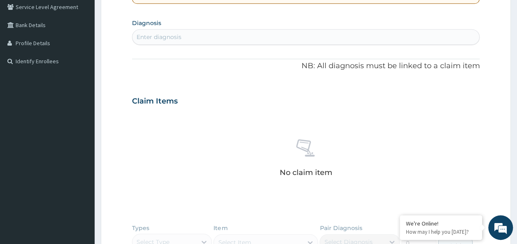
scroll to position [195, 0]
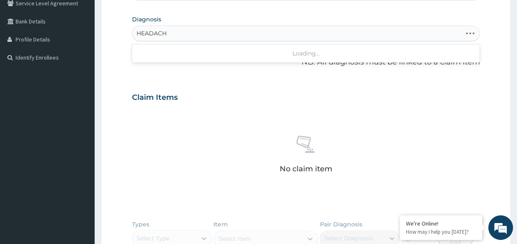
type input "HEADACHE"
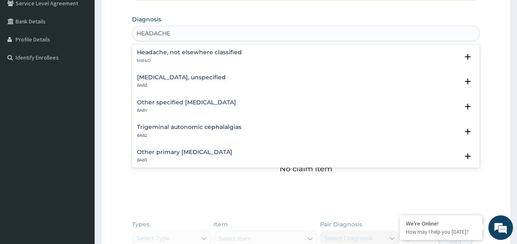
click at [232, 52] on h4 "Headache, not elsewhere classified" at bounding box center [189, 52] width 105 height 6
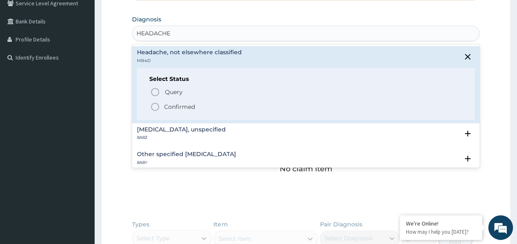
click at [201, 107] on span "Confirmed" at bounding box center [306, 107] width 313 height 10
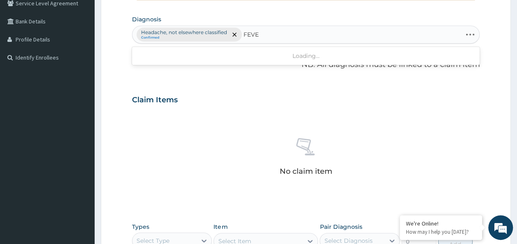
type input "FEVER"
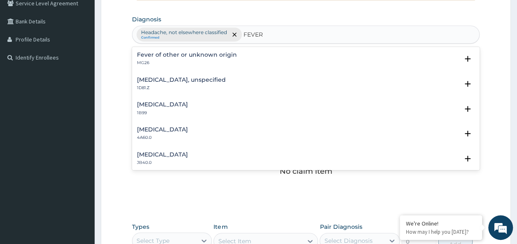
click at [200, 55] on h4 "Fever of other or unknown origin" at bounding box center [187, 55] width 100 height 6
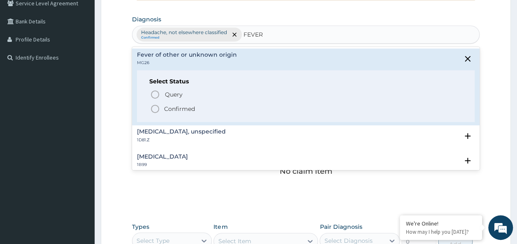
click at [181, 111] on p "Confirmed" at bounding box center [179, 109] width 31 height 8
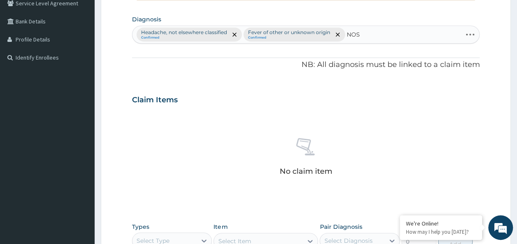
type input "NOSE"
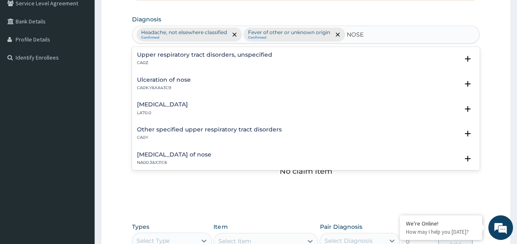
click at [200, 61] on p "CA0Z" at bounding box center [204, 63] width 135 height 6
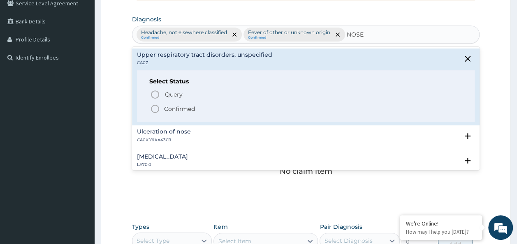
click at [183, 111] on p "Confirmed" at bounding box center [179, 109] width 31 height 8
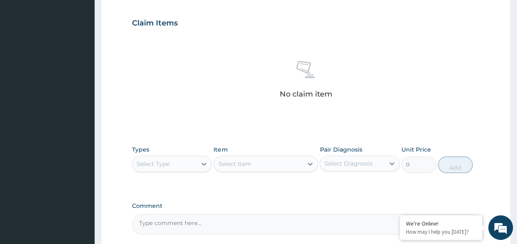
scroll to position [363, 0]
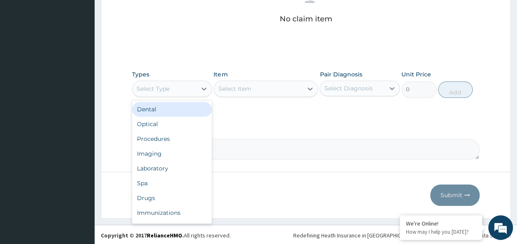
click at [166, 140] on div "Procedures" at bounding box center [172, 139] width 80 height 15
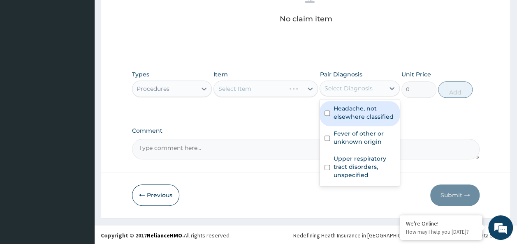
click at [327, 112] on input "checkbox" at bounding box center [326, 113] width 5 height 5
checkbox input "true"
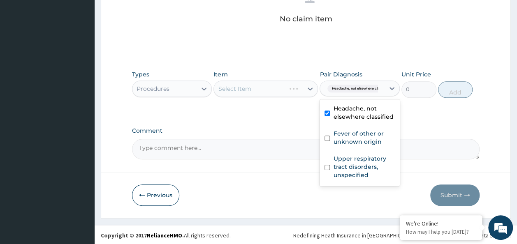
click at [329, 137] on input "checkbox" at bounding box center [326, 138] width 5 height 5
checkbox input "true"
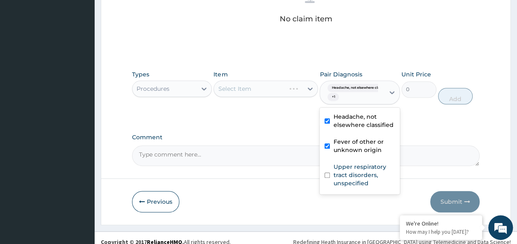
click at [327, 174] on input "checkbox" at bounding box center [326, 175] width 5 height 5
checkbox input "true"
click at [271, 134] on label "Comment" at bounding box center [306, 137] width 348 height 7
click at [271, 146] on textarea "Comment" at bounding box center [306, 156] width 348 height 21
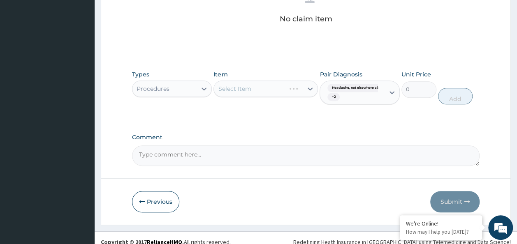
click at [241, 91] on div "Select Item" at bounding box center [265, 89] width 104 height 16
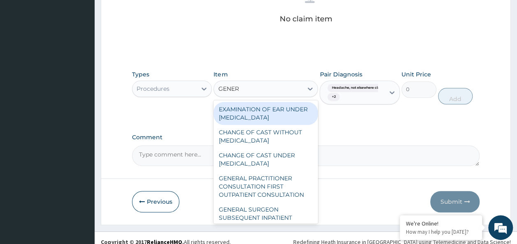
type input "GENERA"
click at [280, 192] on div "GENERAL PRACTITIONER CONSULTATION FIRST OUTPATIENT CONSULTATION" at bounding box center [265, 186] width 104 height 31
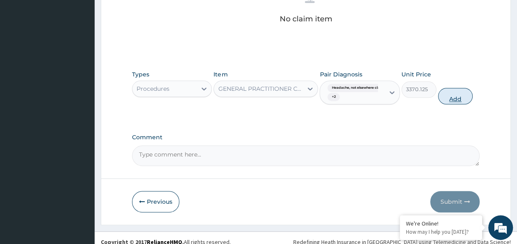
click at [461, 98] on button "Add" at bounding box center [455, 96] width 35 height 16
type input "0"
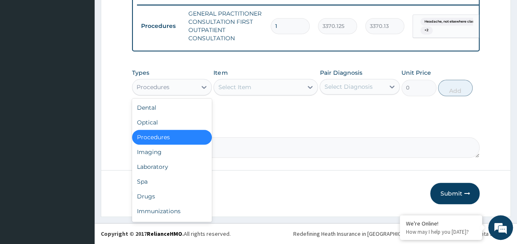
click at [166, 163] on div "Laboratory" at bounding box center [172, 167] width 80 height 15
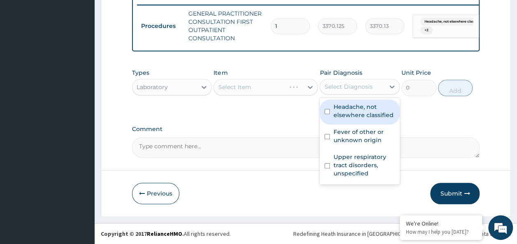
click at [327, 112] on input "checkbox" at bounding box center [326, 111] width 5 height 5
checkbox input "true"
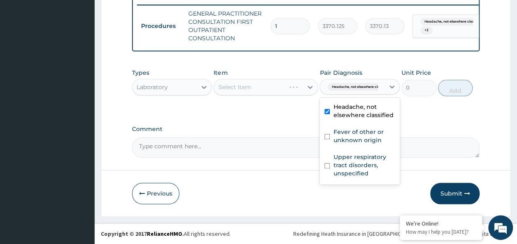
click at [328, 139] on input "checkbox" at bounding box center [326, 136] width 5 height 5
checkbox input "true"
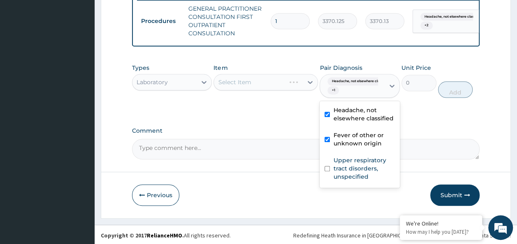
click at [327, 171] on input "checkbox" at bounding box center [326, 168] width 5 height 5
checkbox input "true"
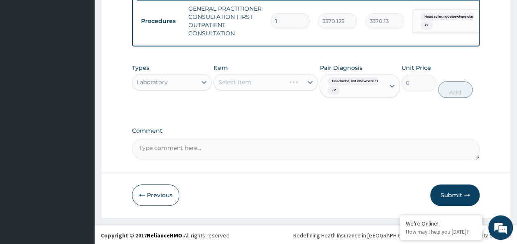
click at [253, 90] on div "Select Item" at bounding box center [265, 82] width 104 height 16
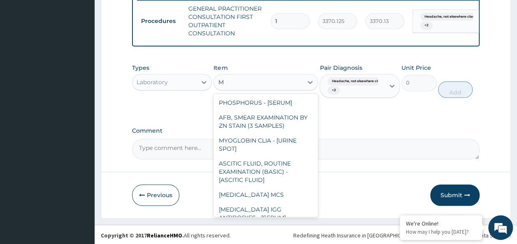
type input "MP"
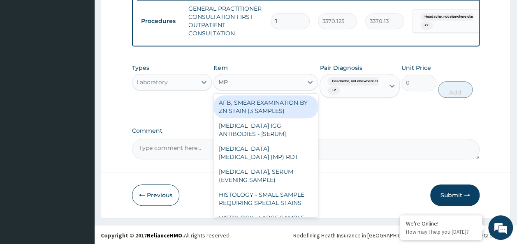
click at [285, 141] on div "[MEDICAL_DATA] IGG ANTIBODIES - [SERUM]" at bounding box center [265, 129] width 104 height 23
type input "4085"
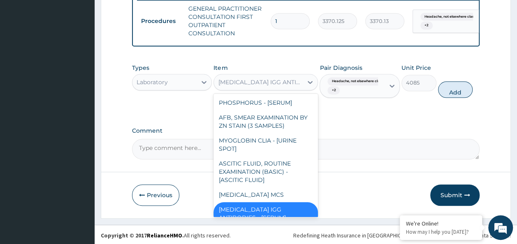
scroll to position [16, 0]
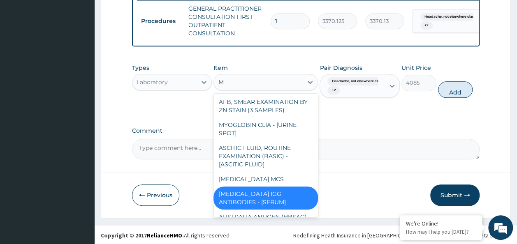
type input "MP"
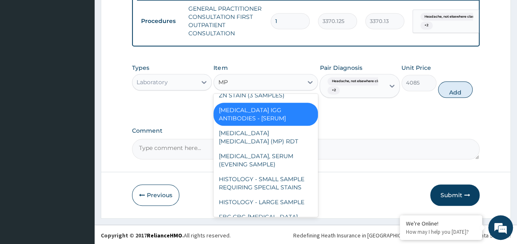
scroll to position [1, 0]
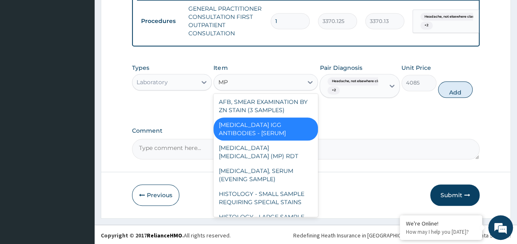
click at [285, 154] on div "[MEDICAL_DATA] [MEDICAL_DATA] (MP) RDT" at bounding box center [265, 152] width 104 height 23
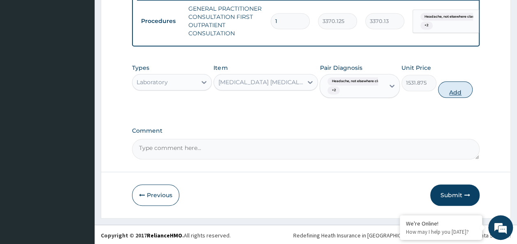
click at [465, 98] on button "Add" at bounding box center [455, 89] width 35 height 16
type input "0"
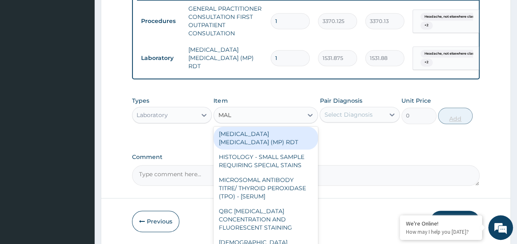
scroll to position [0, 0]
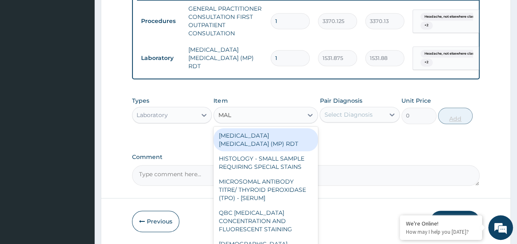
type input "MALA"
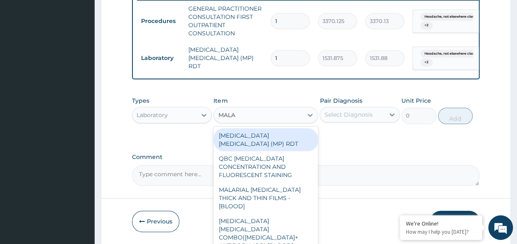
click at [287, 185] on div "MALARIAL [MEDICAL_DATA] THICK AND THIN FILMS - [BLOOD]" at bounding box center [265, 198] width 104 height 31
type input "1531.875"
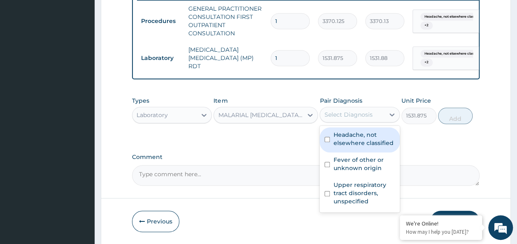
click at [329, 142] on input "checkbox" at bounding box center [326, 139] width 5 height 5
checkbox input "true"
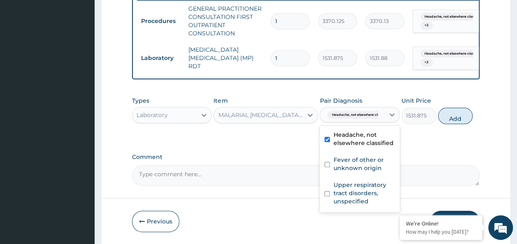
click at [327, 167] on input "checkbox" at bounding box center [326, 164] width 5 height 5
checkbox input "true"
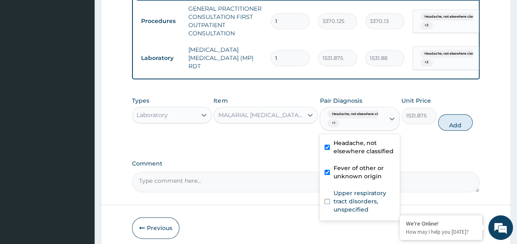
click at [327, 203] on input "checkbox" at bounding box center [326, 201] width 5 height 5
checkbox input "true"
click at [462, 129] on button "Add" at bounding box center [455, 122] width 35 height 16
type input "0"
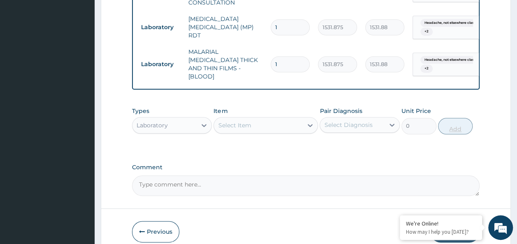
scroll to position [407, 0]
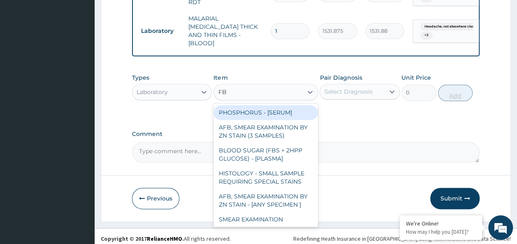
type input "FBC"
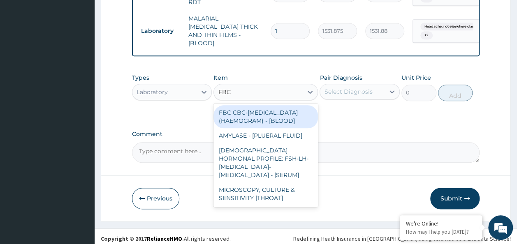
click at [277, 116] on div "FBC CBC-[MEDICAL_DATA] (HAEMOGRAM) - [BLOOD]" at bounding box center [265, 116] width 104 height 23
type input "4085"
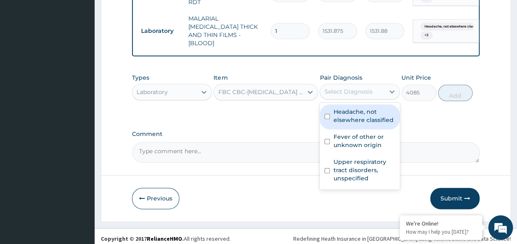
click at [327, 114] on input "checkbox" at bounding box center [326, 116] width 5 height 5
checkbox input "true"
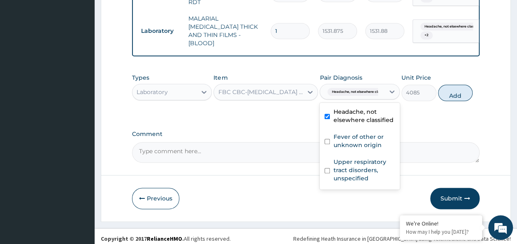
click at [327, 139] on input "checkbox" at bounding box center [326, 141] width 5 height 5
checkbox input "true"
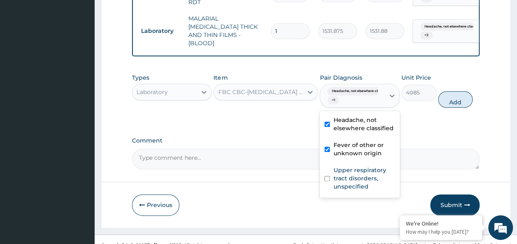
click at [338, 171] on label "Upper respiratory tract disorders, unspecified" at bounding box center [364, 178] width 62 height 25
checkbox input "true"
click at [467, 96] on button "Add" at bounding box center [455, 99] width 35 height 16
type input "0"
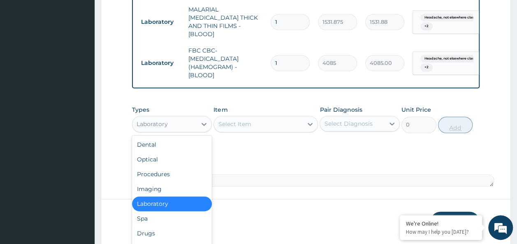
scroll to position [6, 0]
click at [155, 226] on div "Drugs" at bounding box center [172, 233] width 80 height 15
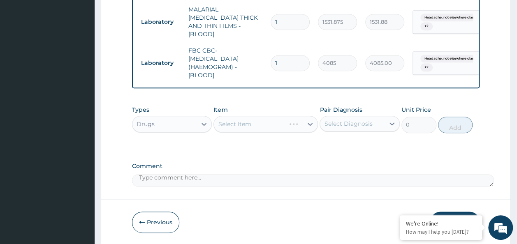
scroll to position [440, 0]
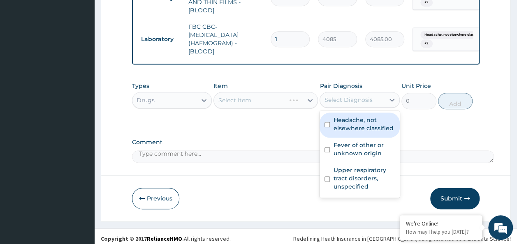
click at [327, 122] on input "checkbox" at bounding box center [326, 124] width 5 height 5
checkbox input "true"
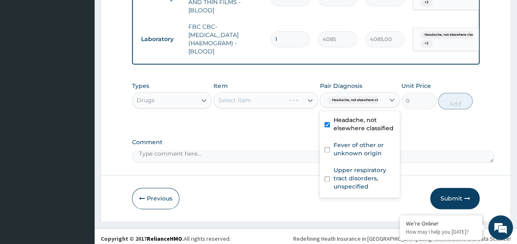
click at [327, 147] on input "checkbox" at bounding box center [326, 149] width 5 height 5
checkbox input "true"
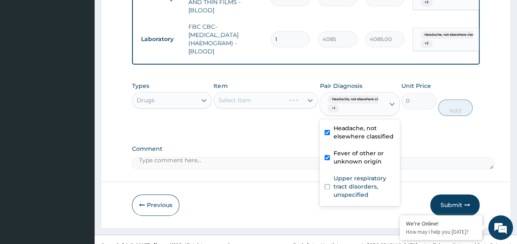
click at [329, 184] on input "checkbox" at bounding box center [326, 186] width 5 height 5
checkbox input "true"
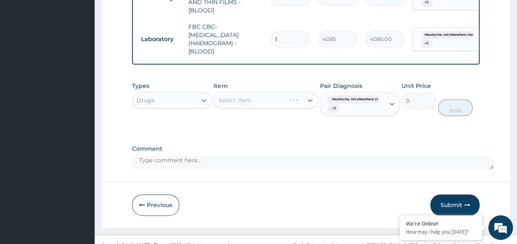
click at [251, 106] on div "Item Select Item" at bounding box center [265, 99] width 104 height 34
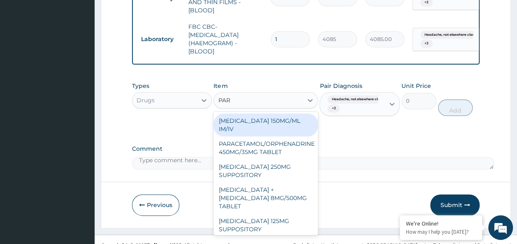
type input "PARA"
click at [283, 123] on div "[MEDICAL_DATA] 150MG/ML IM/IV" at bounding box center [265, 124] width 104 height 23
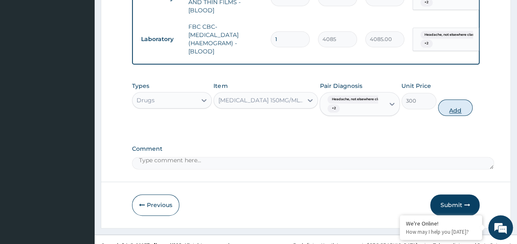
click at [460, 105] on button "Add" at bounding box center [455, 108] width 35 height 16
type input "0"
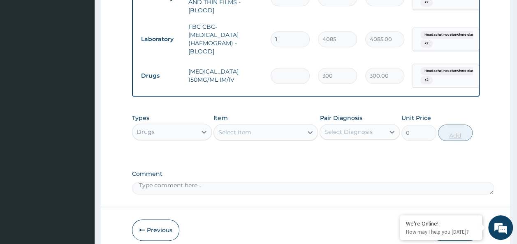
type input "0.00"
type input "2"
type input "600.00"
type input "2"
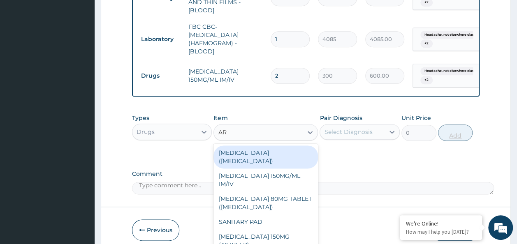
type input "ART"
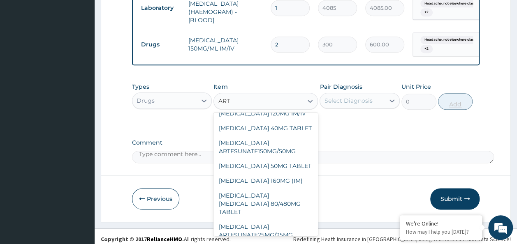
scroll to position [63, 0]
click at [282, 173] on div "[MEDICAL_DATA] 160MG (IM)" at bounding box center [265, 180] width 104 height 15
type input "1000.5"
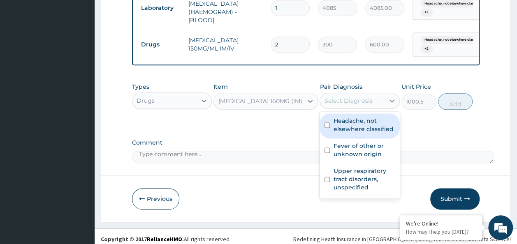
click at [326, 123] on input "checkbox" at bounding box center [326, 125] width 5 height 5
checkbox input "true"
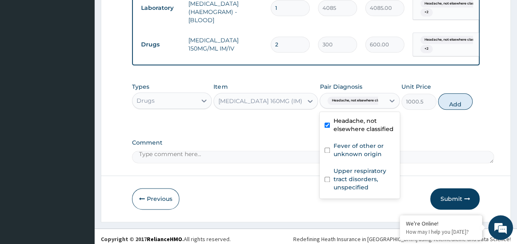
click at [328, 148] on input "checkbox" at bounding box center [326, 150] width 5 height 5
checkbox input "true"
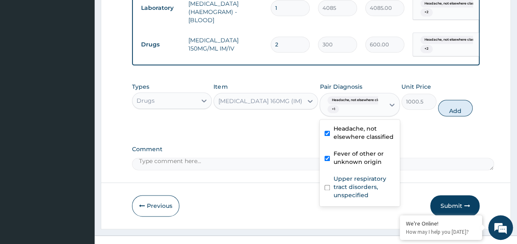
click at [327, 185] on input "checkbox" at bounding box center [326, 187] width 5 height 5
checkbox input "true"
click at [458, 108] on button "Add" at bounding box center [455, 108] width 35 height 16
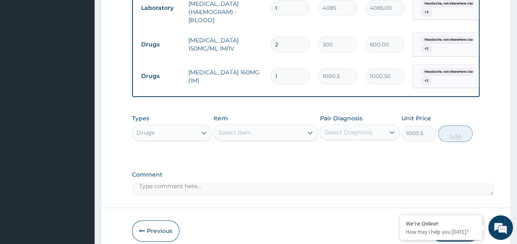
type input "0"
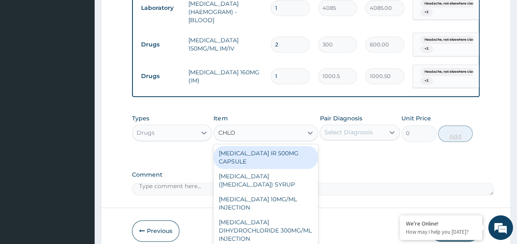
type input "CHLOR"
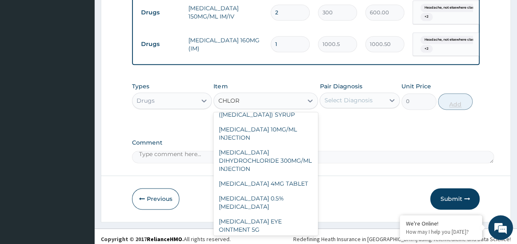
scroll to position [59, 0]
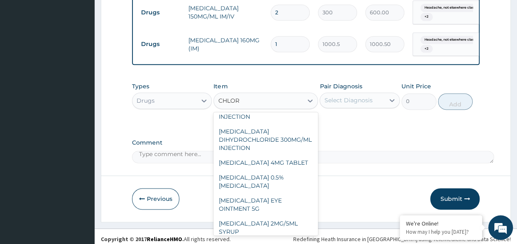
click at [285, 166] on div "[MEDICAL_DATA] 4MG TABLET" at bounding box center [265, 162] width 104 height 15
type input "60"
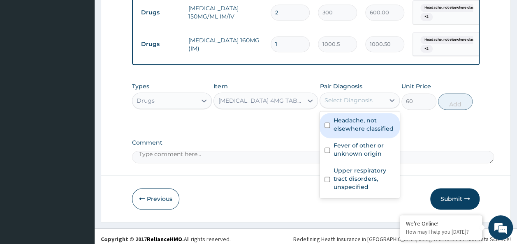
click at [325, 123] on input "checkbox" at bounding box center [326, 125] width 5 height 5
checkbox input "true"
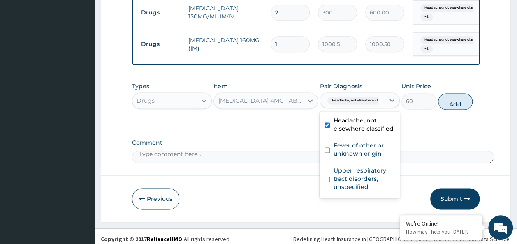
click at [327, 148] on input "checkbox" at bounding box center [326, 150] width 5 height 5
checkbox input "true"
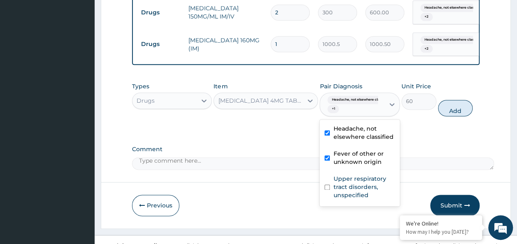
click at [328, 185] on input "checkbox" at bounding box center [326, 187] width 5 height 5
checkbox input "true"
click at [462, 104] on button "Add" at bounding box center [455, 108] width 35 height 16
type input "0"
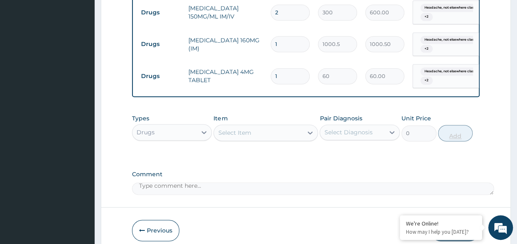
type input "15"
type input "900.00"
type input "15"
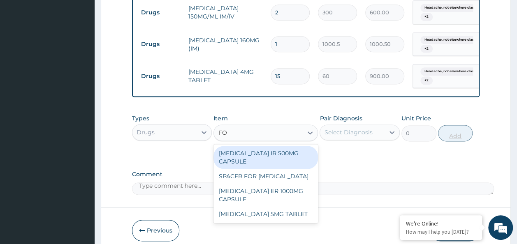
type input "FOL"
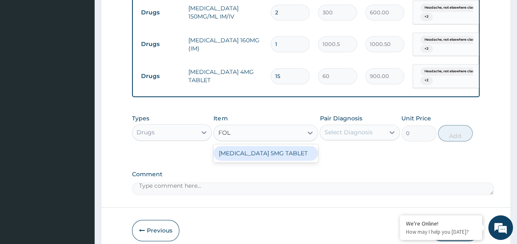
click at [295, 146] on div "[MEDICAL_DATA] 5MG TABLET" at bounding box center [265, 153] width 104 height 15
type input "30"
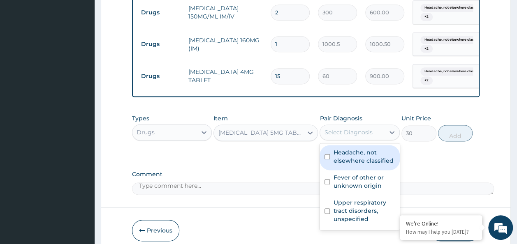
click at [325, 154] on input "checkbox" at bounding box center [326, 156] width 5 height 5
checkbox input "true"
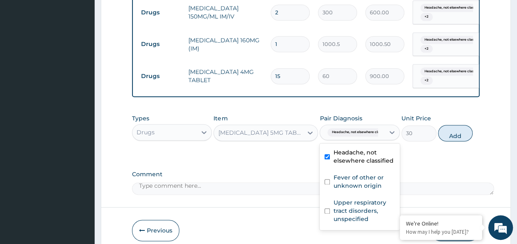
click at [328, 179] on input "checkbox" at bounding box center [326, 181] width 5 height 5
checkbox input "true"
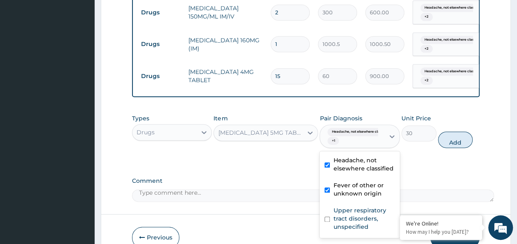
click at [329, 217] on input "checkbox" at bounding box center [326, 219] width 5 height 5
checkbox input "true"
click at [461, 138] on button "Add" at bounding box center [455, 140] width 35 height 16
type input "0"
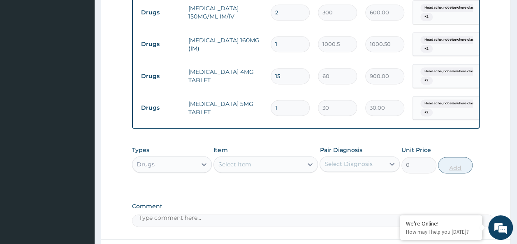
type input "0.00"
type input "2"
type input "60.00"
type input "23"
type input "690.00"
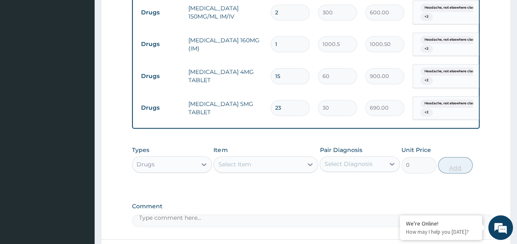
type input "2"
type input "60.00"
type input "28"
type input "840.00"
type input "28"
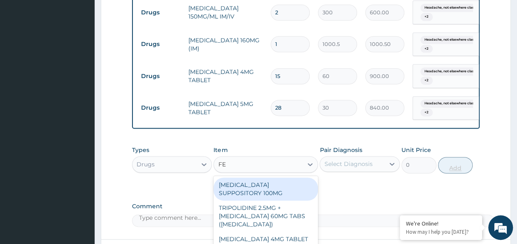
type input "FES"
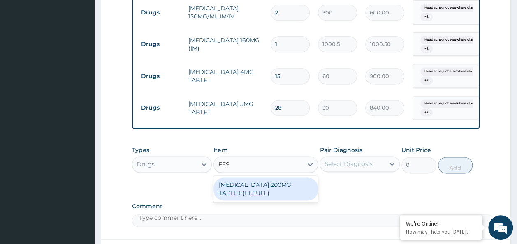
click at [285, 179] on div "[MEDICAL_DATA] 200MG TABLET (FESULF)" at bounding box center [265, 189] width 104 height 23
type input "30"
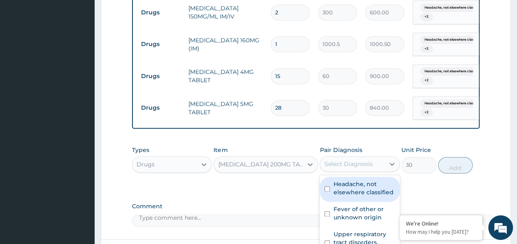
click at [327, 186] on input "checkbox" at bounding box center [326, 188] width 5 height 5
checkbox input "true"
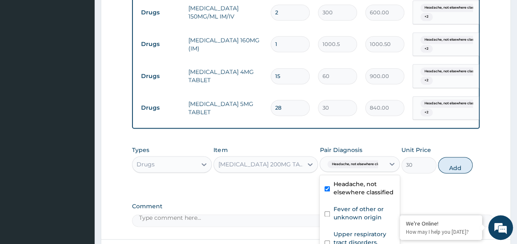
click at [326, 211] on input "checkbox" at bounding box center [326, 213] width 5 height 5
checkbox input "true"
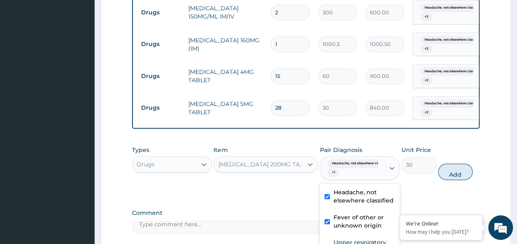
checkbox input "true"
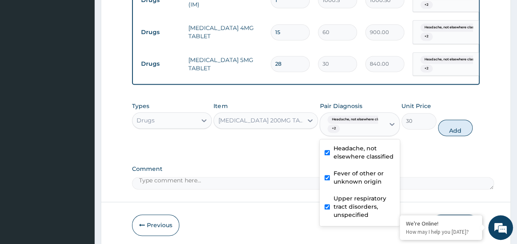
scroll to position [573, 0]
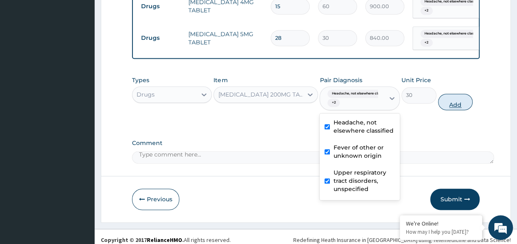
click at [456, 97] on button "Add" at bounding box center [455, 102] width 35 height 16
type input "0"
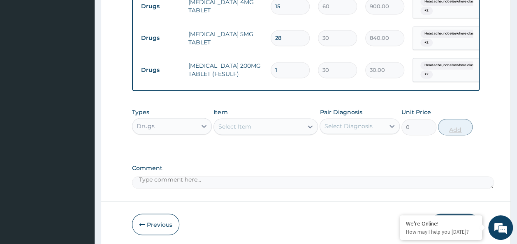
type input "15"
type input "450.00"
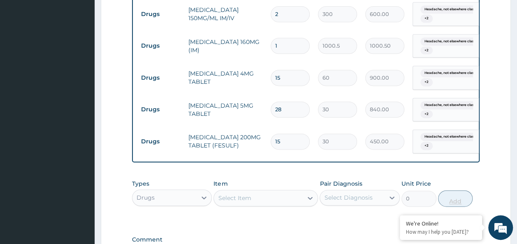
scroll to position [501, 0]
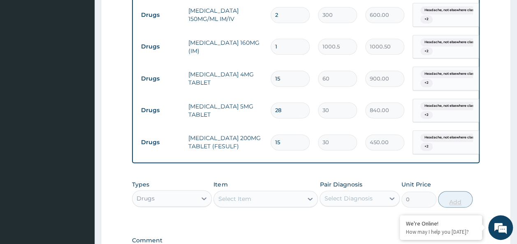
type input "15"
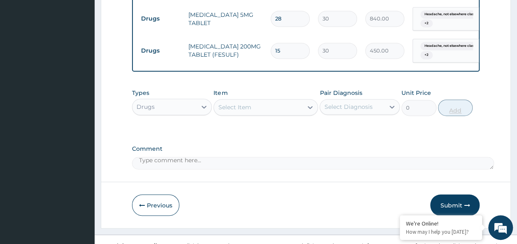
scroll to position [598, 0]
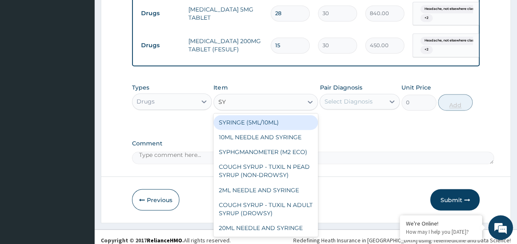
type input "SYR"
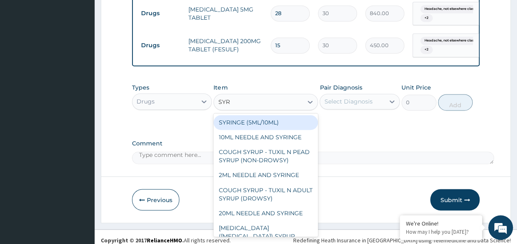
click at [271, 115] on div "SYRINGE (5ML/10ML)" at bounding box center [265, 122] width 104 height 15
type input "150"
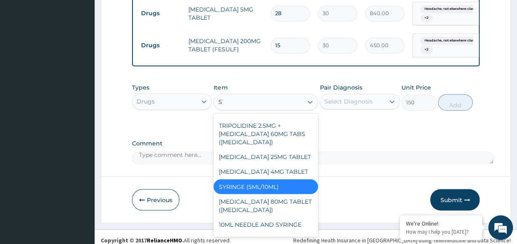
scroll to position [0, 0]
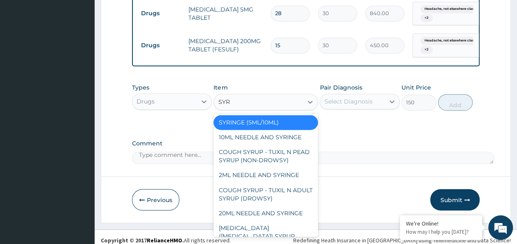
type input "SYRI"
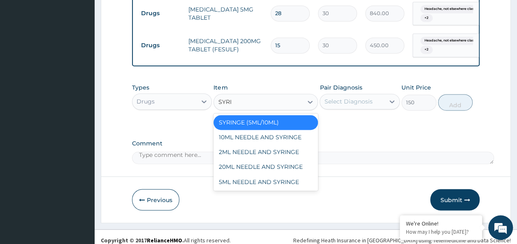
click at [284, 178] on div "5ML NEEDLE AND SYRINGE" at bounding box center [265, 181] width 104 height 15
type input "109.25"
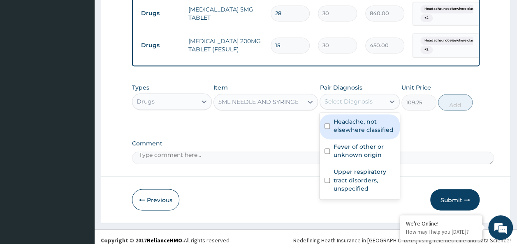
click at [327, 123] on input "checkbox" at bounding box center [326, 125] width 5 height 5
checkbox input "true"
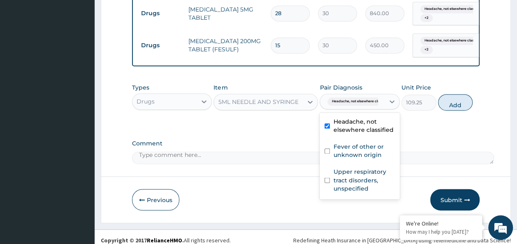
click at [327, 148] on input "checkbox" at bounding box center [326, 150] width 5 height 5
checkbox input "true"
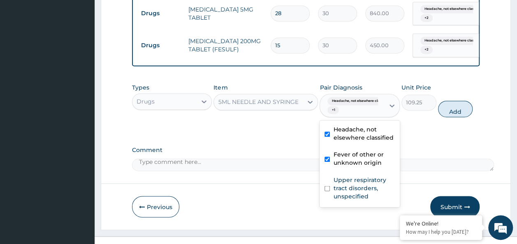
click at [329, 186] on input "checkbox" at bounding box center [326, 188] width 5 height 5
checkbox input "true"
click at [469, 106] on button "Add" at bounding box center [455, 109] width 35 height 16
type input "0"
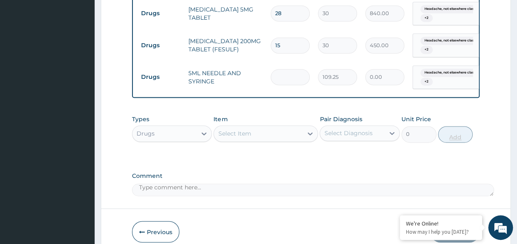
type input "0.00"
type input "2"
type input "218.50"
type input "2"
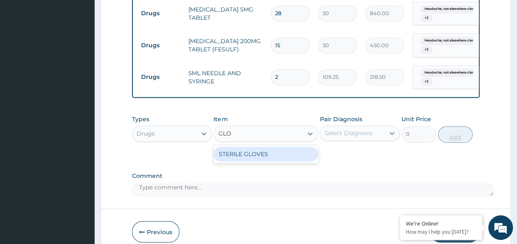
type input "GLOV"
click at [284, 147] on div "STERILE GLOVES" at bounding box center [265, 154] width 104 height 15
type input "500"
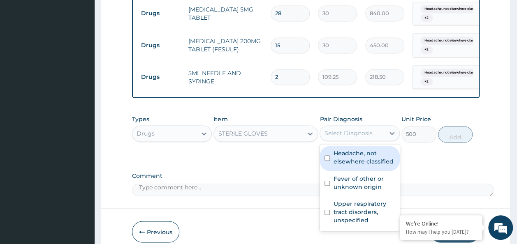
click at [327, 155] on input "checkbox" at bounding box center [326, 157] width 5 height 5
checkbox input "true"
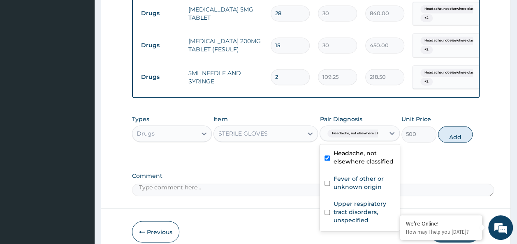
click at [329, 181] on input "checkbox" at bounding box center [326, 183] width 5 height 5
checkbox input "true"
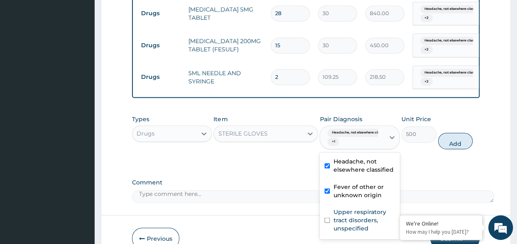
click at [328, 218] on input "checkbox" at bounding box center [326, 220] width 5 height 5
checkbox input "true"
click at [465, 136] on button "Add" at bounding box center [455, 141] width 35 height 16
type input "0"
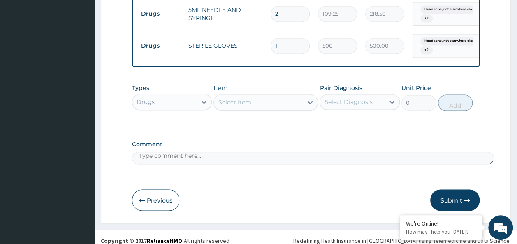
click at [451, 196] on button "Submit" at bounding box center [454, 200] width 49 height 21
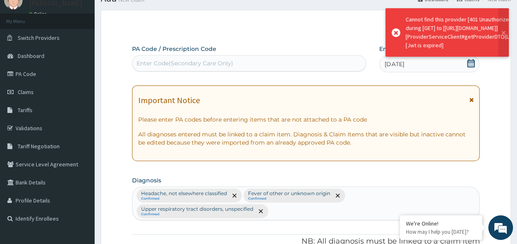
scroll to position [661, 0]
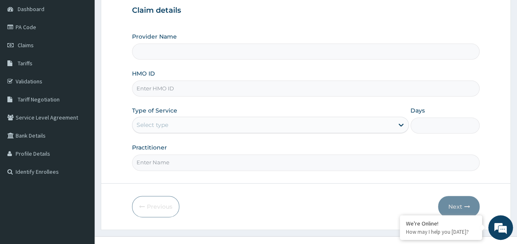
scroll to position [82, 0]
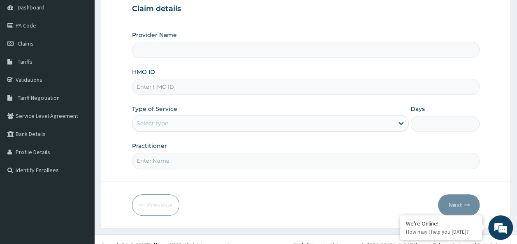
click at [299, 85] on input "HMO ID" at bounding box center [306, 87] width 348 height 16
type input "Reliance Family Clinics (RFC) - Ajah"
paste input "Hello team, [DATE] the doctor attended to 22 patients."
type input "H"
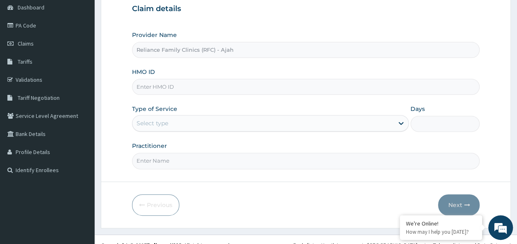
click at [180, 84] on input "HMO ID" at bounding box center [306, 87] width 348 height 16
paste input "HSS/10045/D"
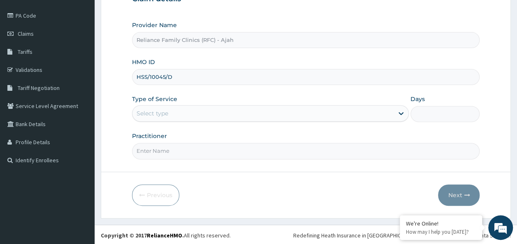
type input "HSS/10045/D"
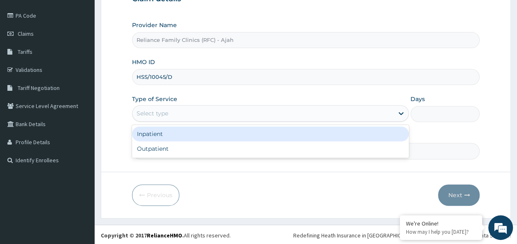
click at [303, 151] on div "Outpatient" at bounding box center [270, 148] width 277 height 15
type input "1"
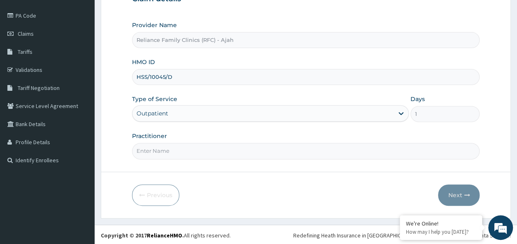
click at [287, 150] on input "Practitioner" at bounding box center [306, 151] width 348 height 16
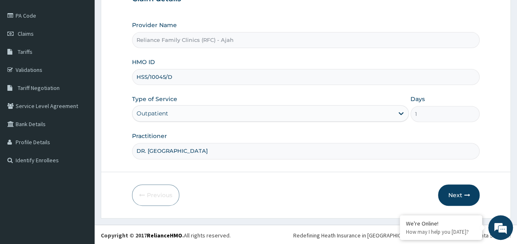
type input "DR. LOCUM"
click at [463, 197] on button "Next" at bounding box center [459, 195] width 42 height 21
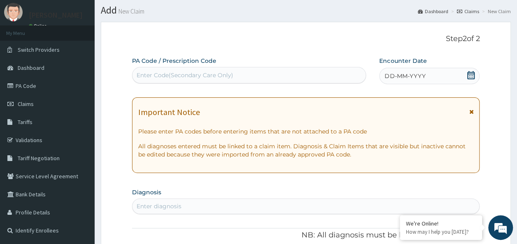
scroll to position [0, 0]
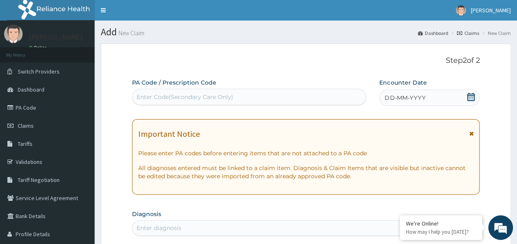
click at [410, 97] on span "DD-MM-YYYY" at bounding box center [404, 98] width 41 height 8
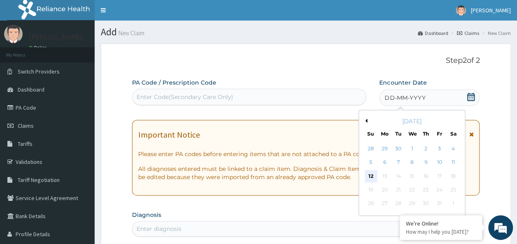
click at [368, 178] on div "12" at bounding box center [371, 176] width 12 height 12
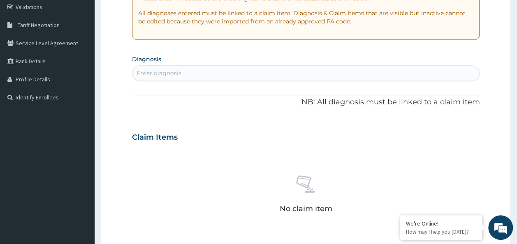
scroll to position [156, 0]
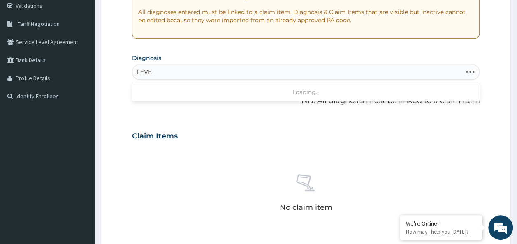
type input "FEVER"
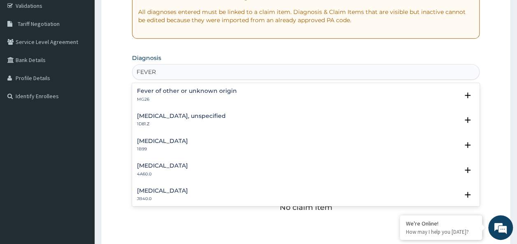
click at [204, 95] on div "Fever of other or unknown origin MG26" at bounding box center [187, 95] width 100 height 14
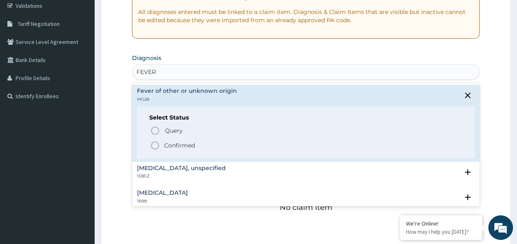
click at [177, 149] on p "Confirmed" at bounding box center [179, 145] width 31 height 8
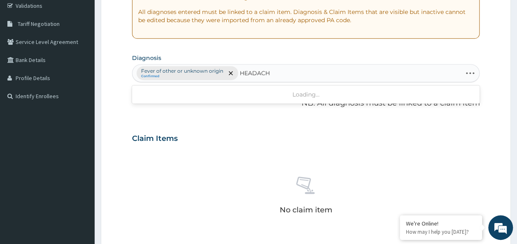
type input "HEADACHE"
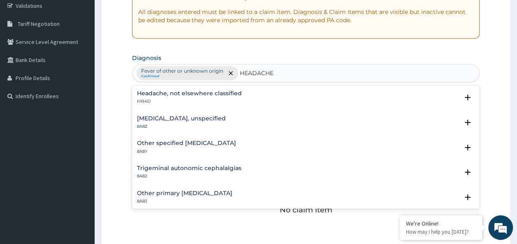
click at [228, 93] on h4 "Headache, not elsewhere classified" at bounding box center [189, 93] width 105 height 6
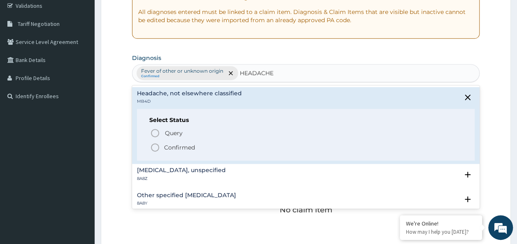
click at [199, 149] on span "Confirmed" at bounding box center [306, 148] width 313 height 10
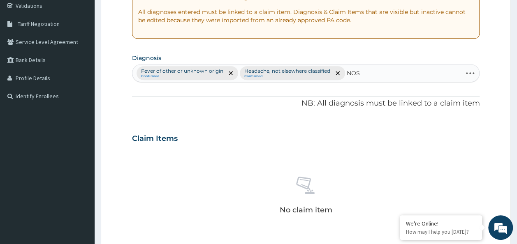
type input "NOSE"
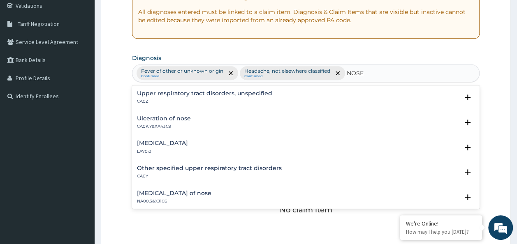
click at [222, 95] on h4 "Upper respiratory tract disorders, unspecified" at bounding box center [204, 93] width 135 height 6
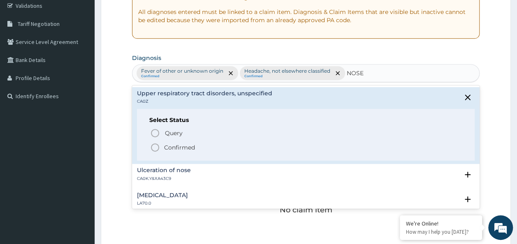
click at [194, 146] on p "Confirmed" at bounding box center [179, 148] width 31 height 8
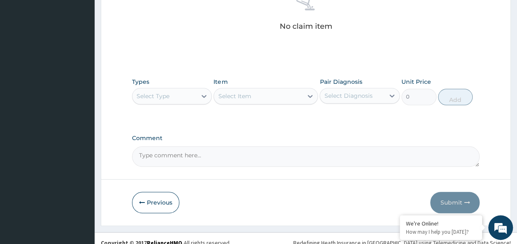
scroll to position [363, 0]
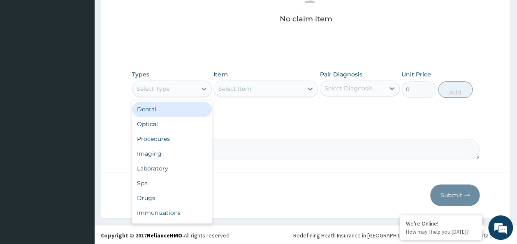
click at [167, 136] on div "Procedures" at bounding box center [172, 139] width 80 height 15
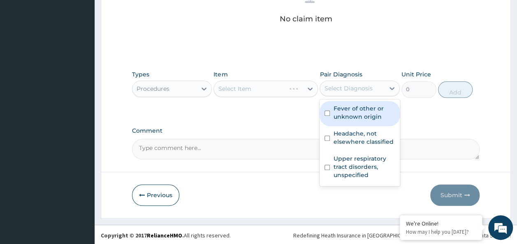
click at [329, 114] on input "checkbox" at bounding box center [326, 113] width 5 height 5
checkbox input "true"
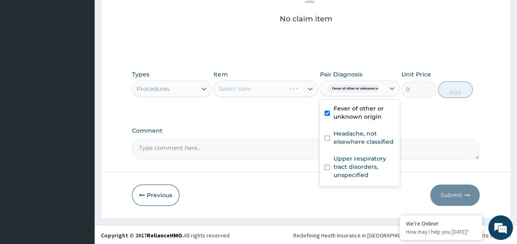
click at [327, 139] on input "checkbox" at bounding box center [326, 138] width 5 height 5
checkbox input "true"
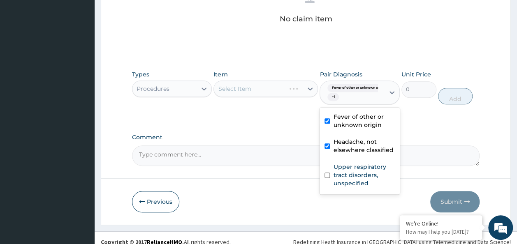
click at [329, 174] on input "checkbox" at bounding box center [326, 175] width 5 height 5
checkbox input "true"
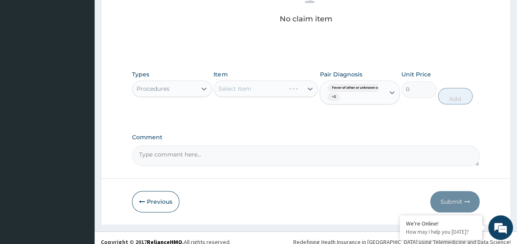
click at [262, 89] on div "Select Item" at bounding box center [265, 89] width 104 height 16
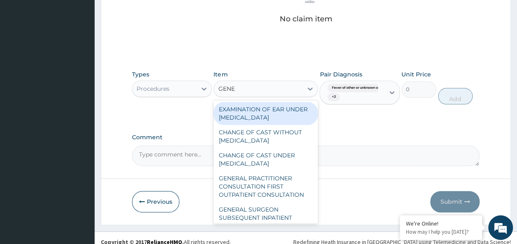
type input "GENER"
click at [271, 195] on div "GENERAL PRACTITIONER CONSULTATION FIRST OUTPATIENT CONSULTATION" at bounding box center [265, 186] width 104 height 31
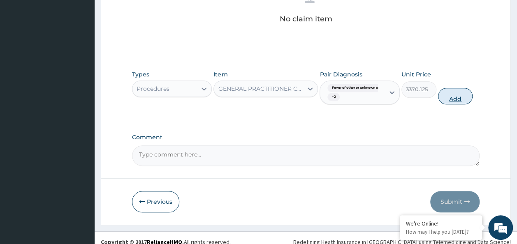
click at [465, 101] on button "Add" at bounding box center [455, 96] width 35 height 16
type input "0"
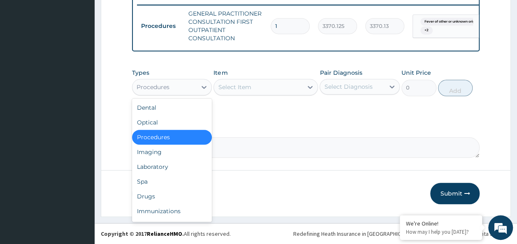
click at [160, 167] on div "Laboratory" at bounding box center [172, 167] width 80 height 15
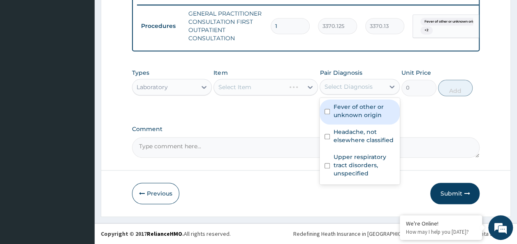
click at [327, 112] on input "checkbox" at bounding box center [326, 111] width 5 height 5
checkbox input "true"
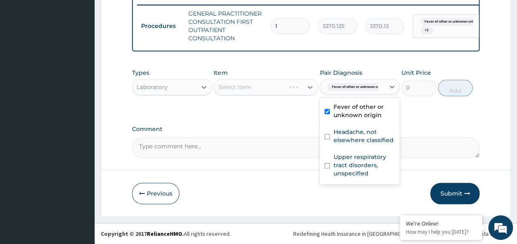
click at [329, 139] on input "checkbox" at bounding box center [326, 136] width 5 height 5
checkbox input "true"
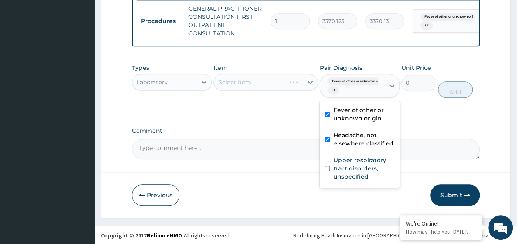
click at [327, 171] on input "checkbox" at bounding box center [326, 168] width 5 height 5
checkbox input "true"
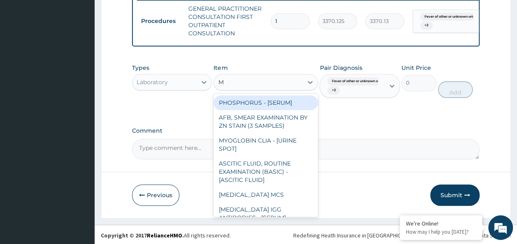
type input "MP"
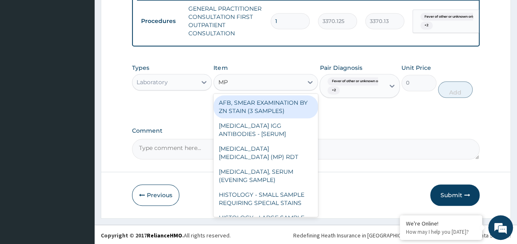
click at [282, 152] on div "MALARIA PARASITE (MP) RDT" at bounding box center [265, 152] width 104 height 23
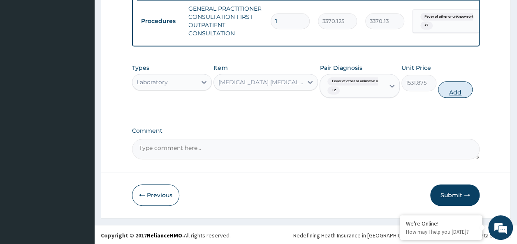
click at [463, 97] on button "Add" at bounding box center [455, 89] width 35 height 16
type input "0"
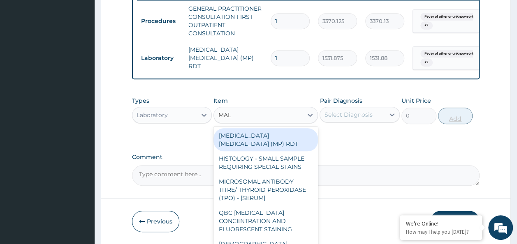
type input "MALA"
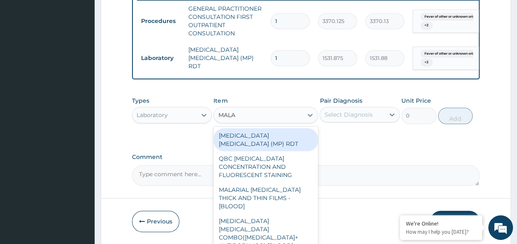
click at [286, 188] on div "MALARIAL PARASITE THICK AND THIN FILMS - [BLOOD]" at bounding box center [265, 198] width 104 height 31
type input "1531.875"
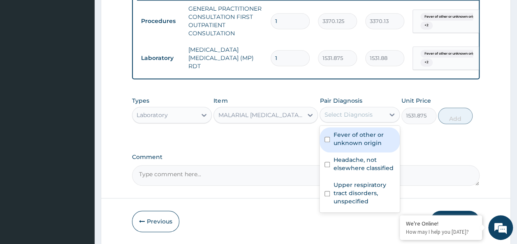
click at [327, 142] on input "checkbox" at bounding box center [326, 139] width 5 height 5
checkbox input "true"
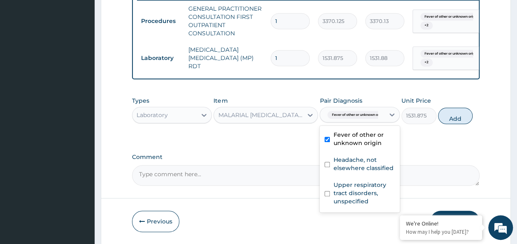
click at [327, 167] on input "checkbox" at bounding box center [326, 164] width 5 height 5
checkbox input "true"
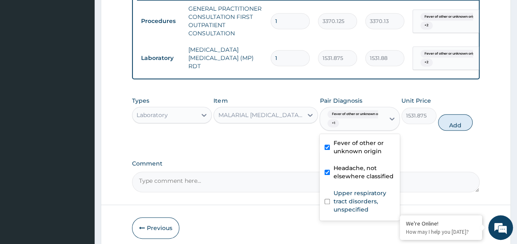
click at [328, 204] on input "checkbox" at bounding box center [326, 201] width 5 height 5
checkbox input "true"
click at [469, 130] on button "Add" at bounding box center [455, 122] width 35 height 16
type input "0"
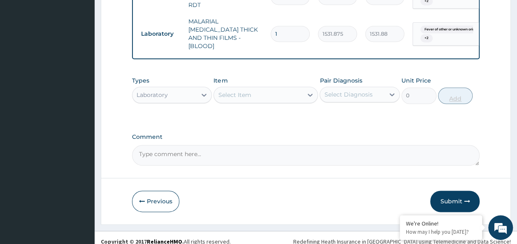
scroll to position [407, 0]
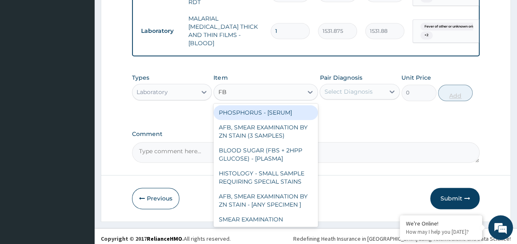
type input "FBC"
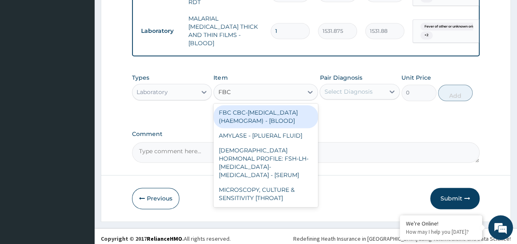
click at [279, 124] on div "FBC CBC-COMPLETE BLOOD COUNT (HAEMOGRAM) - [BLOOD]" at bounding box center [265, 116] width 104 height 23
type input "4085"
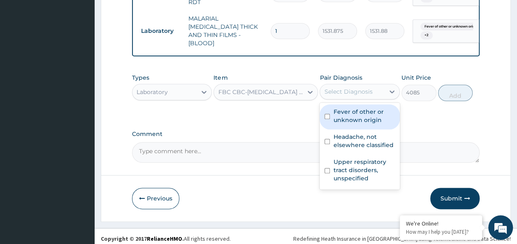
click at [327, 114] on input "checkbox" at bounding box center [326, 116] width 5 height 5
checkbox input "true"
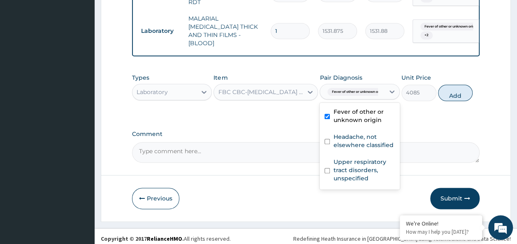
click at [327, 139] on input "checkbox" at bounding box center [326, 141] width 5 height 5
checkbox input "true"
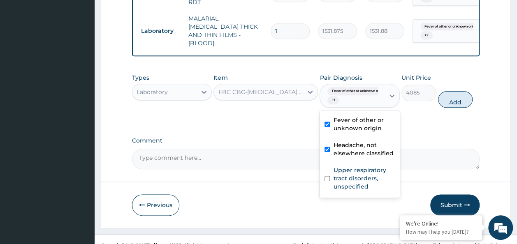
click at [327, 176] on input "checkbox" at bounding box center [326, 178] width 5 height 5
checkbox input "true"
click at [466, 98] on button "Add" at bounding box center [455, 99] width 35 height 16
type input "0"
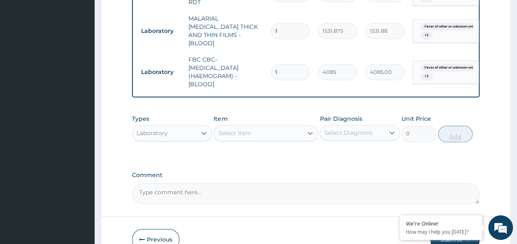
scroll to position [448, 0]
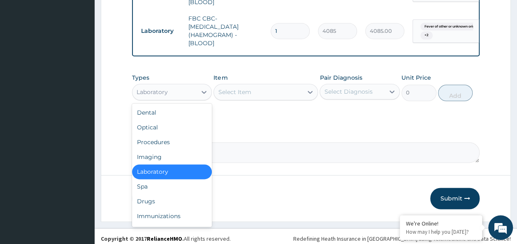
click at [155, 195] on div "Drugs" at bounding box center [172, 201] width 80 height 15
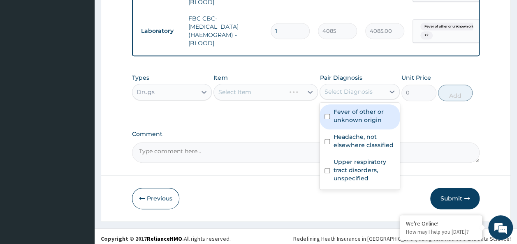
click at [327, 114] on input "checkbox" at bounding box center [326, 116] width 5 height 5
checkbox input "true"
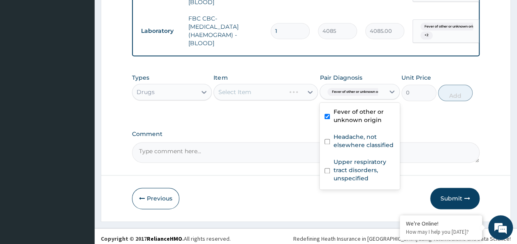
click at [327, 139] on input "checkbox" at bounding box center [326, 141] width 5 height 5
checkbox input "true"
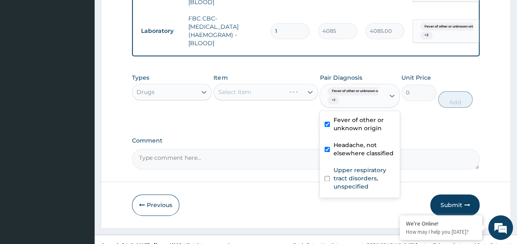
click at [328, 176] on input "checkbox" at bounding box center [326, 178] width 5 height 5
checkbox input "true"
click at [289, 137] on label "Comment" at bounding box center [306, 140] width 348 height 7
click at [289, 149] on textarea "Comment" at bounding box center [306, 159] width 348 height 21
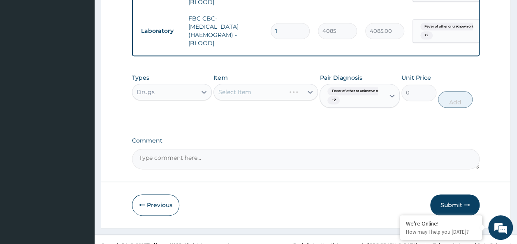
click at [269, 89] on div "Select Item" at bounding box center [265, 92] width 104 height 16
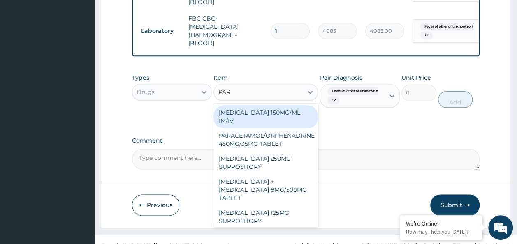
type input "PARA"
click at [284, 113] on div "PARACETAMOL 150MG/ML IM/IV" at bounding box center [265, 116] width 104 height 23
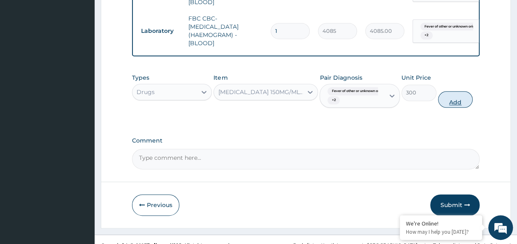
click at [461, 98] on button "Add" at bounding box center [455, 99] width 35 height 16
type input "0"
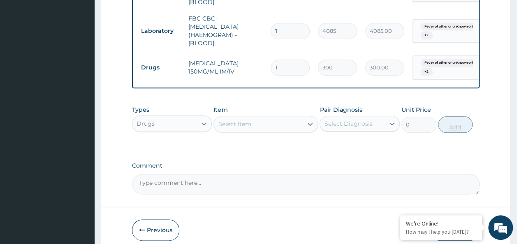
type input "0.00"
type input "2"
type input "600.00"
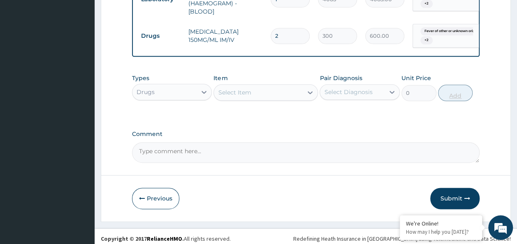
type input "2"
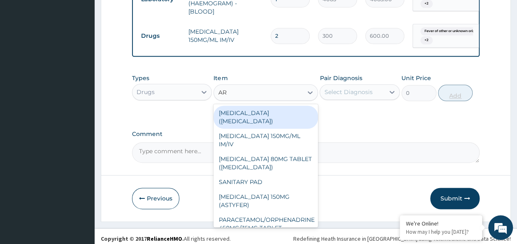
type input "ART"
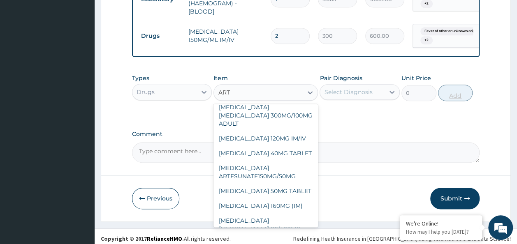
scroll to position [35, 0]
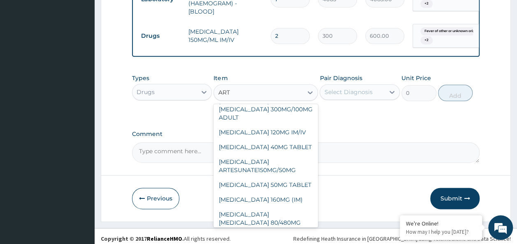
click at [282, 192] on div "ARTEMETHER 160MG (IM)" at bounding box center [265, 199] width 104 height 15
type input "1000.5"
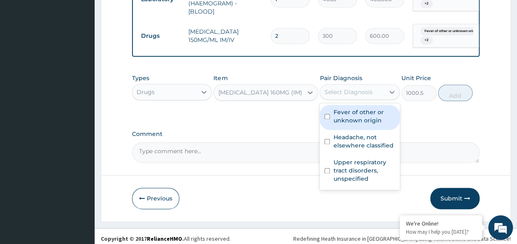
click at [327, 114] on input "checkbox" at bounding box center [326, 116] width 5 height 5
checkbox input "true"
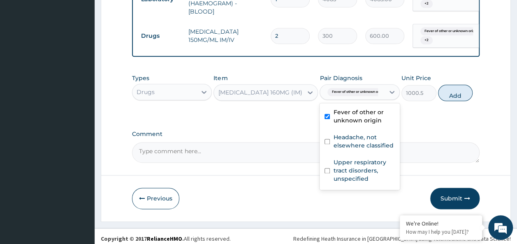
click at [327, 139] on input "checkbox" at bounding box center [326, 141] width 5 height 5
checkbox input "true"
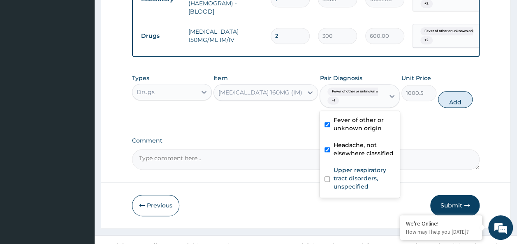
click at [327, 176] on input "checkbox" at bounding box center [326, 178] width 5 height 5
checkbox input "true"
click at [457, 99] on button "Add" at bounding box center [455, 99] width 35 height 16
type input "0"
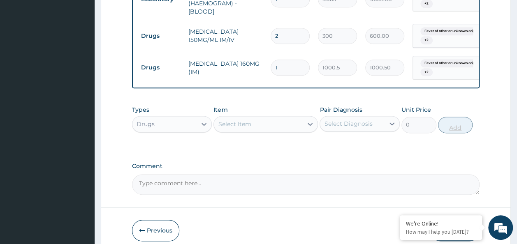
scroll to position [512, 0]
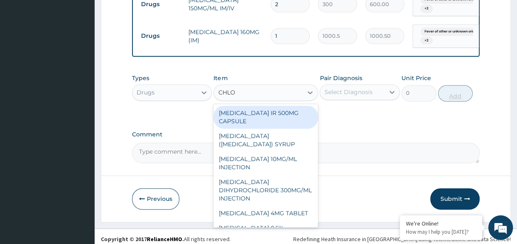
type input "CHLOR"
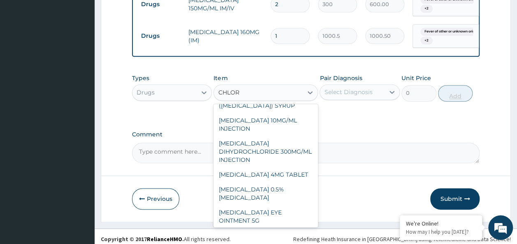
scroll to position [49, 0]
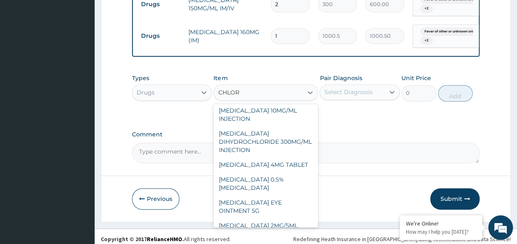
click at [289, 165] on div "CHLORPHENIRAMINE 4MG TABLET" at bounding box center [265, 164] width 104 height 15
type input "60"
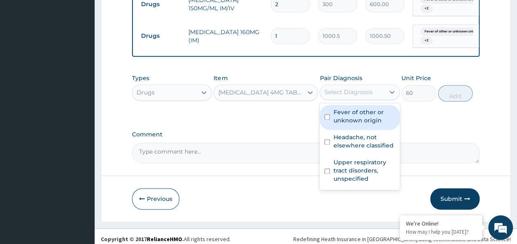
click at [327, 114] on input "checkbox" at bounding box center [326, 116] width 5 height 5
checkbox input "true"
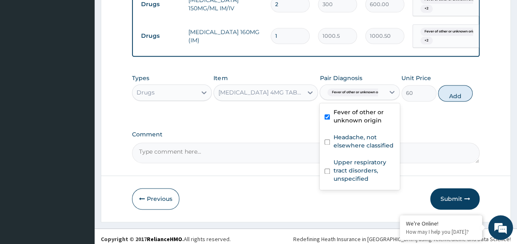
click at [328, 139] on input "checkbox" at bounding box center [326, 141] width 5 height 5
checkbox input "true"
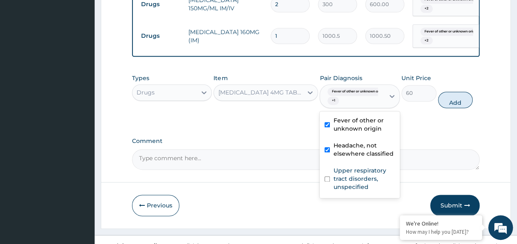
click at [327, 176] on input "checkbox" at bounding box center [326, 178] width 5 height 5
checkbox input "true"
click at [470, 97] on button "Add" at bounding box center [455, 100] width 35 height 16
type input "0"
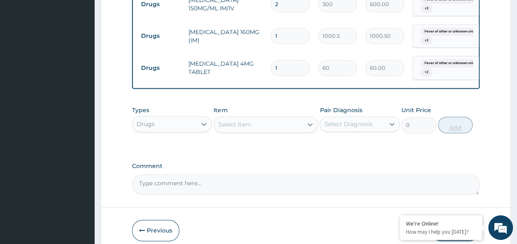
type input "15"
type input "900.00"
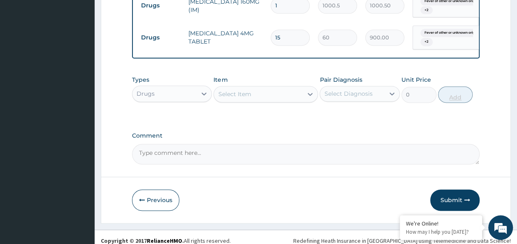
scroll to position [543, 0]
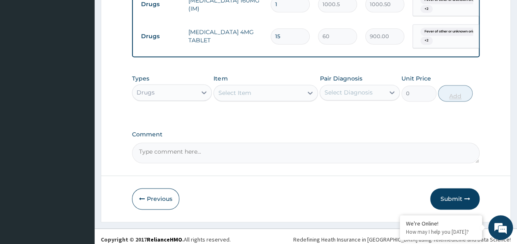
type input "15"
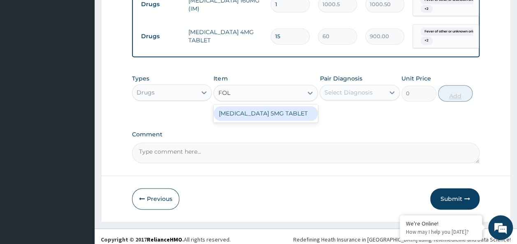
type input "FOLI"
click at [287, 113] on div "FOLIC ACID 5MG TABLET" at bounding box center [265, 113] width 104 height 15
type input "30"
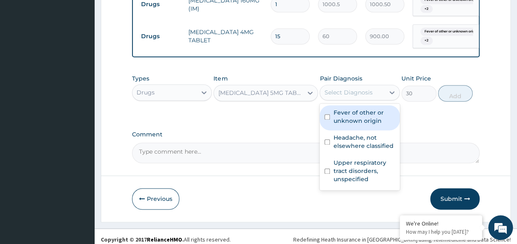
click at [327, 114] on input "checkbox" at bounding box center [326, 116] width 5 height 5
checkbox input "true"
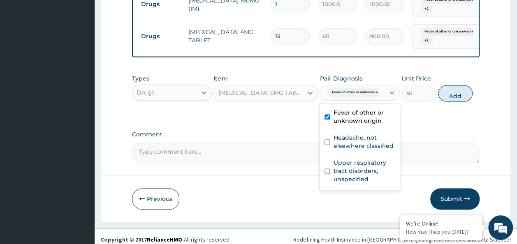
click at [328, 139] on input "checkbox" at bounding box center [326, 141] width 5 height 5
checkbox input "true"
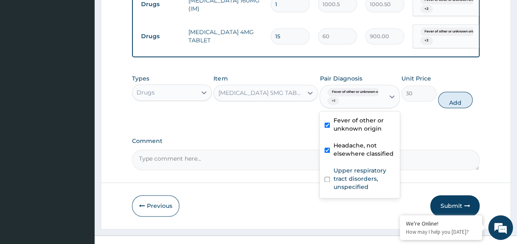
click at [329, 177] on input "checkbox" at bounding box center [326, 179] width 5 height 5
checkbox input "true"
click at [458, 100] on button "Add" at bounding box center [455, 100] width 35 height 16
type input "0"
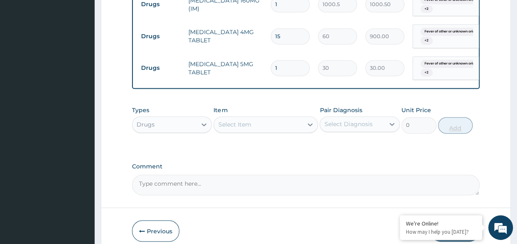
type input "0.00"
type input "2"
type input "60.00"
type input "28"
type input "840.00"
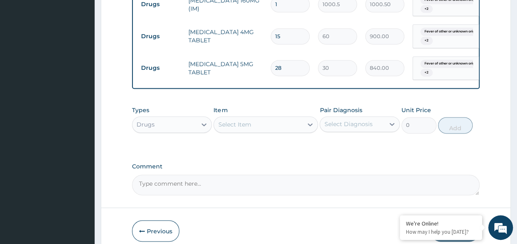
type input "28"
type input "FES"
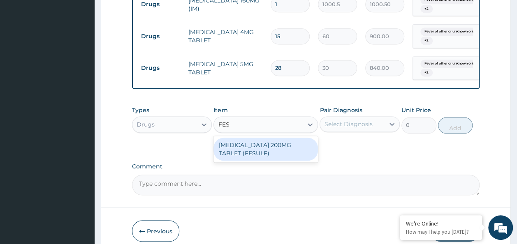
click at [284, 146] on div "FERROUS SULPHATE 200MG TABLET (FESULF)" at bounding box center [265, 149] width 104 height 23
type input "30"
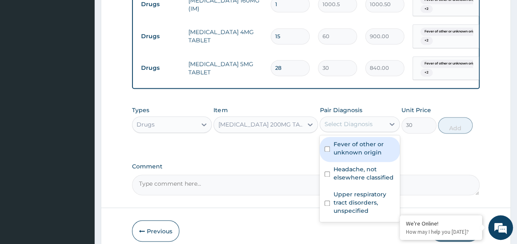
click at [328, 146] on input "checkbox" at bounding box center [326, 148] width 5 height 5
checkbox input "true"
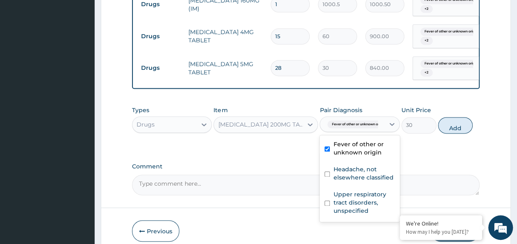
click at [327, 171] on input "checkbox" at bounding box center [326, 173] width 5 height 5
checkbox input "true"
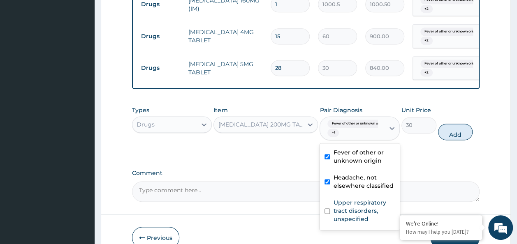
click at [327, 208] on input "checkbox" at bounding box center [326, 210] width 5 height 5
checkbox input "true"
click at [457, 130] on button "Add" at bounding box center [455, 132] width 35 height 16
type input "0"
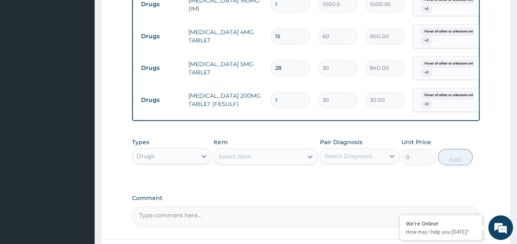
type input "15"
type input "450.00"
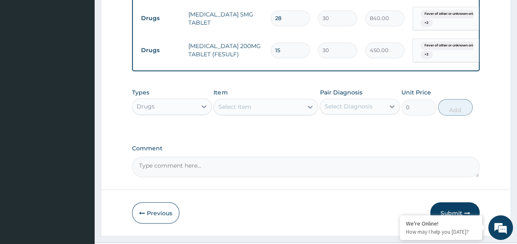
scroll to position [596, 0]
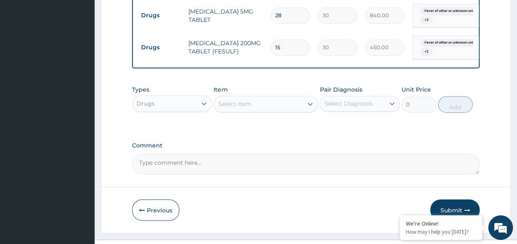
type input "15"
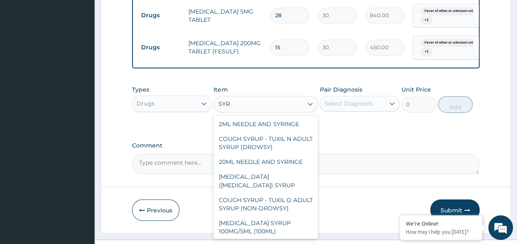
scroll to position [53, 0]
type input "SYRI"
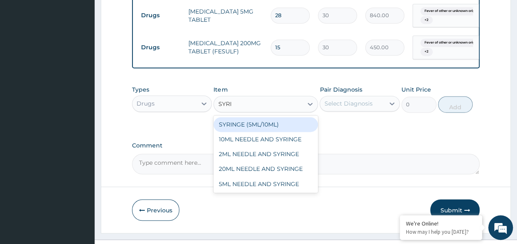
click at [284, 180] on div "5ML NEEDLE AND SYRINGE" at bounding box center [265, 183] width 104 height 15
type input "109.25"
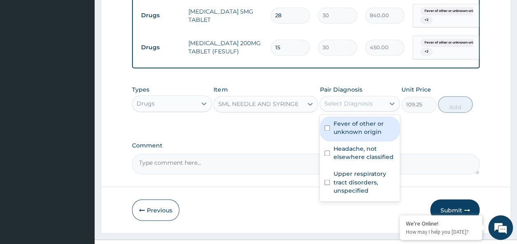
click at [329, 125] on input "checkbox" at bounding box center [326, 127] width 5 height 5
checkbox input "true"
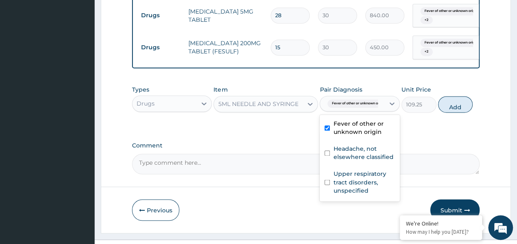
click at [329, 150] on input "checkbox" at bounding box center [326, 152] width 5 height 5
checkbox input "true"
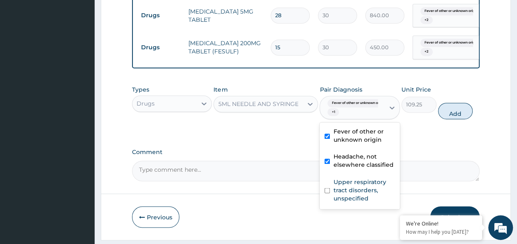
click at [327, 188] on input "checkbox" at bounding box center [326, 190] width 5 height 5
checkbox input "true"
click at [470, 113] on div "Types Drugs Item 5ML NEEDLE AND SYRINGE Pair Diagnosis option Upper respiratory…" at bounding box center [306, 102] width 348 height 42
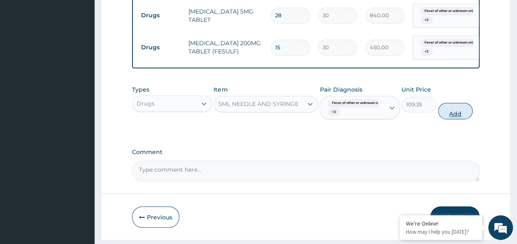
click at [455, 109] on button "Add" at bounding box center [455, 111] width 35 height 16
type input "0"
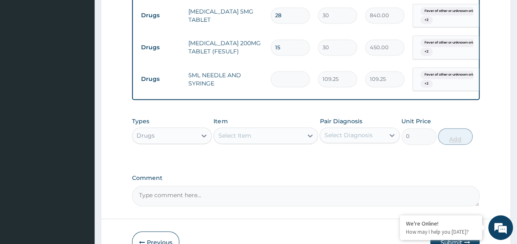
type input "0.00"
type input "2"
type input "218.50"
type input "2"
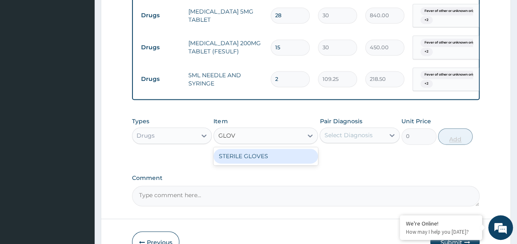
type input "GLOVE"
click at [280, 154] on div "STERILE GLOVES" at bounding box center [265, 156] width 104 height 15
type input "500"
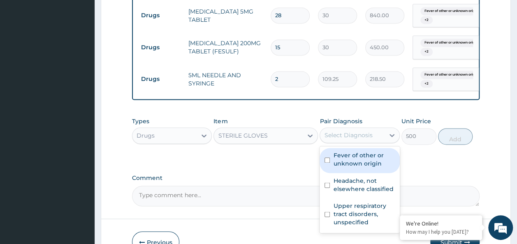
click at [329, 157] on input "checkbox" at bounding box center [326, 159] width 5 height 5
checkbox input "true"
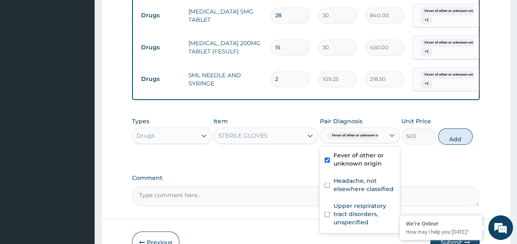
click at [329, 183] on input "checkbox" at bounding box center [326, 185] width 5 height 5
checkbox input "true"
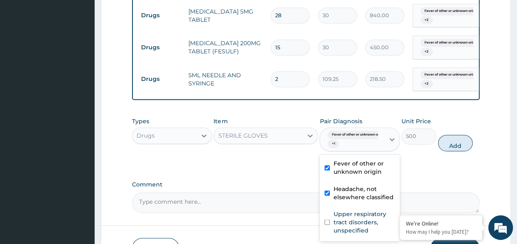
click at [328, 220] on input "checkbox" at bounding box center [326, 222] width 5 height 5
checkbox input "true"
click at [463, 139] on button "Add" at bounding box center [455, 143] width 35 height 16
type input "0"
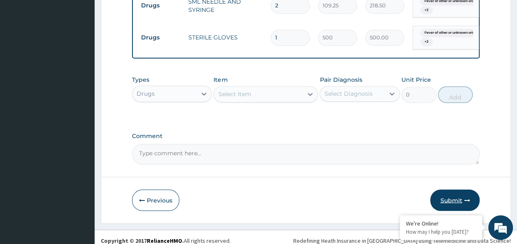
click at [458, 193] on button "Submit" at bounding box center [454, 200] width 49 height 21
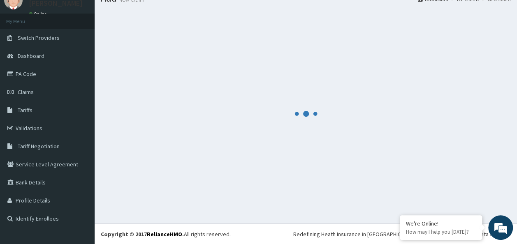
scroll to position [669, 0]
